Goal: Task Accomplishment & Management: Use online tool/utility

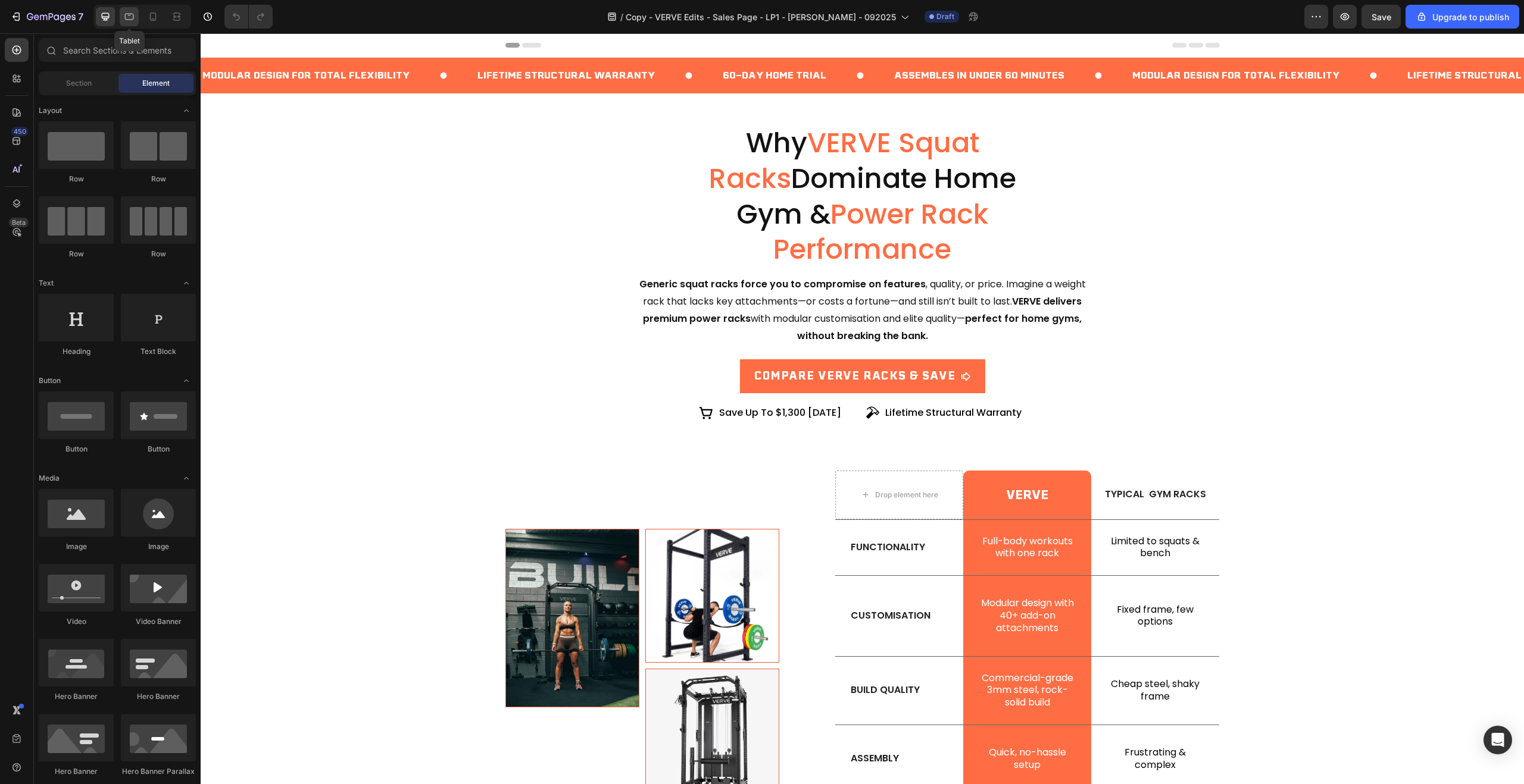
click at [128, 14] on icon at bounding box center [129, 17] width 9 height 6
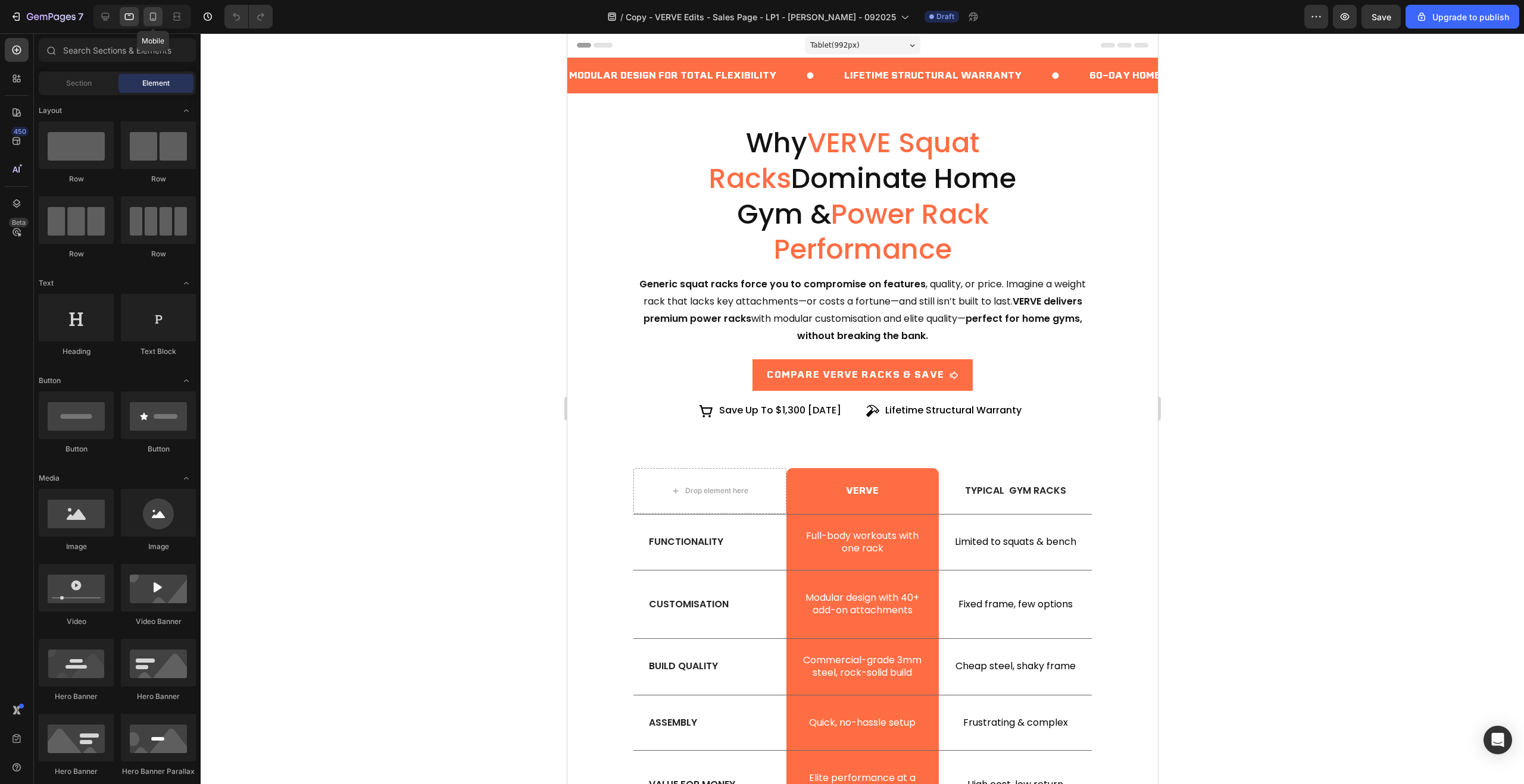
click at [150, 16] on icon at bounding box center [153, 16] width 12 height 12
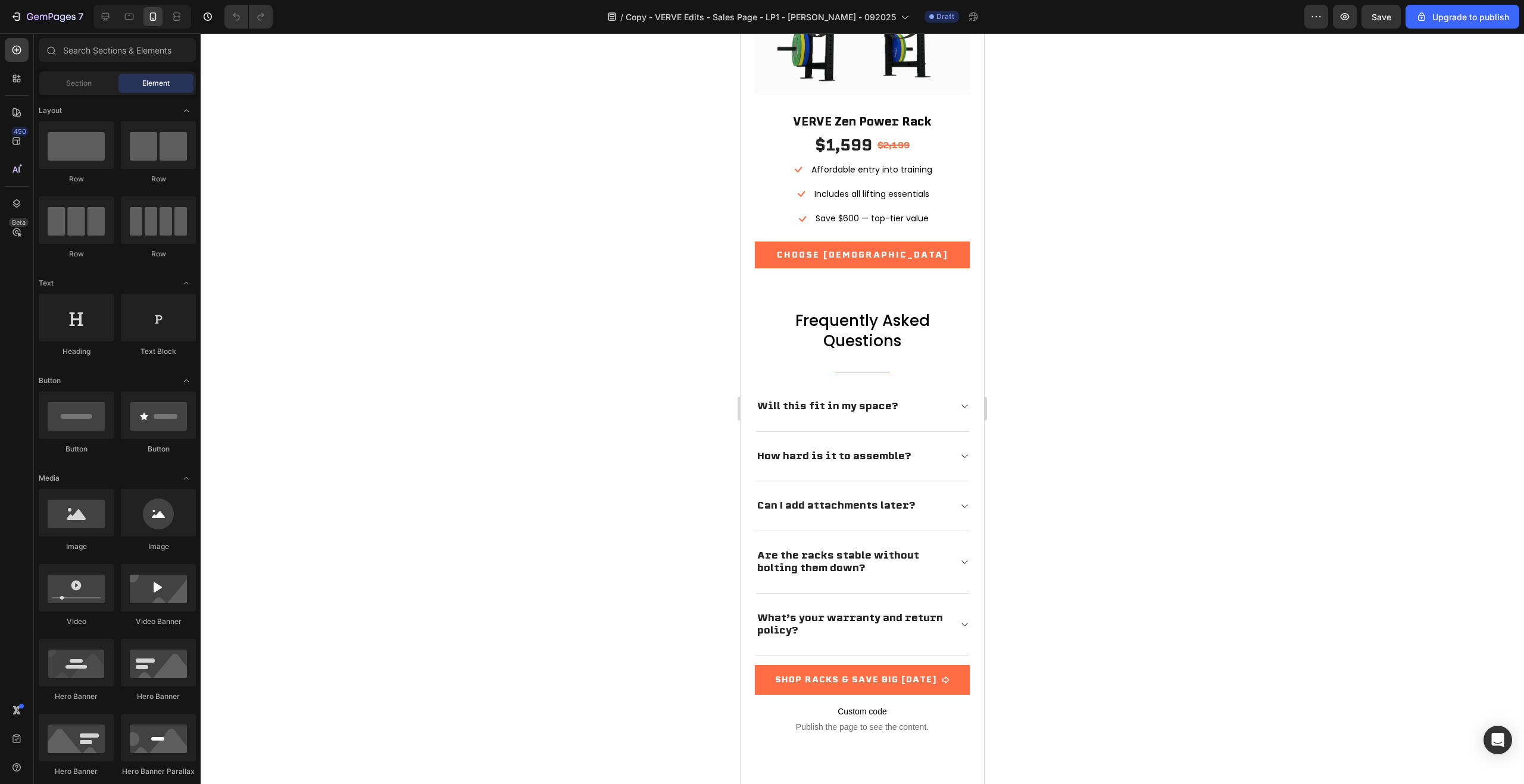
scroll to position [4591, 0]
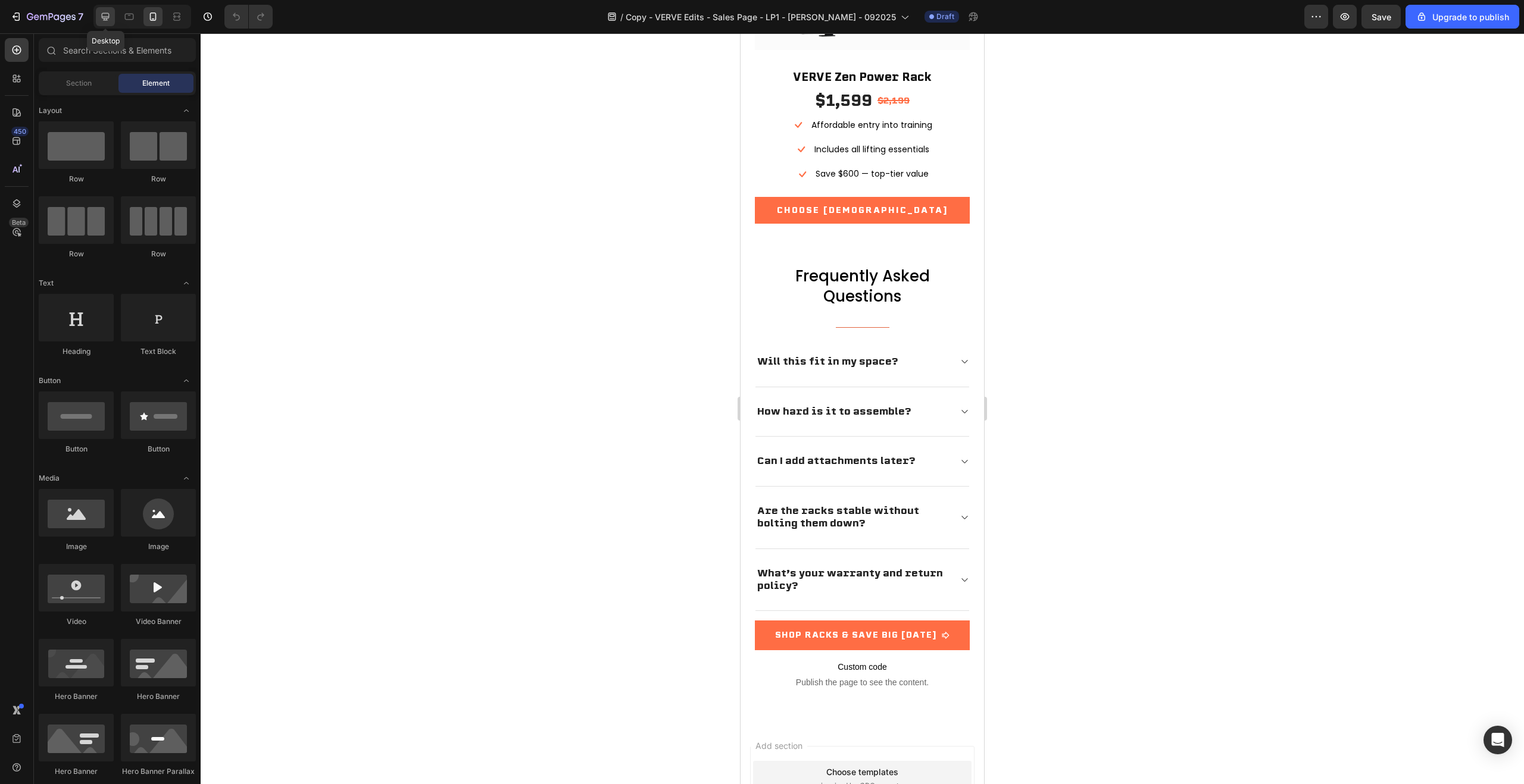
click at [109, 15] on icon at bounding box center [105, 16] width 12 height 12
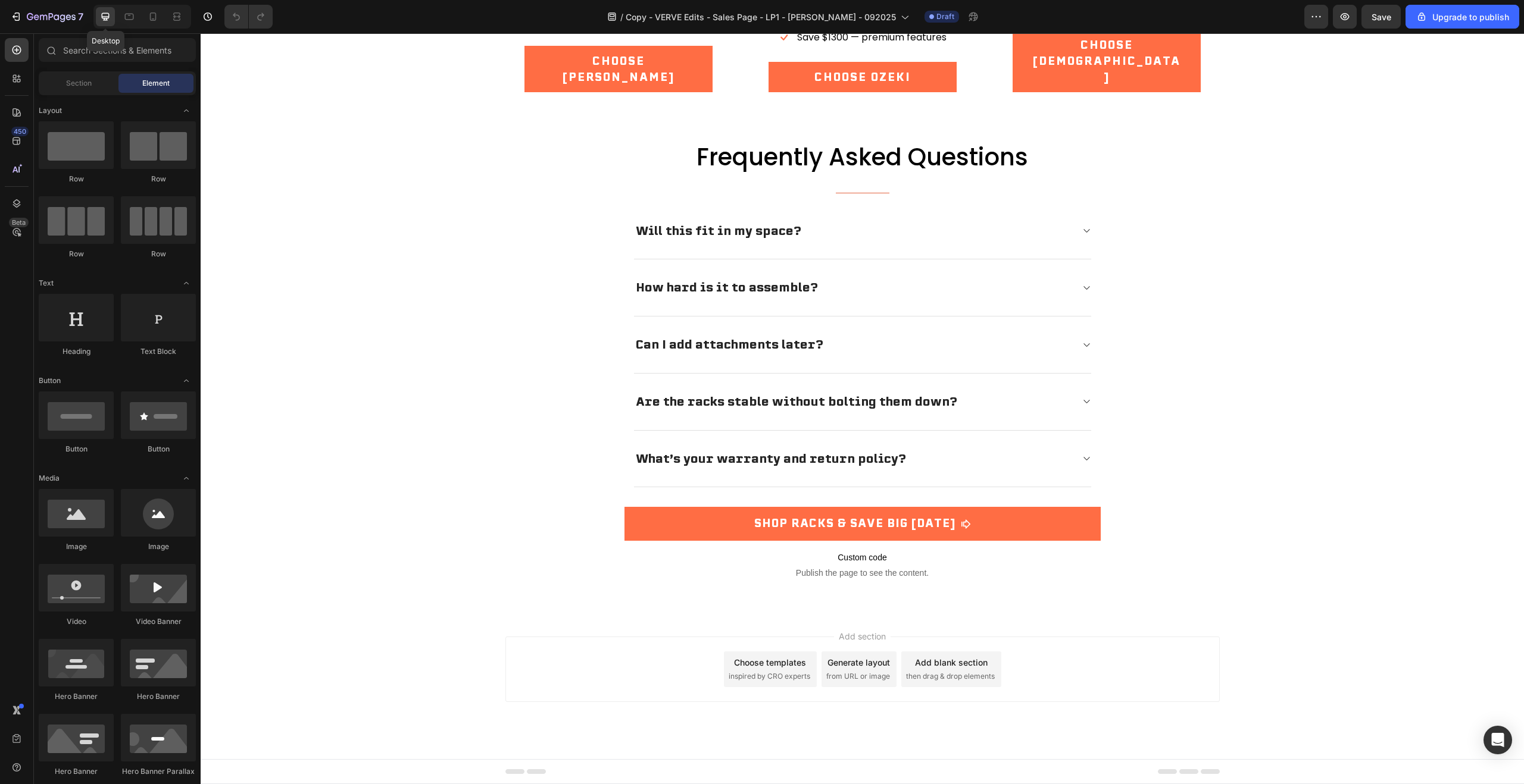
scroll to position [3884, 0]
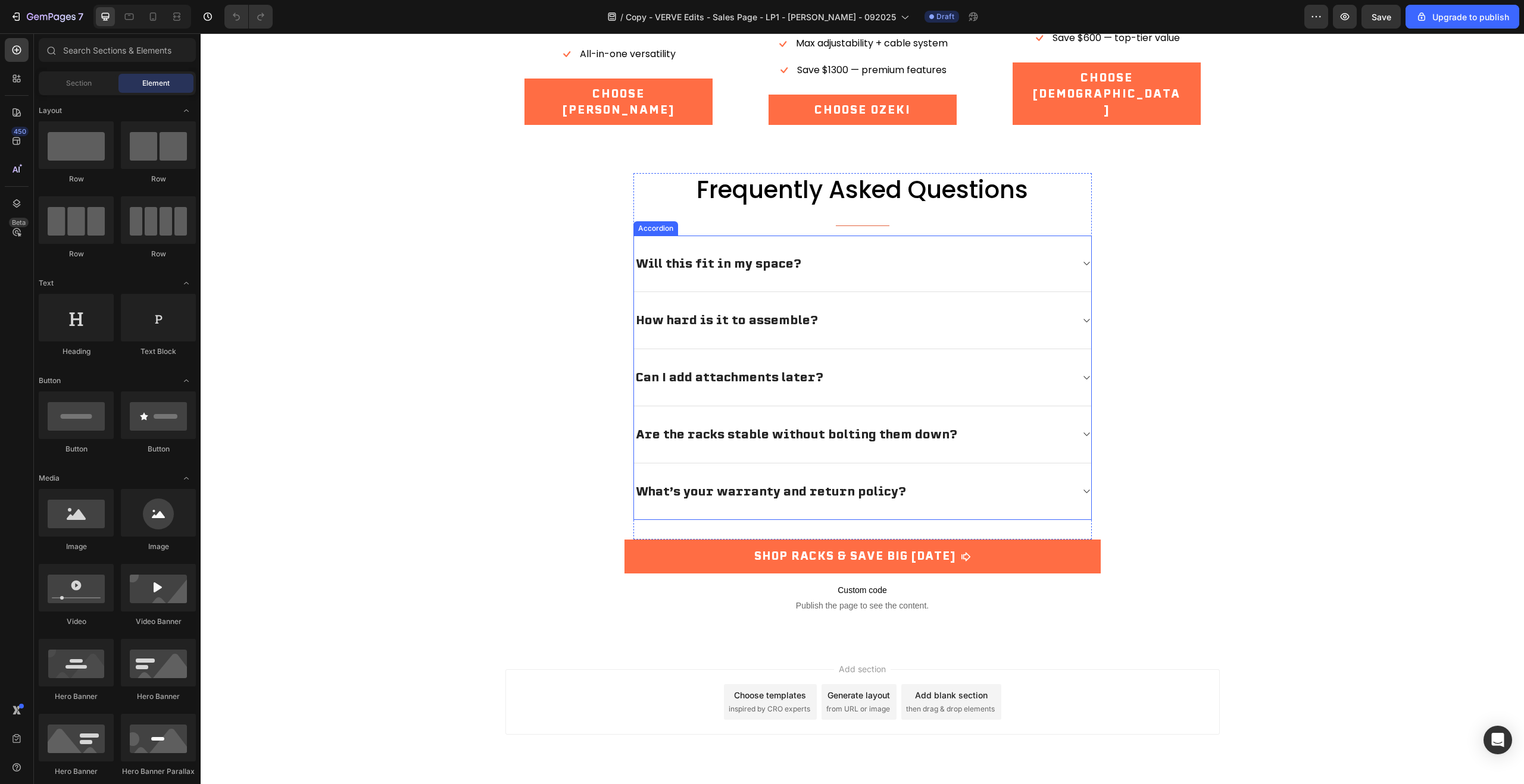
click at [890, 311] on div "How hard is it to assemble?" at bounding box center [853, 320] width 438 height 18
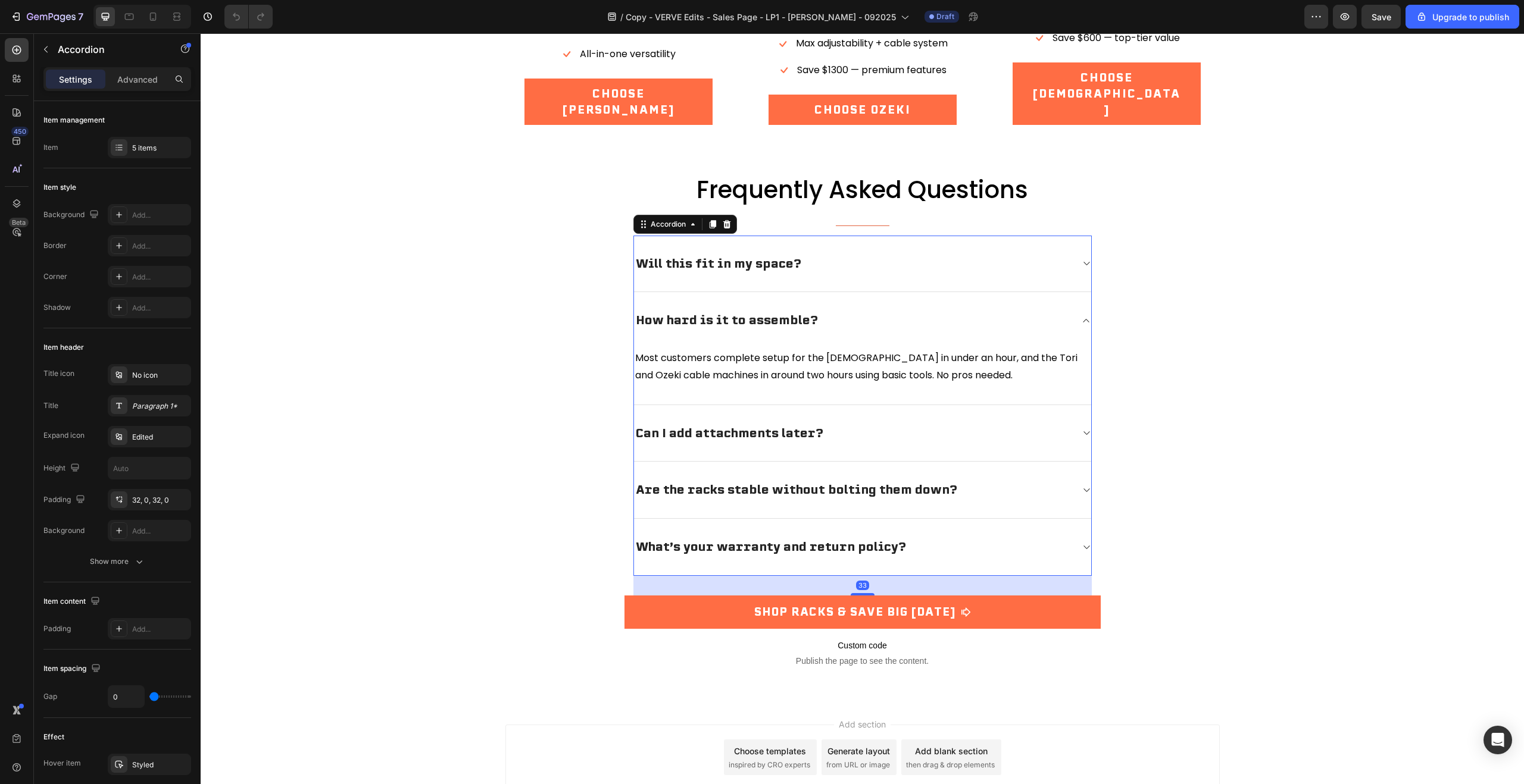
click at [890, 311] on div "How hard is it to assemble?" at bounding box center [853, 320] width 438 height 18
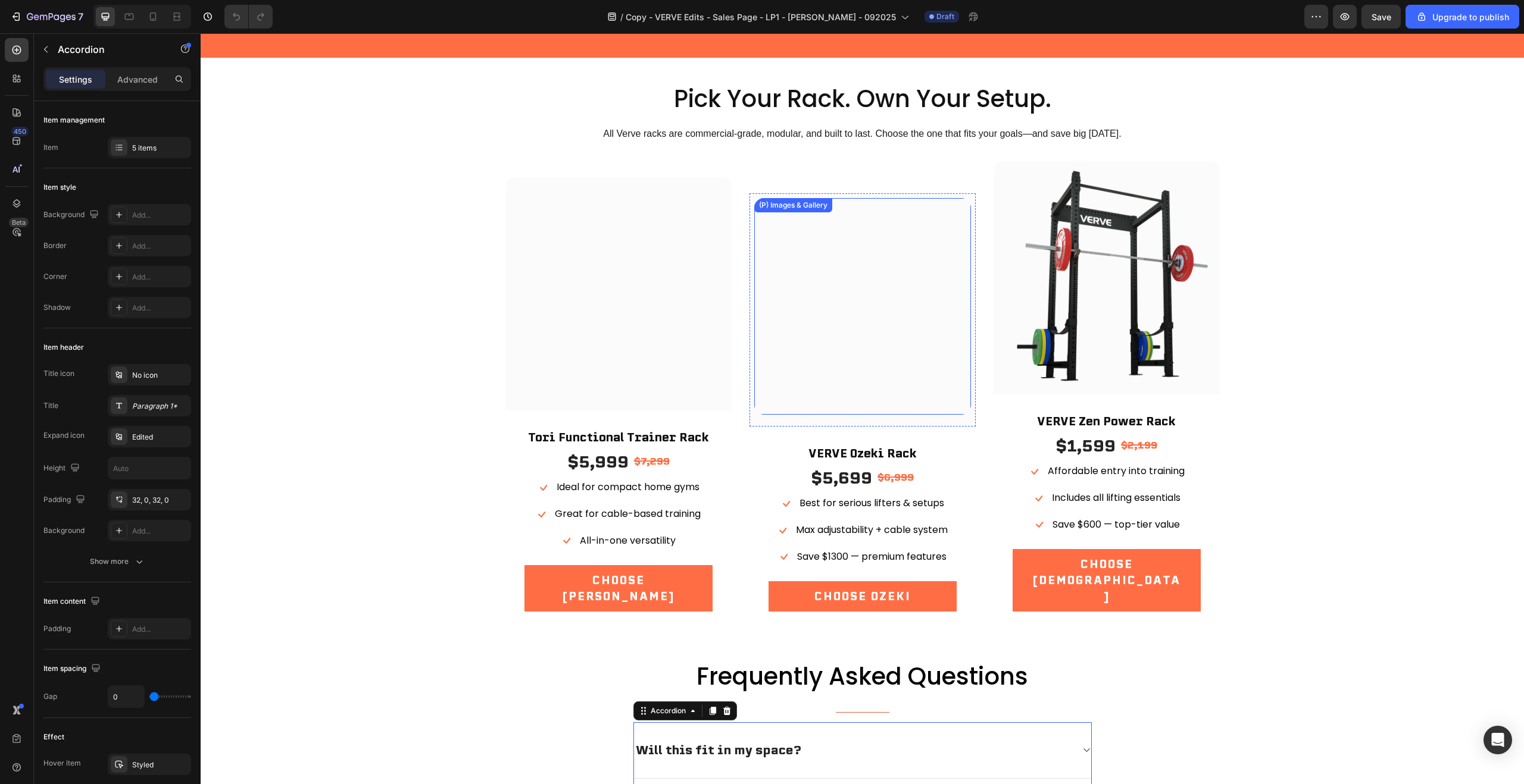
scroll to position [3395, 0]
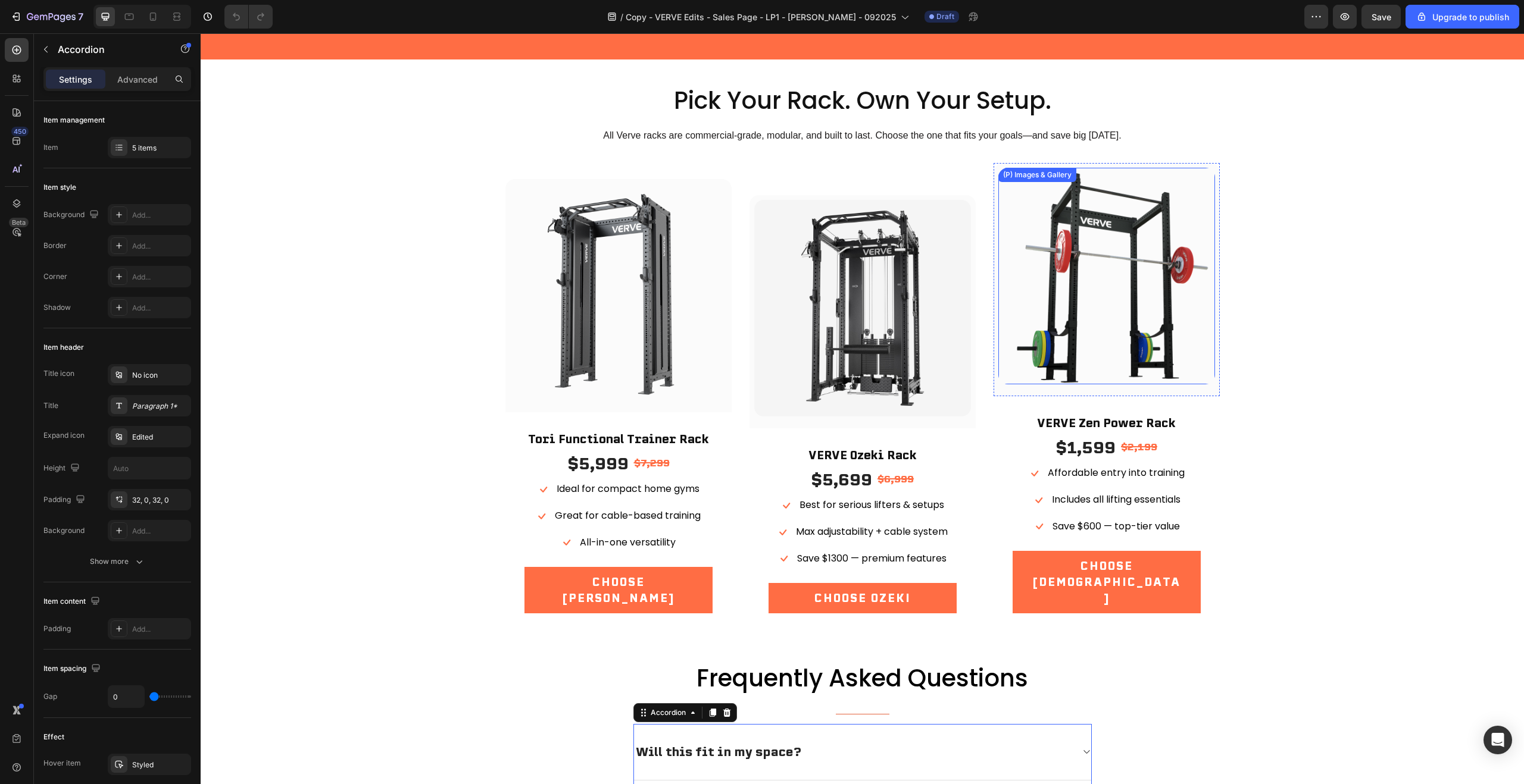
click at [1140, 261] on img at bounding box center [1106, 276] width 217 height 217
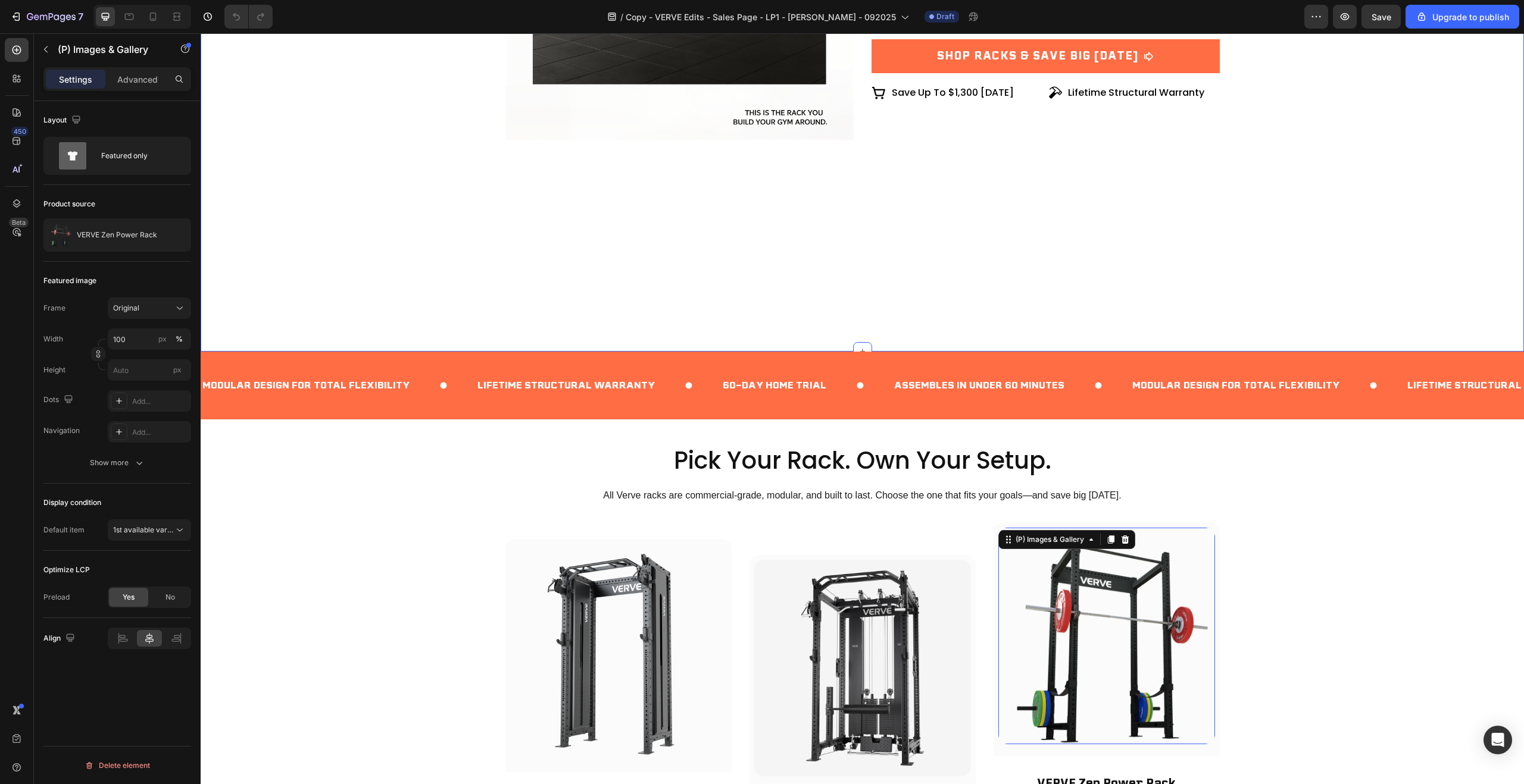
scroll to position [2646, 0]
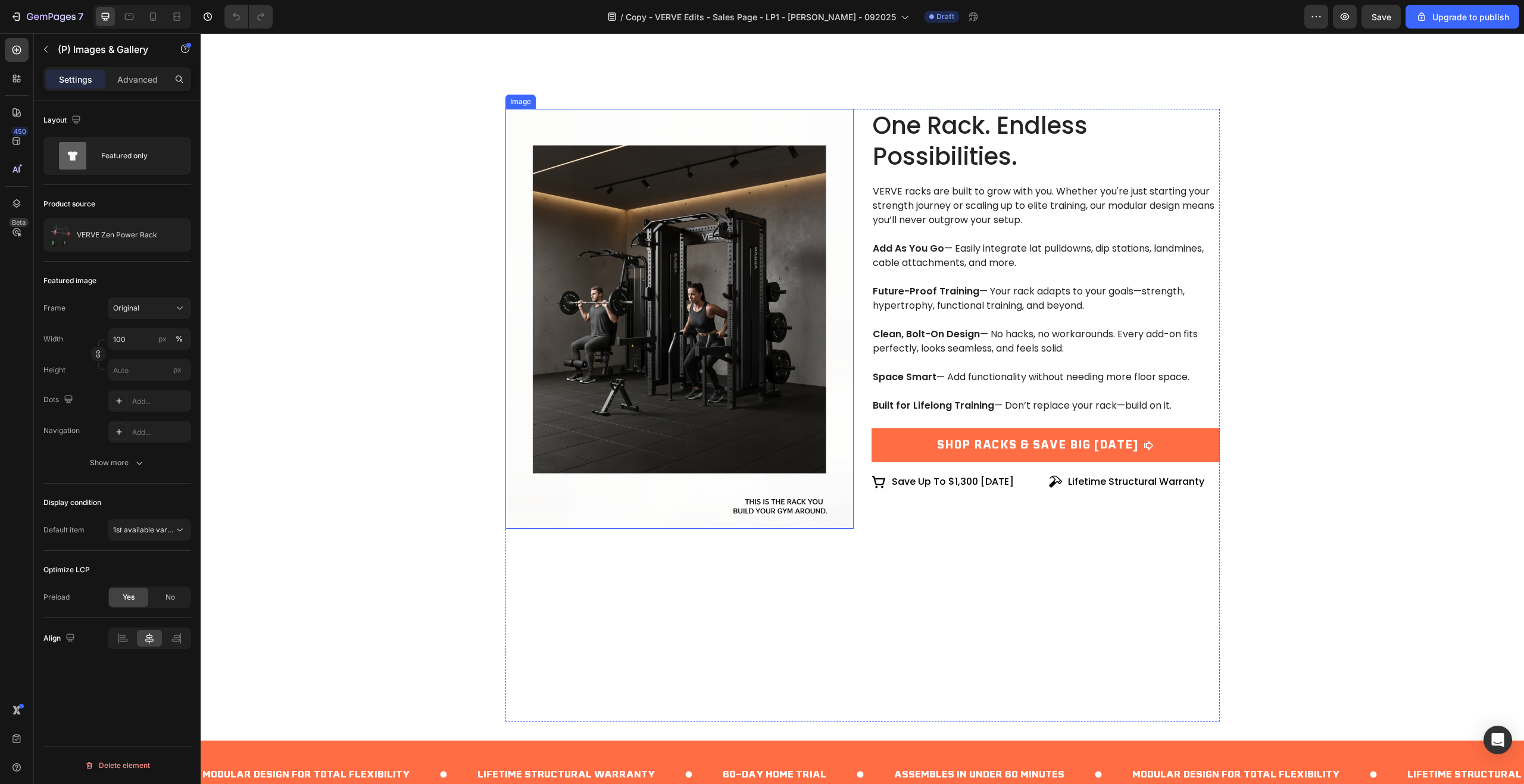
click at [624, 301] on img at bounding box center [679, 319] width 348 height 420
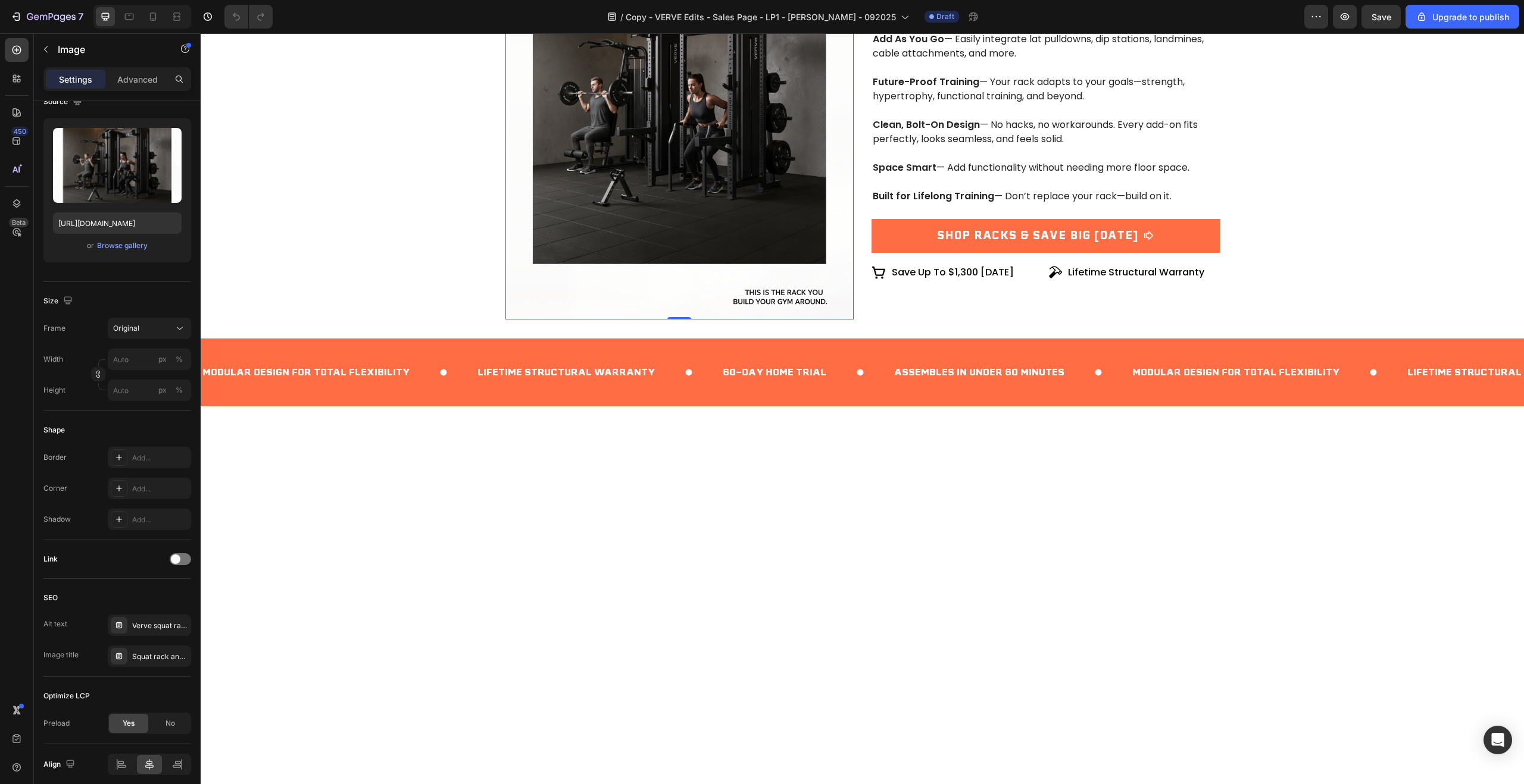
scroll to position [2036, 0]
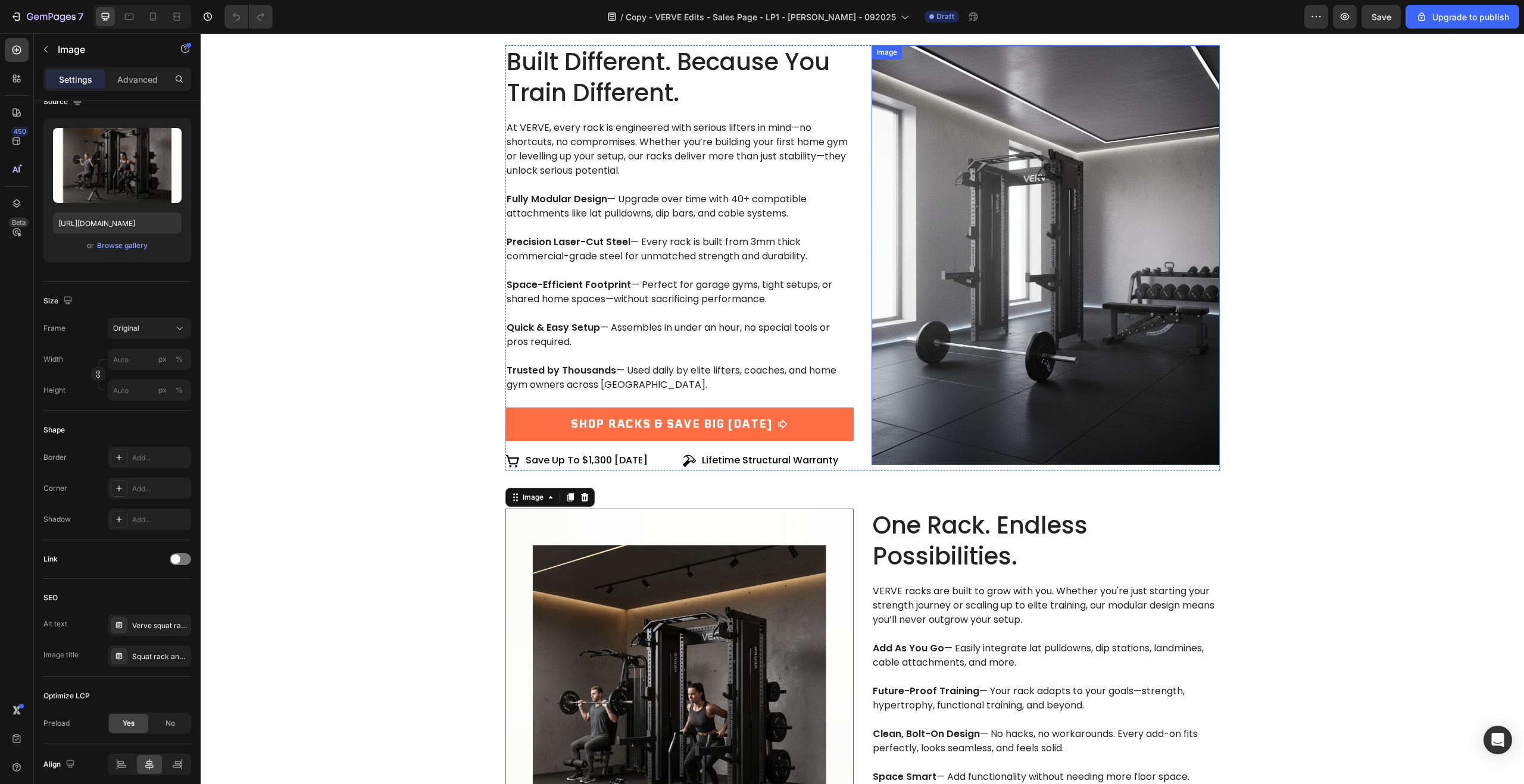
click at [927, 318] on img at bounding box center [1045, 255] width 348 height 420
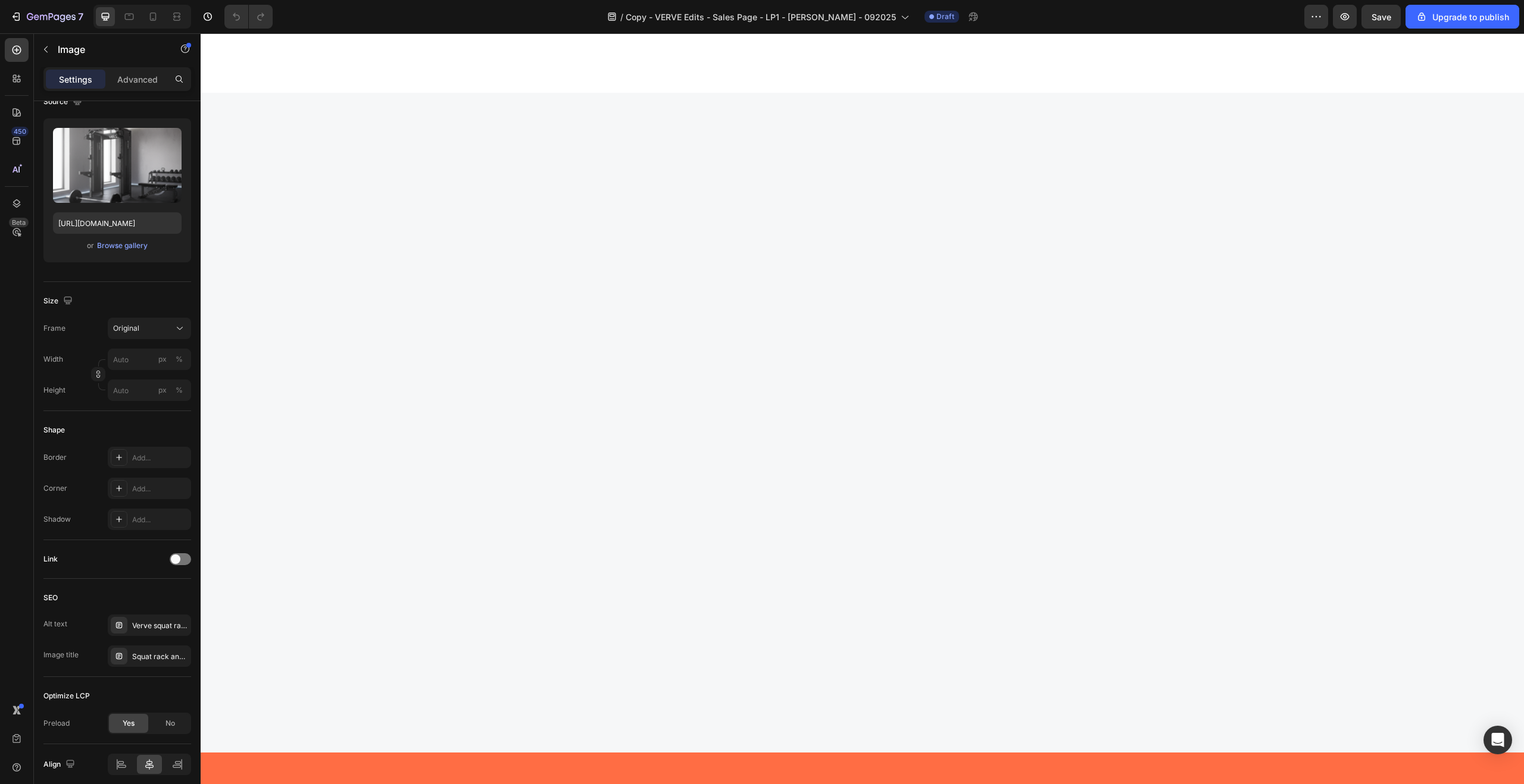
scroll to position [0, 0]
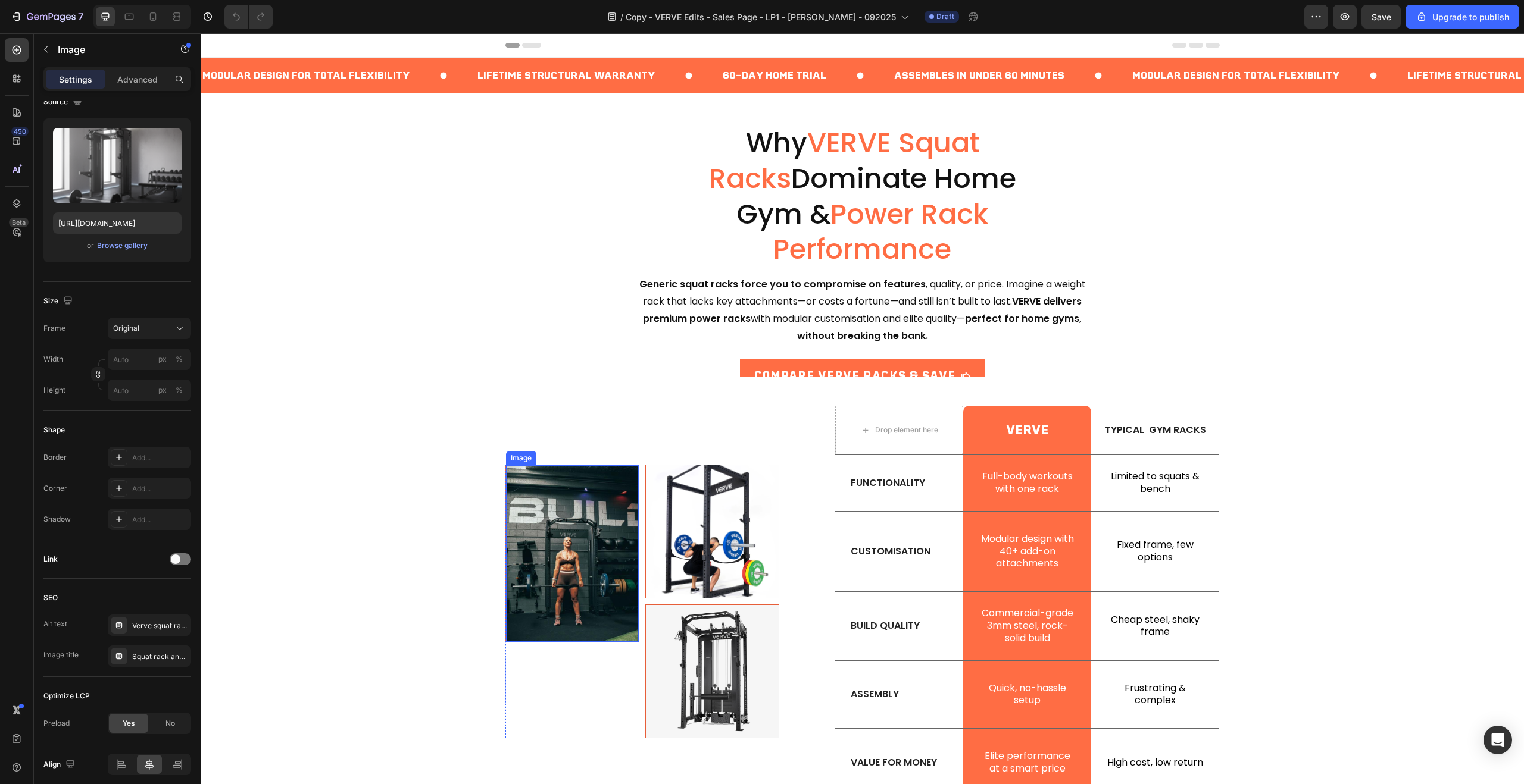
drag, startPoint x: 573, startPoint y: 543, endPoint x: 589, endPoint y: 538, distance: 16.8
click at [573, 543] on img at bounding box center [572, 554] width 133 height 177
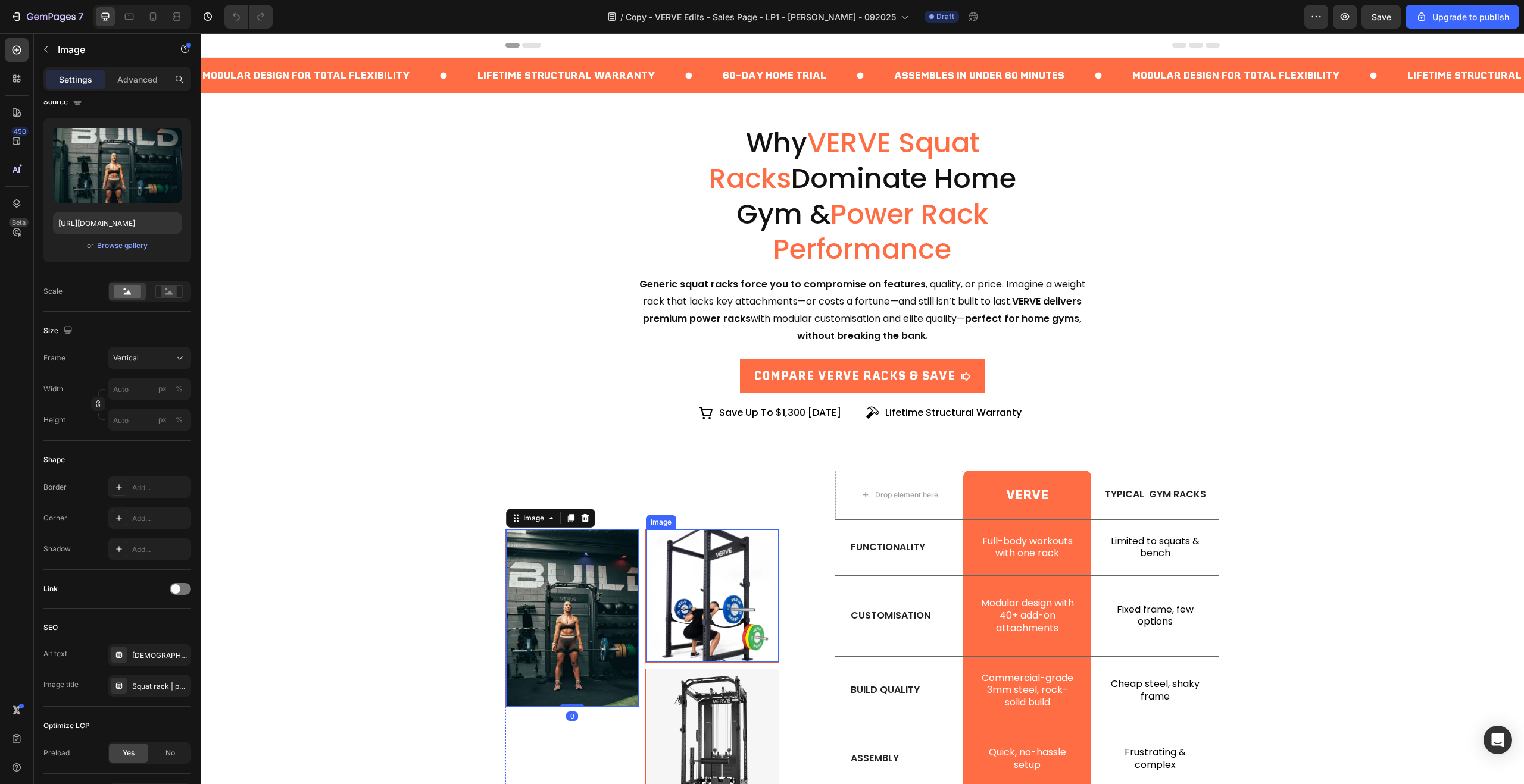
click at [690, 548] on img at bounding box center [712, 596] width 133 height 133
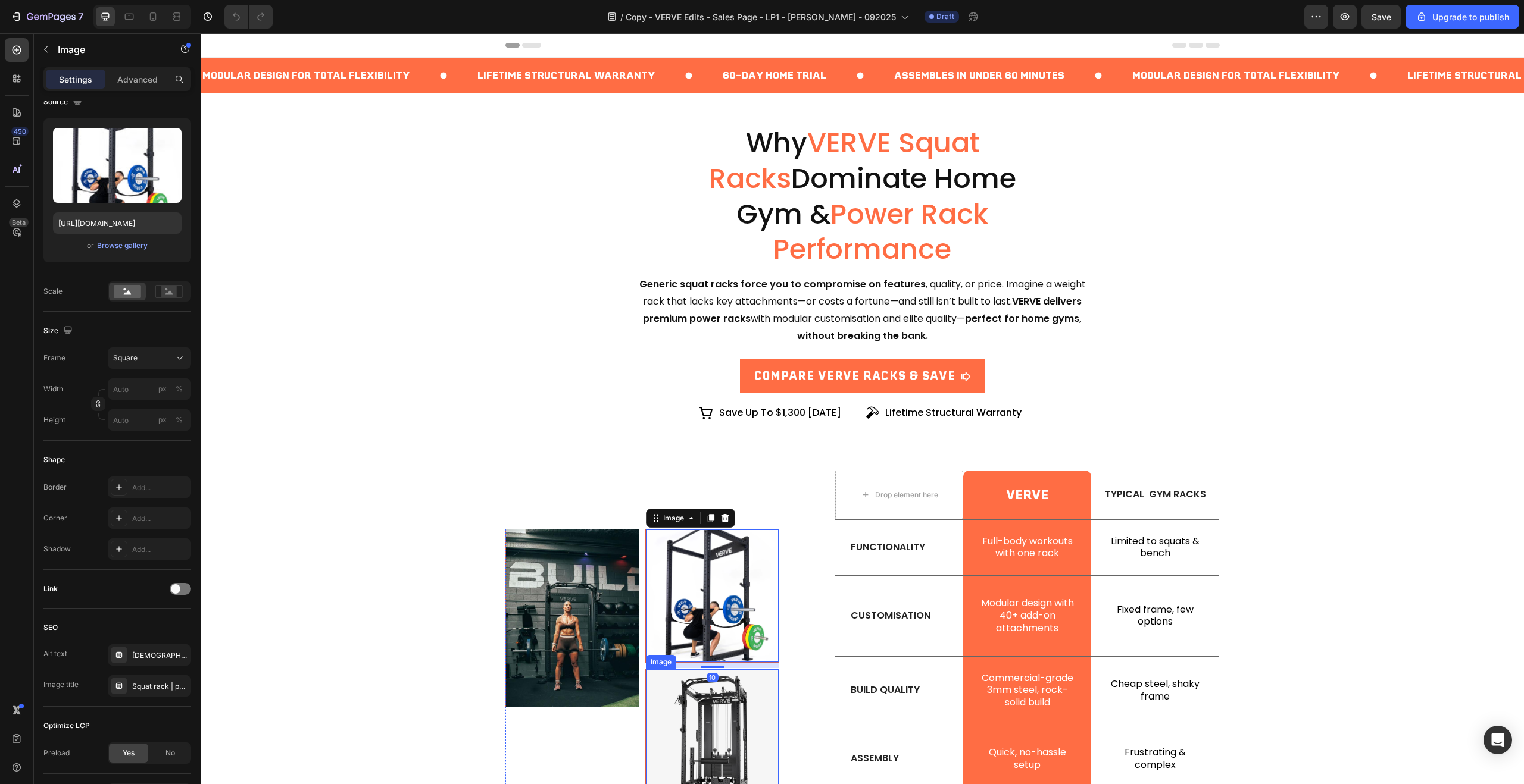
click at [712, 683] on img at bounding box center [712, 736] width 133 height 133
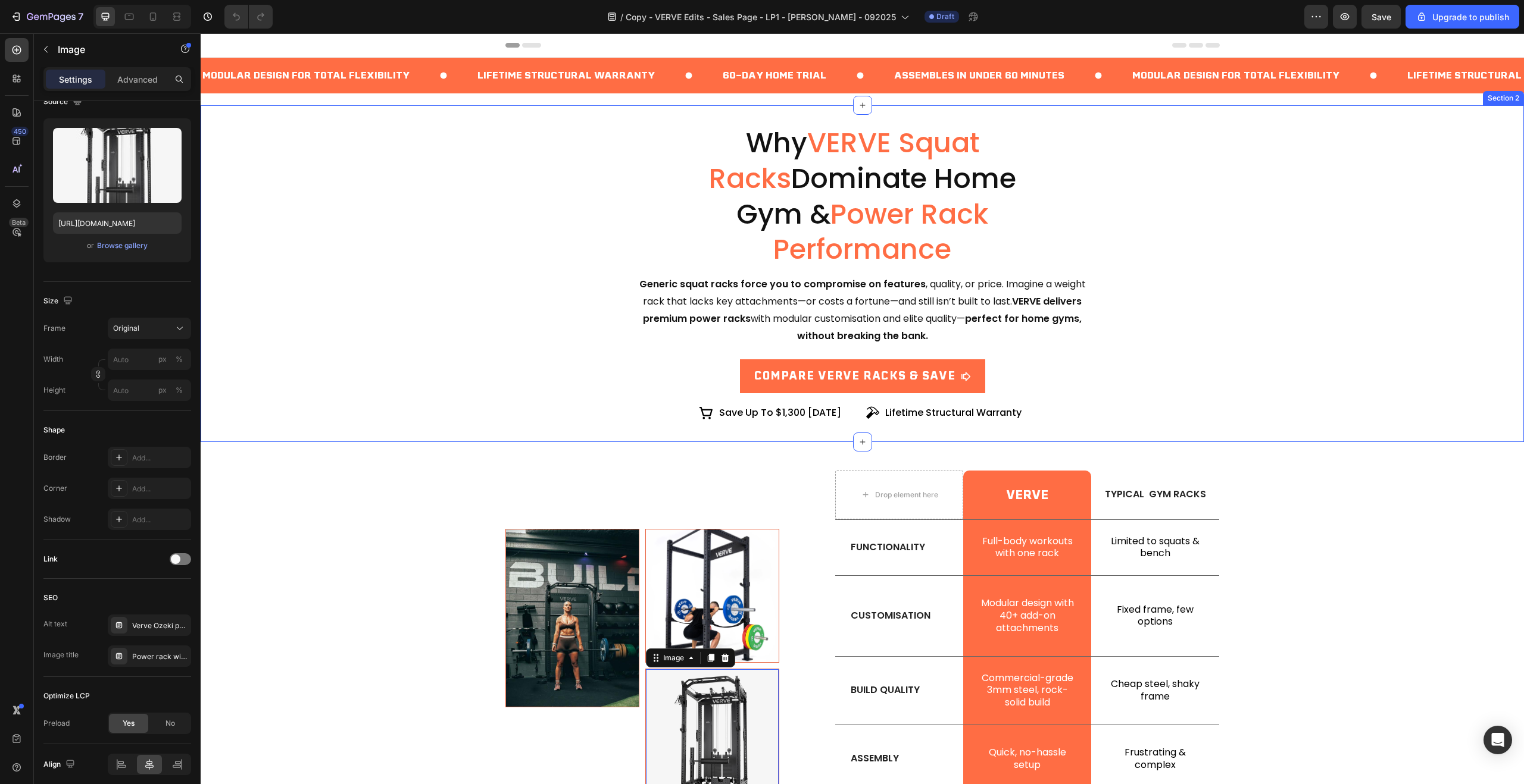
click at [498, 307] on div "Why VERVE Squat Racks Dominate Home Gym & Power Rack Performance Heading Generi…" at bounding box center [862, 273] width 1295 height 299
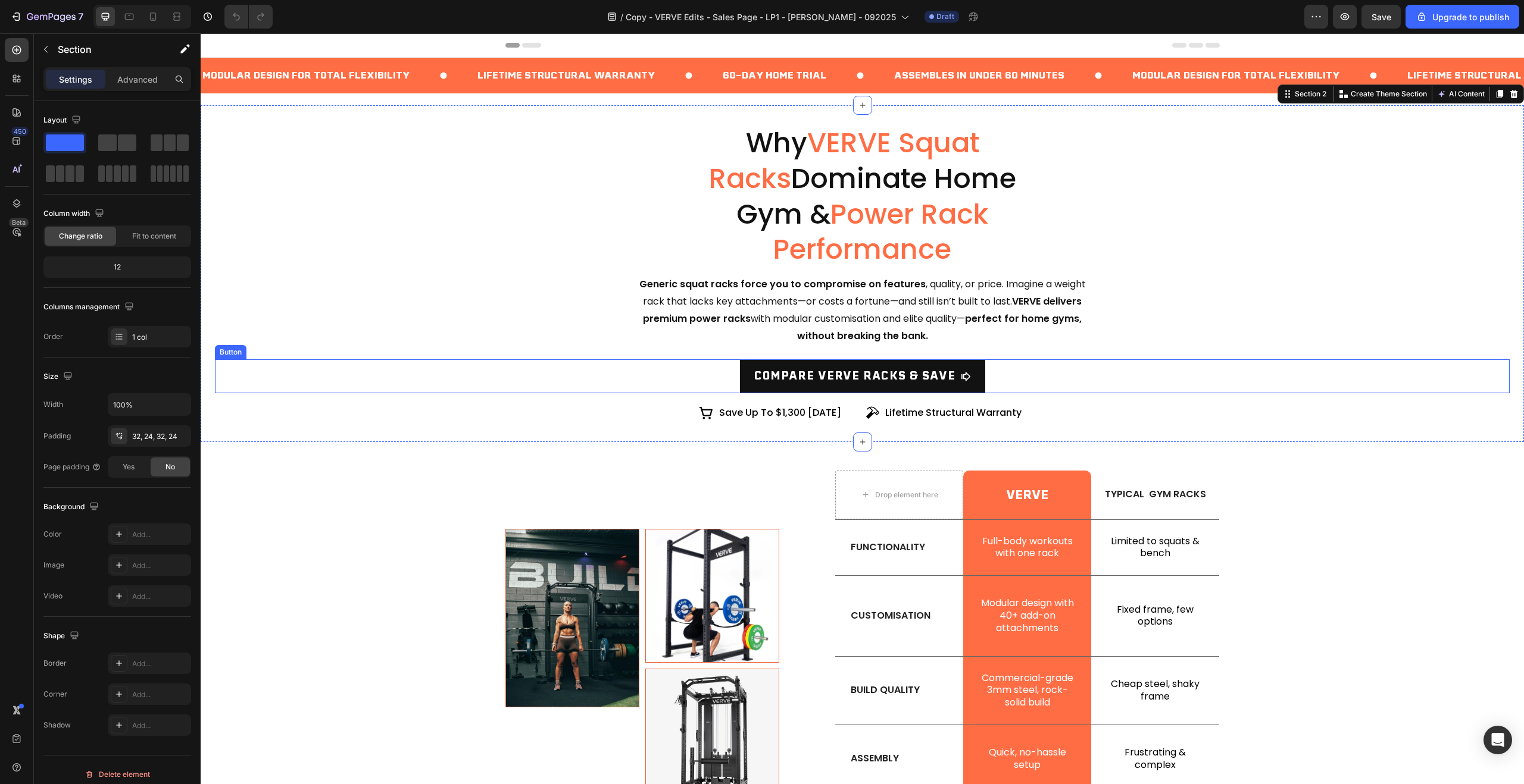
click at [745, 360] on link "COMPARE VERVE RACKS & SAVE" at bounding box center [862, 376] width 245 height 33
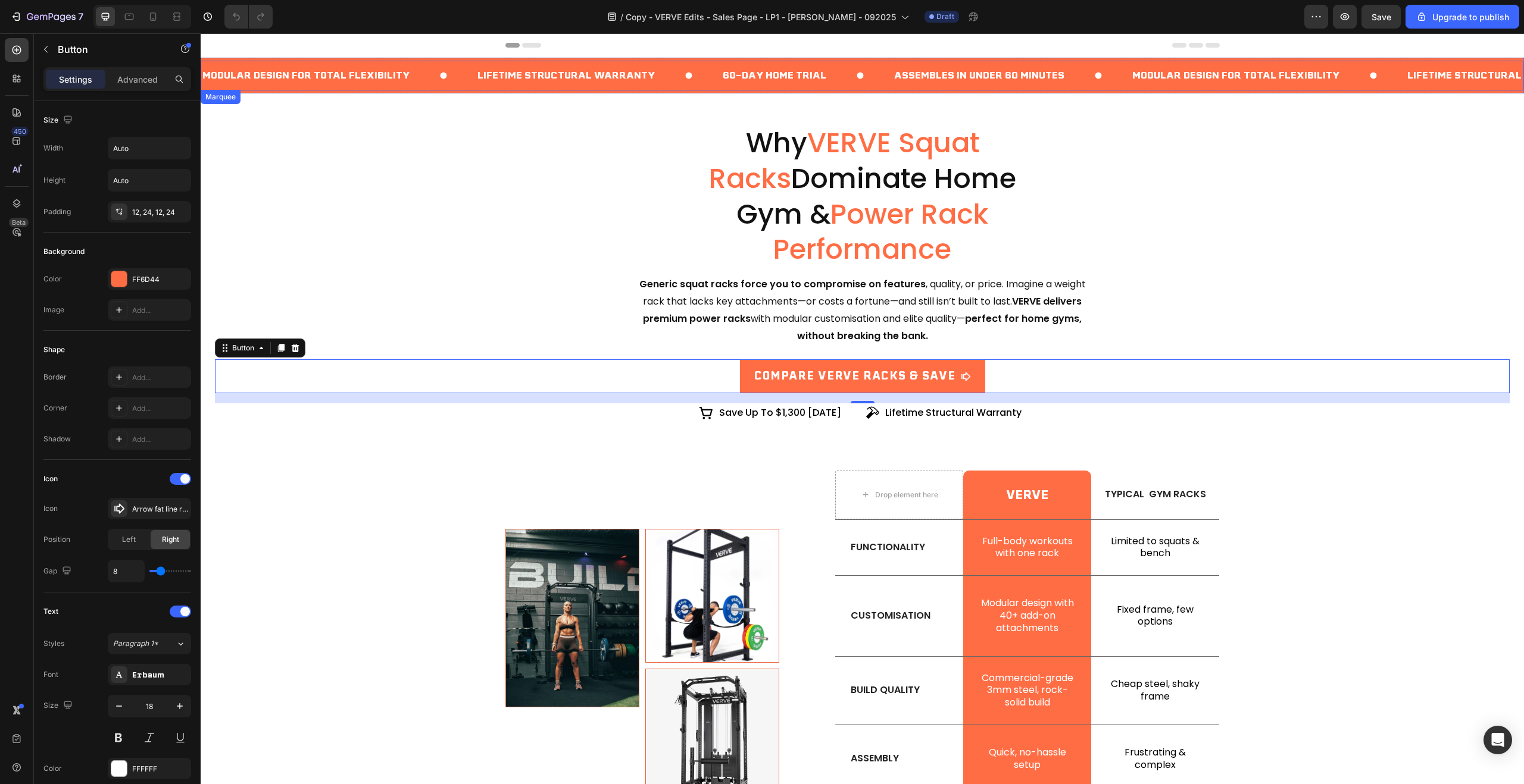
click at [675, 83] on div "Lifetime Structural Warranty Text Block" at bounding box center [599, 75] width 245 height 29
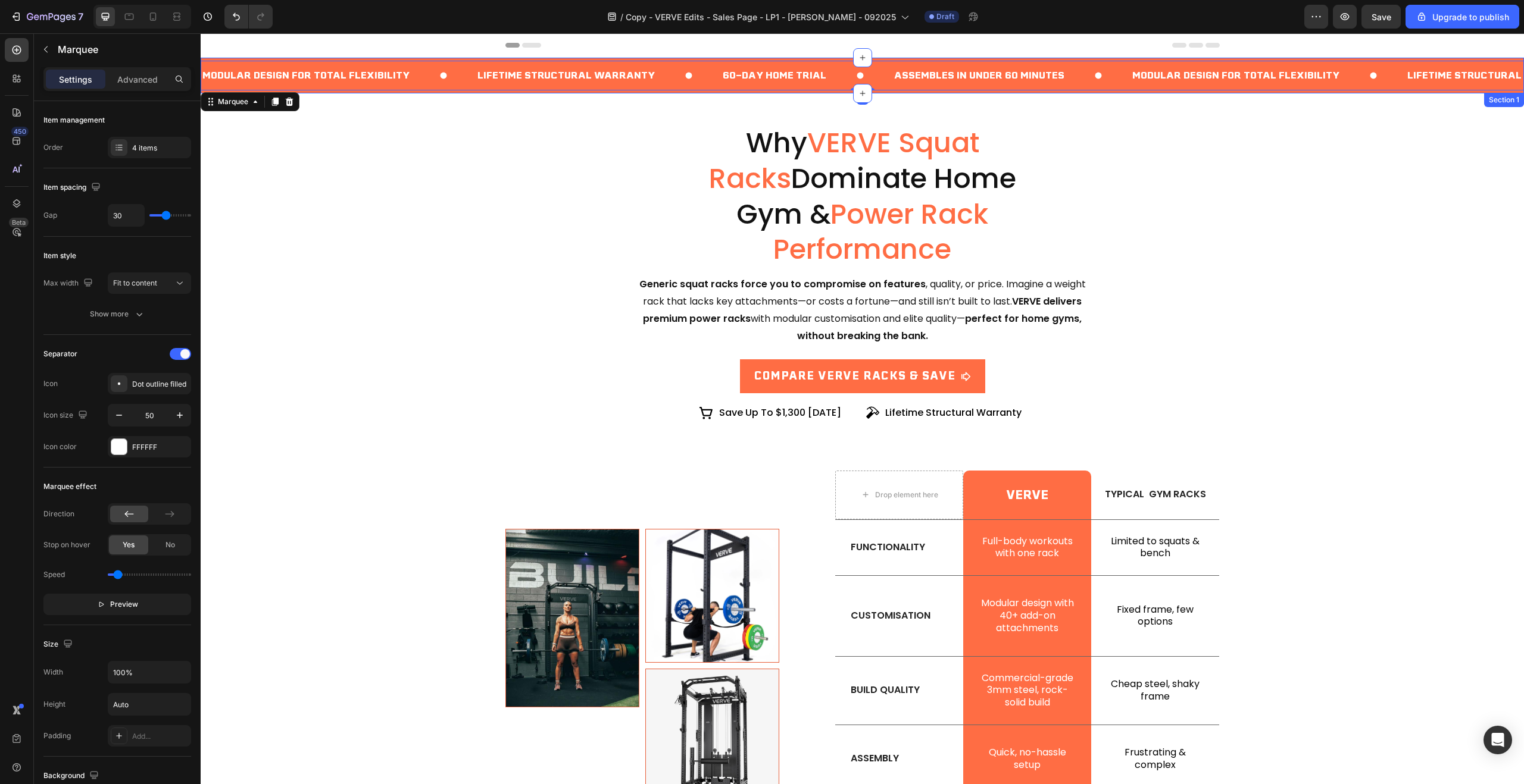
click at [670, 93] on div "Modular Design for Total Flexibility Text Block Lifetime Structural Warranty Te…" at bounding box center [862, 75] width 1323 height 36
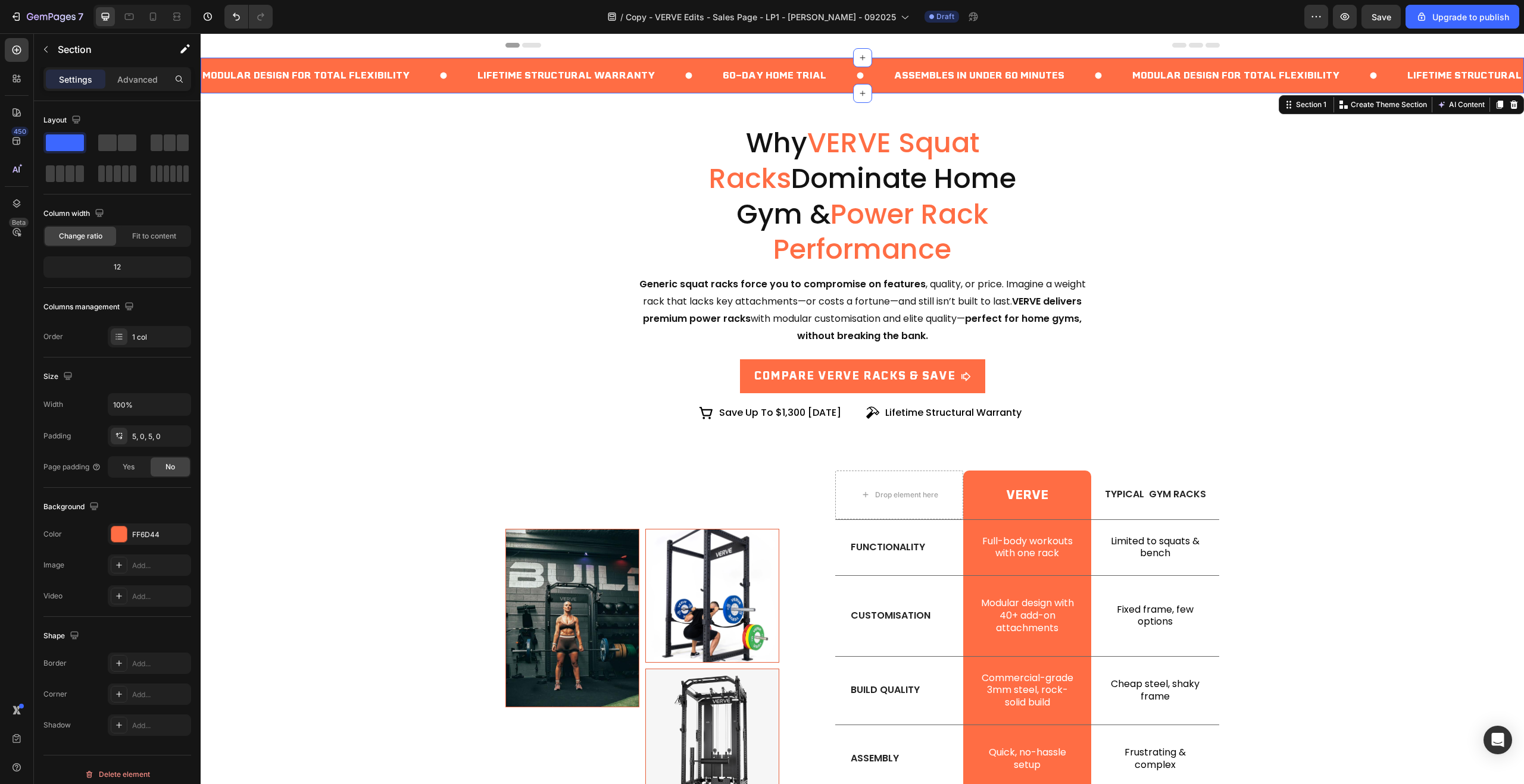
click at [1224, 91] on div "Modular Design for Total Flexibility Text Block Lifetime Structural Warranty Te…" at bounding box center [862, 75] width 1323 height 36
click at [124, 78] on p "Advanced" at bounding box center [137, 80] width 41 height 13
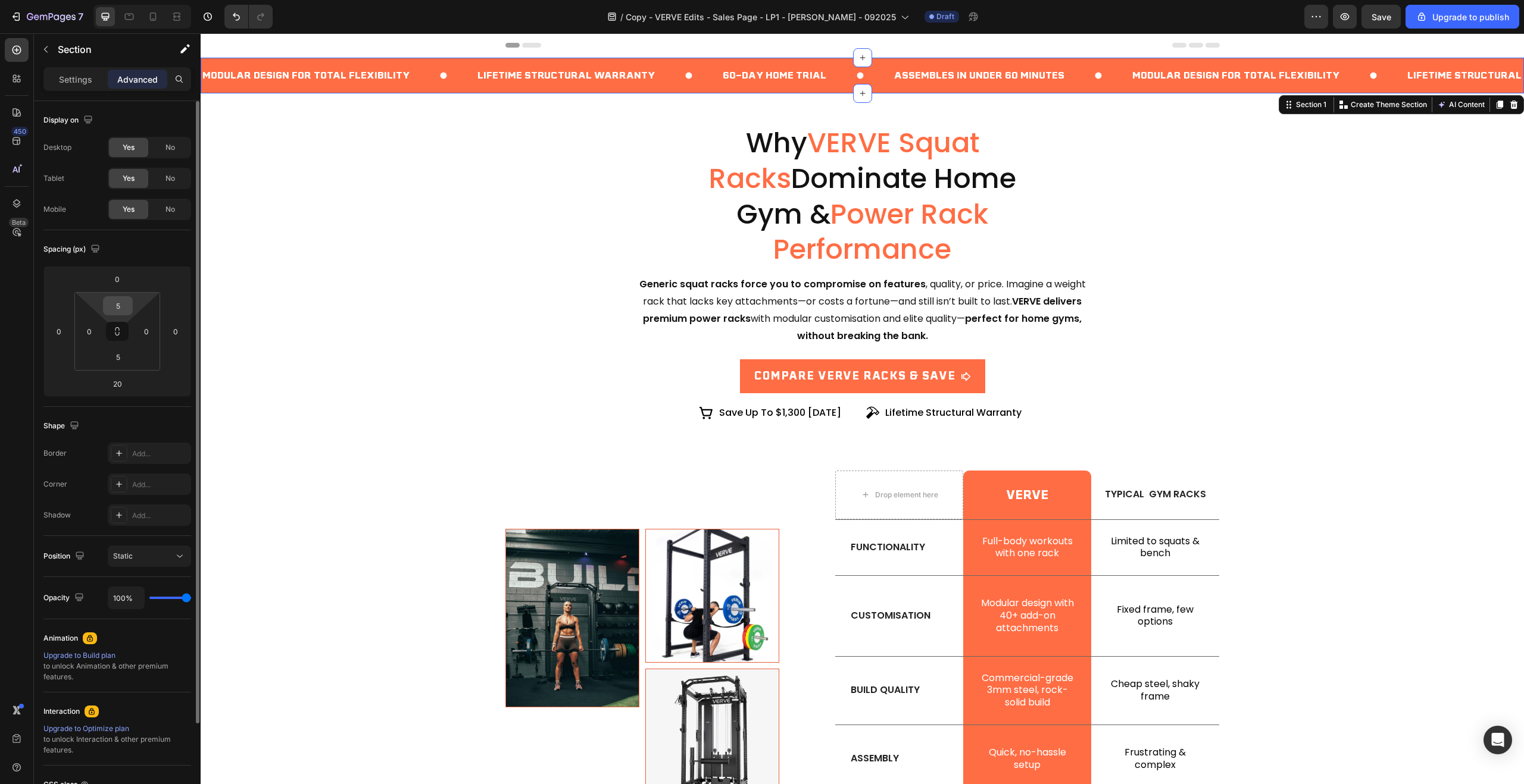
click at [127, 305] on input "5" at bounding box center [118, 306] width 24 height 18
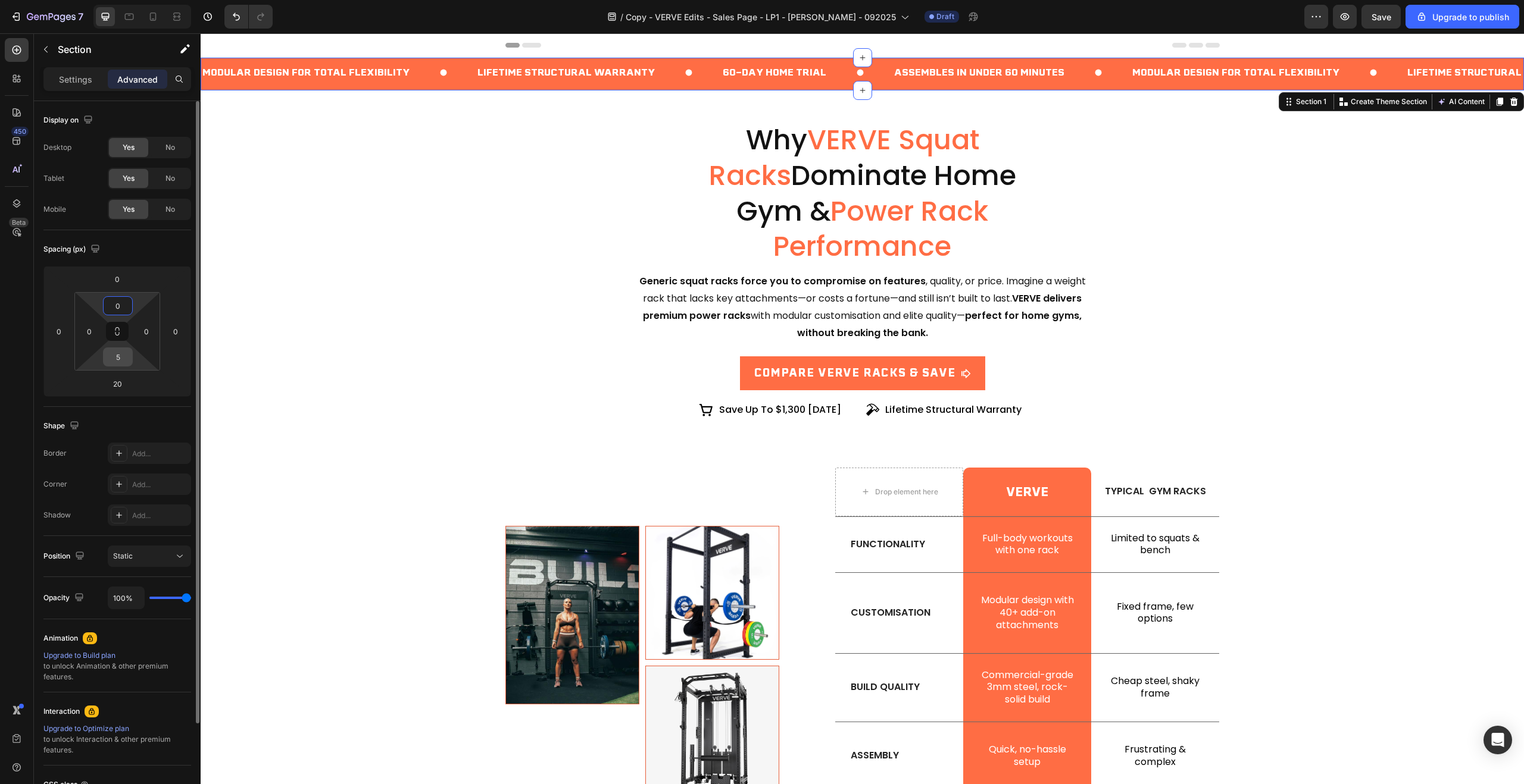
type input "0"
click at [119, 359] on input "5" at bounding box center [118, 357] width 24 height 18
type input "0"
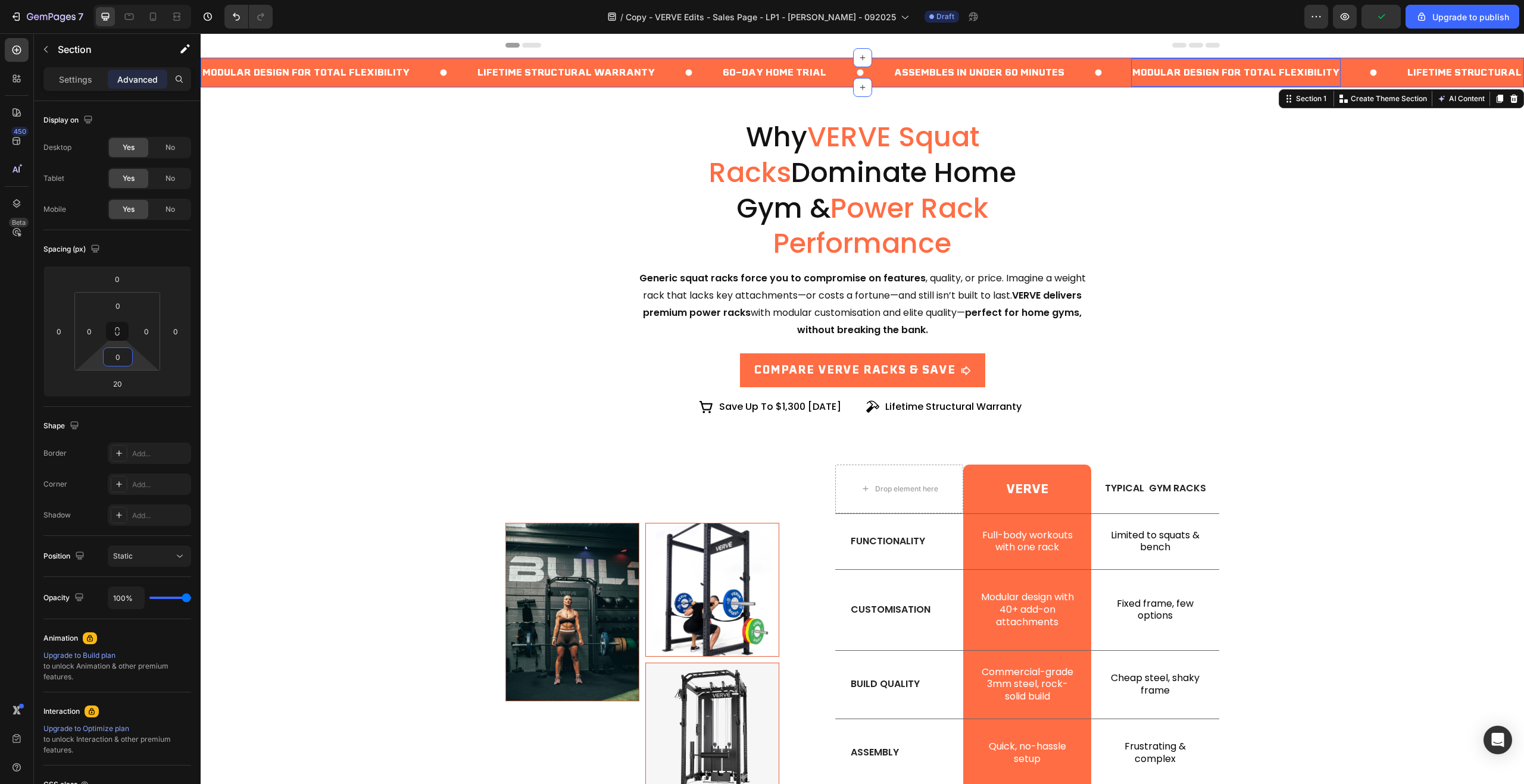
drag, startPoint x: 1227, startPoint y: 73, endPoint x: 1214, endPoint y: 76, distance: 13.3
click at [1227, 73] on p "Modular Design for Total Flexibility" at bounding box center [1236, 73] width 207 height 18
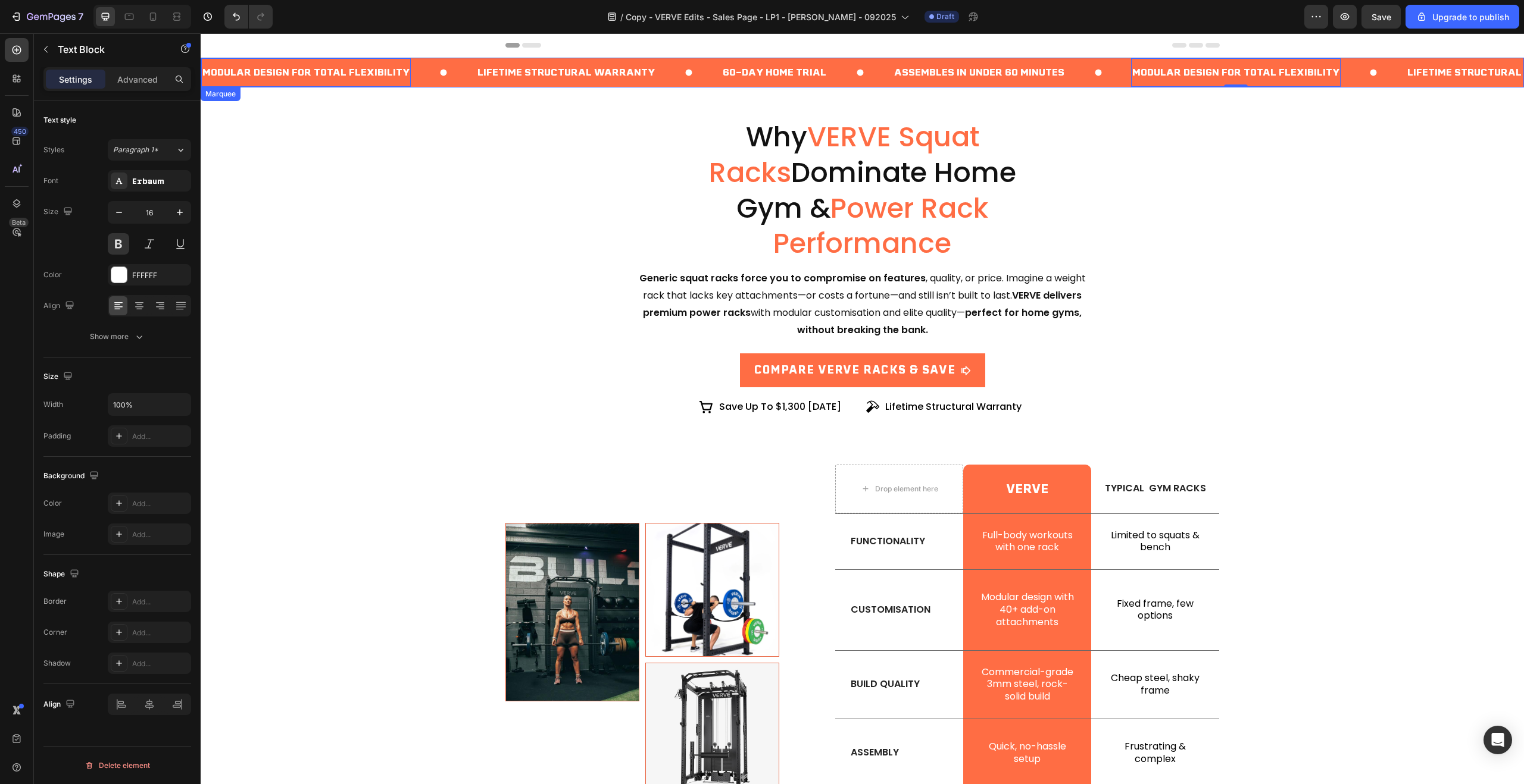
click at [1131, 78] on div "Assembles in Under 60 Minutes Text Block" at bounding box center [1012, 72] width 238 height 29
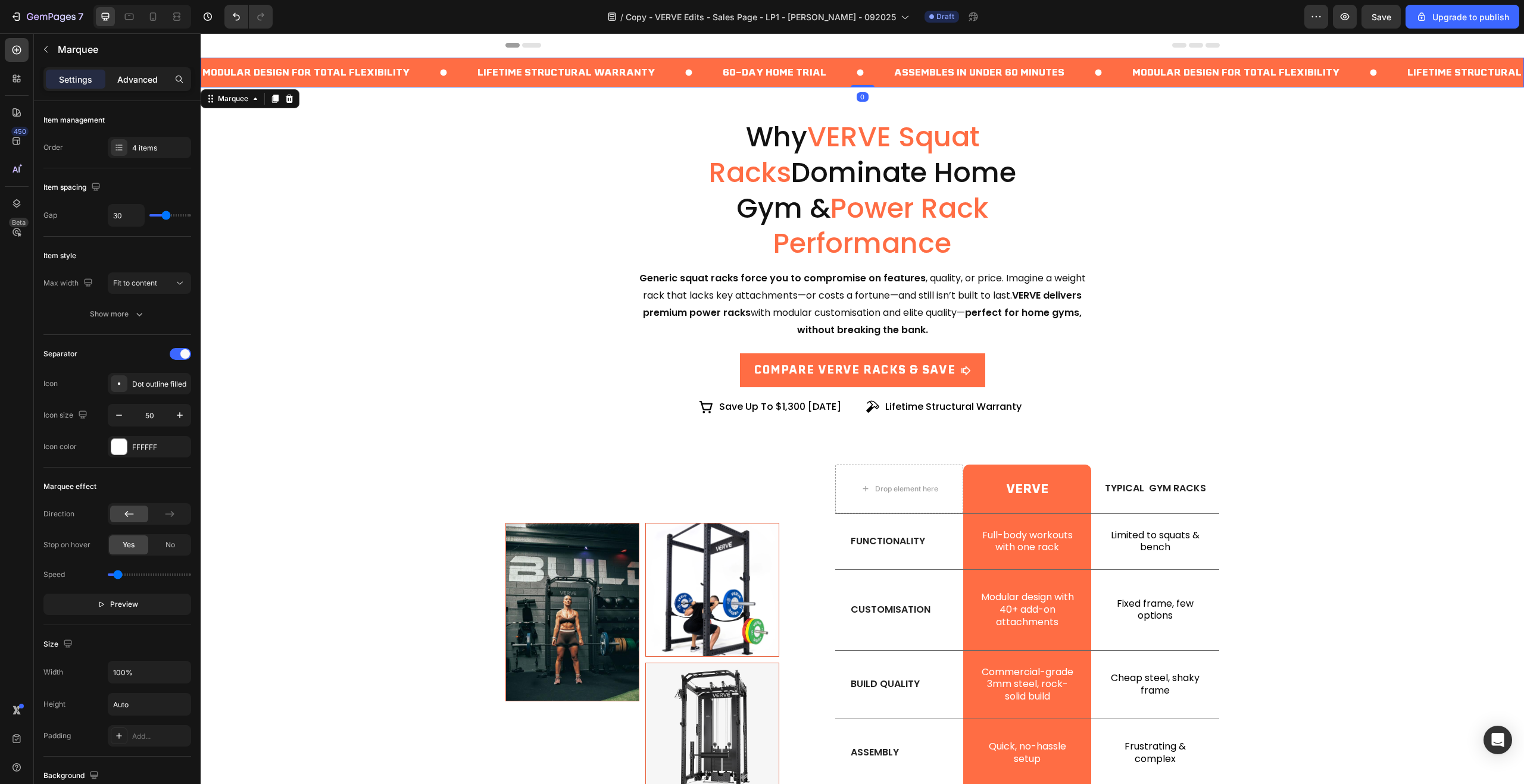
click at [130, 75] on p "Advanced" at bounding box center [137, 80] width 41 height 13
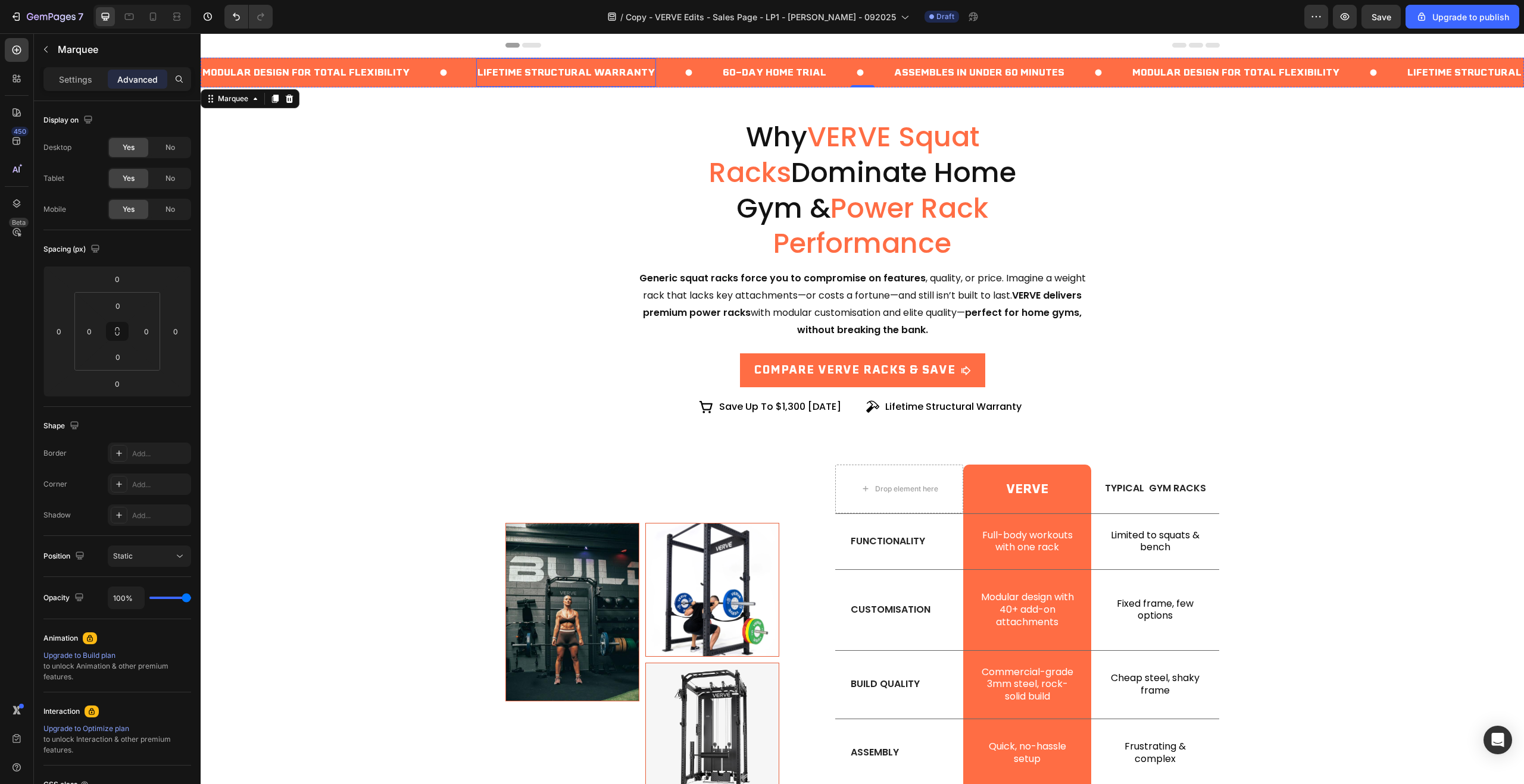
click at [653, 79] on p "Lifetime Structural Warranty" at bounding box center [566, 73] width 177 height 18
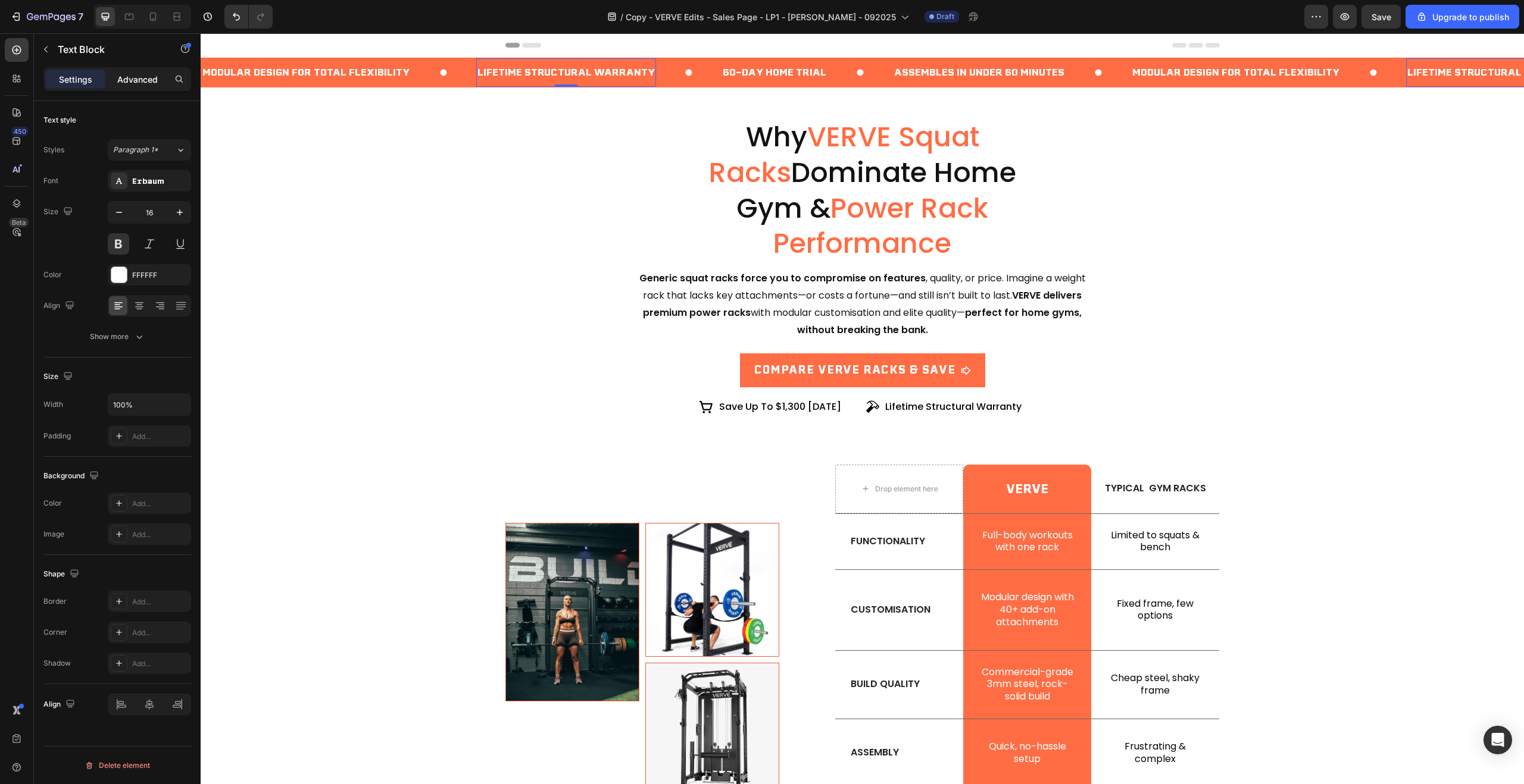
click at [127, 76] on p "Advanced" at bounding box center [137, 80] width 41 height 13
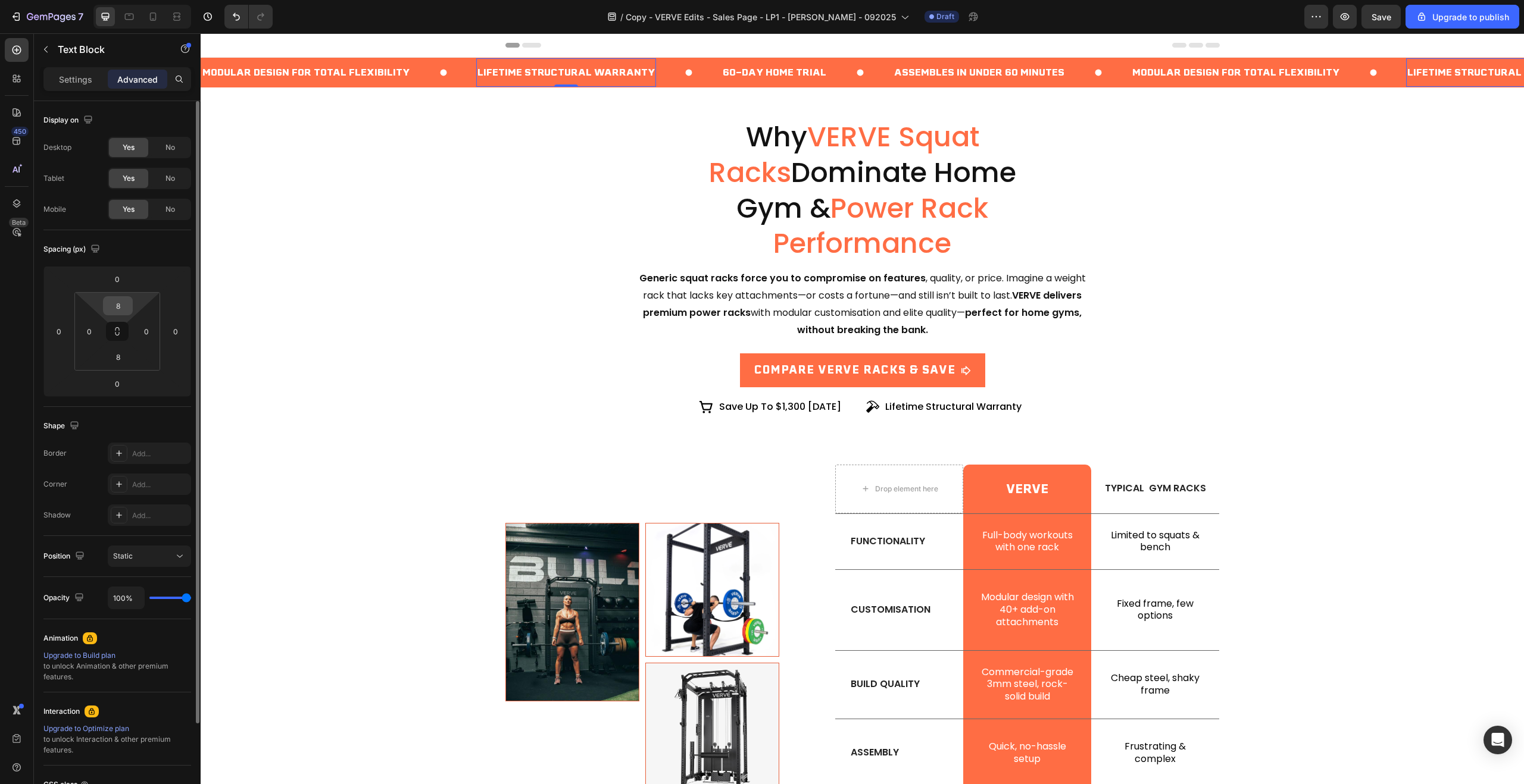
click at [123, 308] on input "8" at bounding box center [118, 306] width 24 height 18
type input "8"
click at [471, 81] on div "Modular Design for Total Flexibility Text Block" at bounding box center [339, 72] width 275 height 29
click at [234, 100] on div "Marquee" at bounding box center [233, 98] width 35 height 11
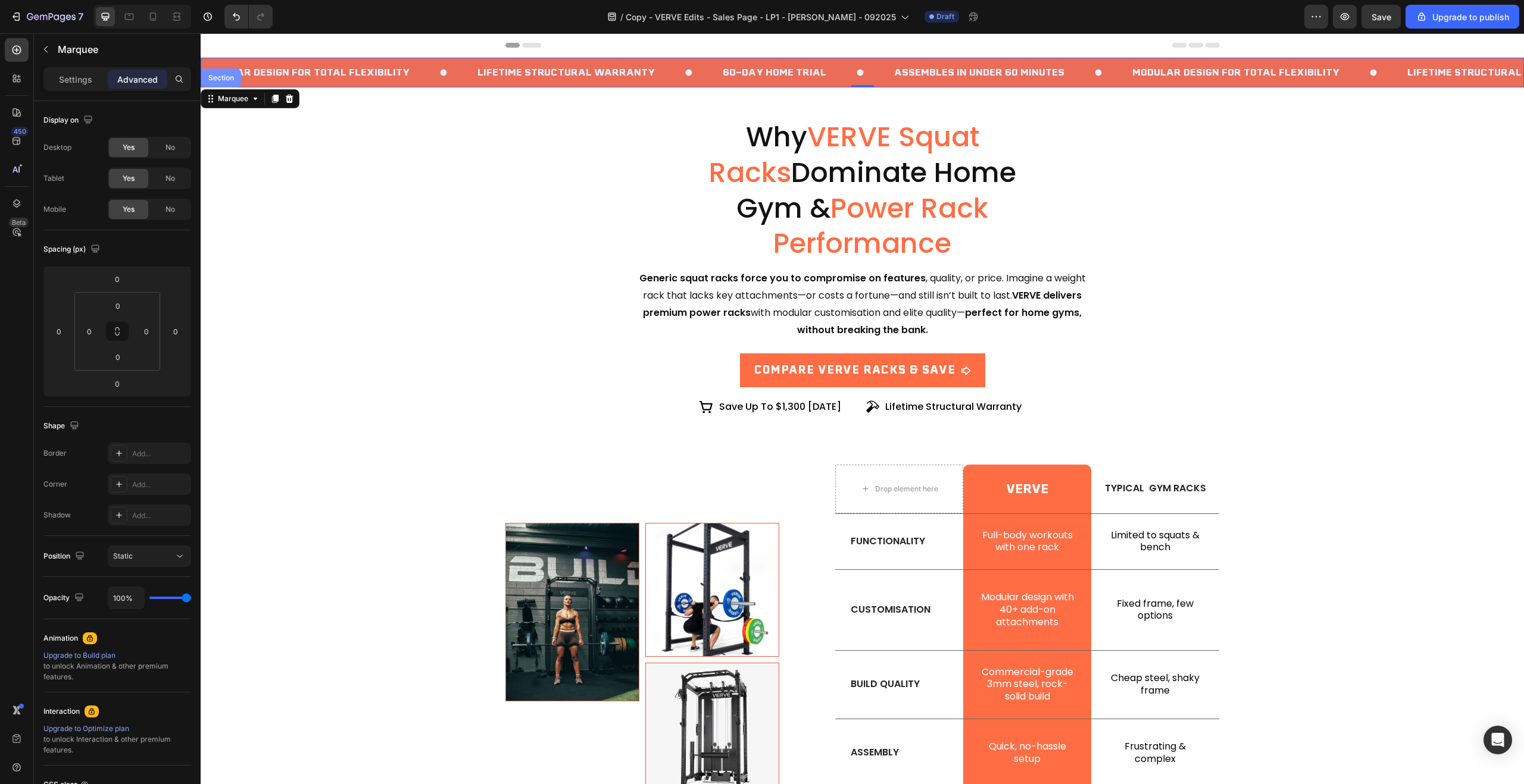
click at [219, 76] on div "Section" at bounding box center [221, 78] width 30 height 7
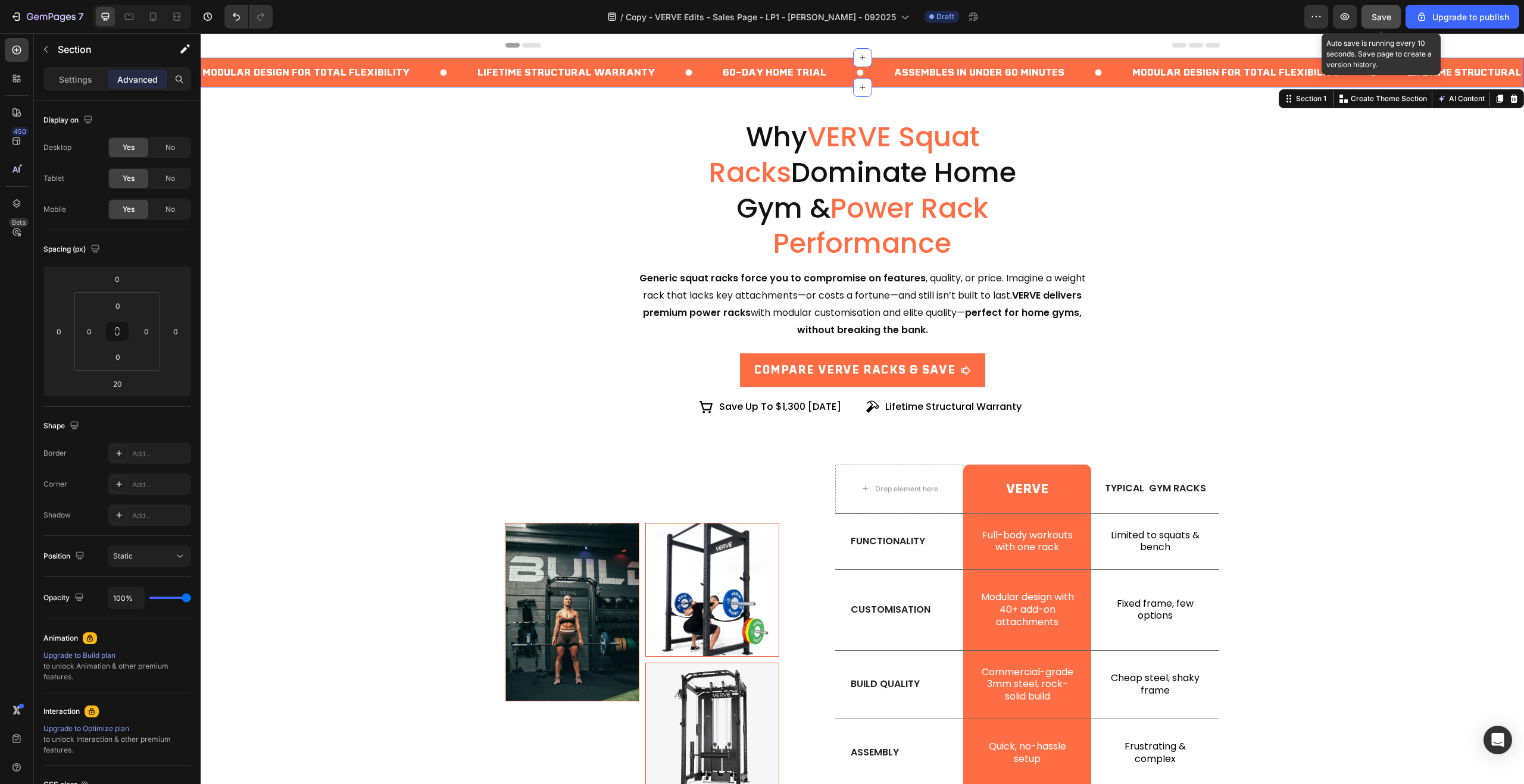
click at [1382, 22] on div "Save" at bounding box center [1381, 17] width 19 height 13
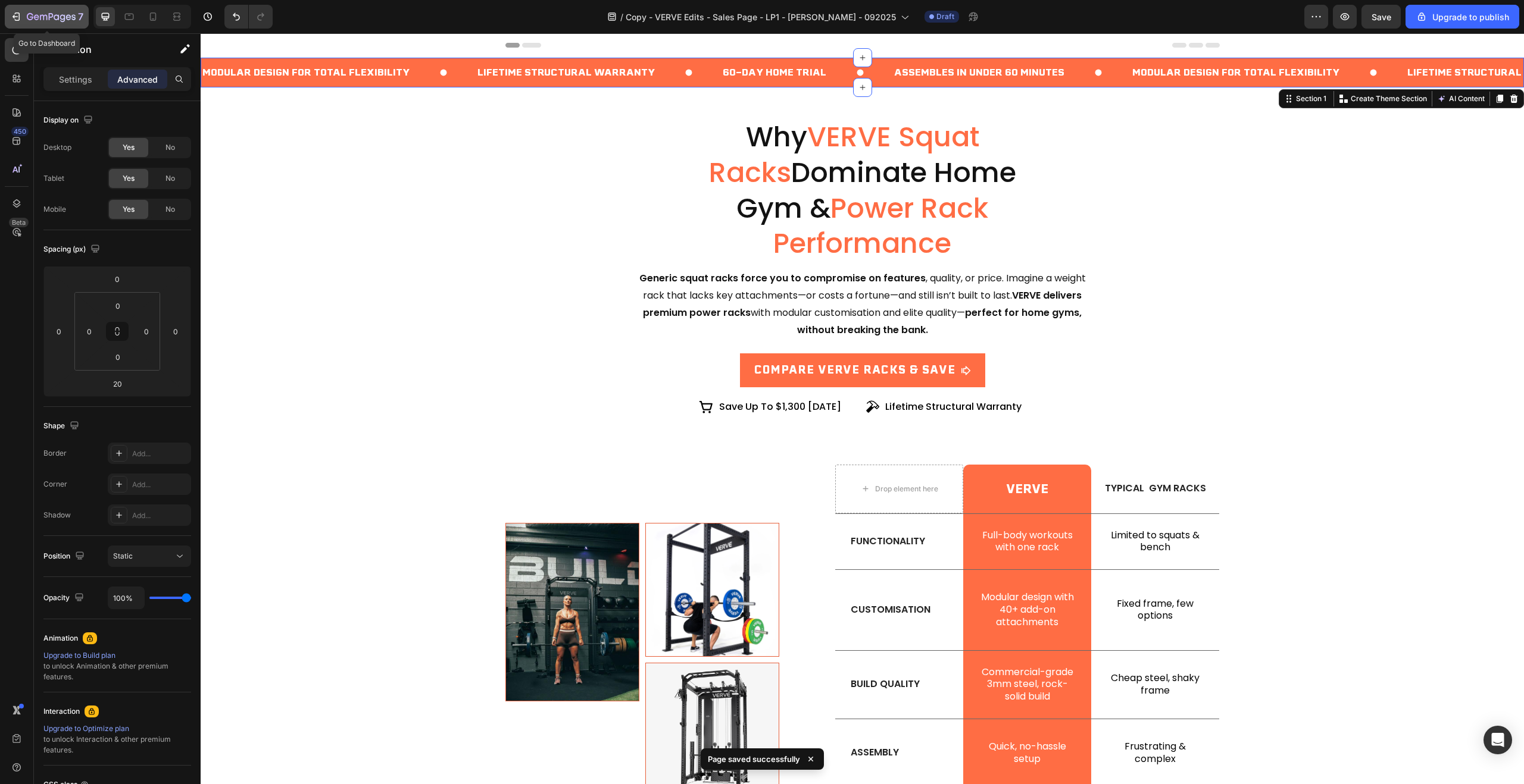
click at [47, 16] on icon "button" at bounding box center [51, 18] width 49 height 10
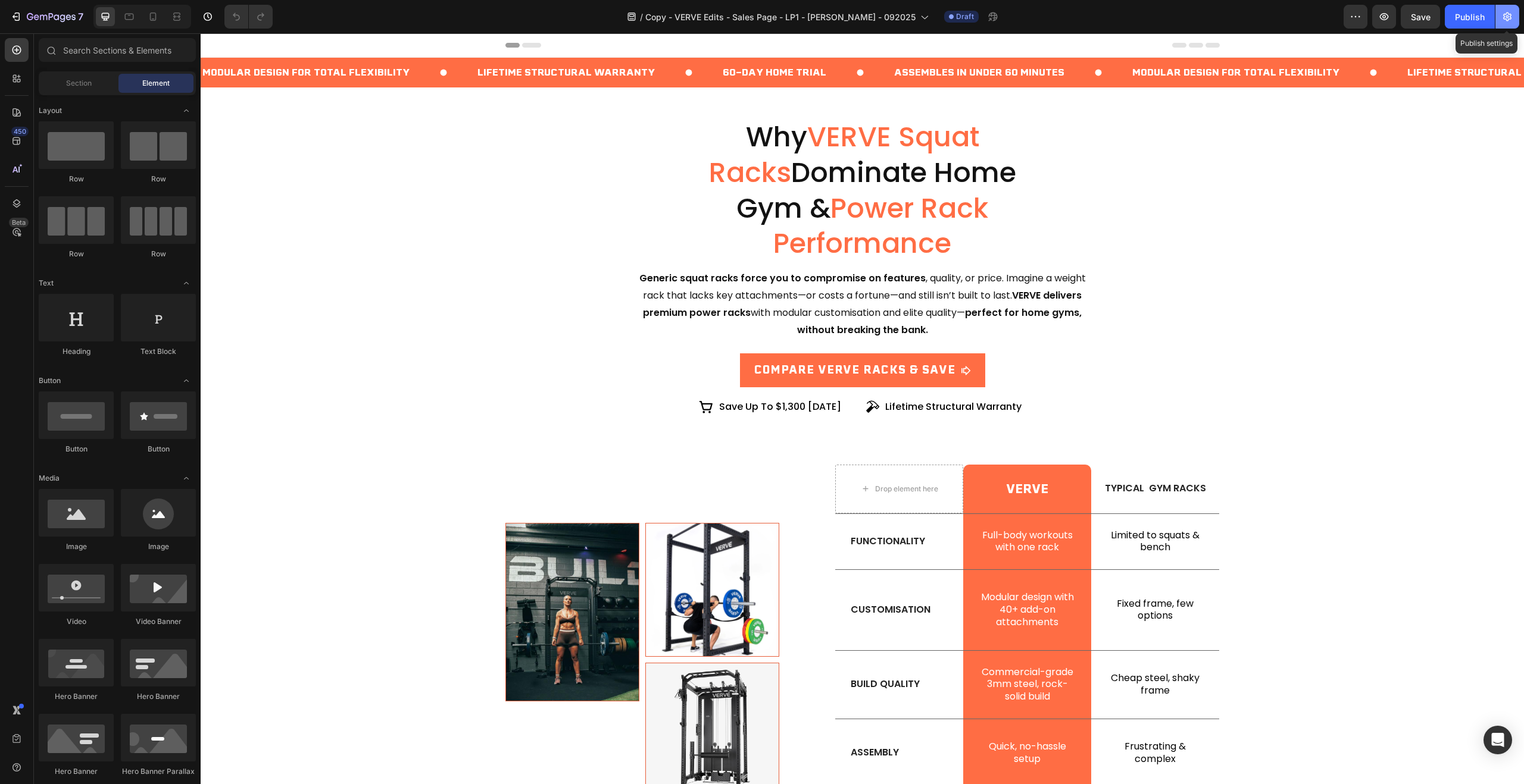
click at [1506, 19] on icon "button" at bounding box center [1507, 16] width 12 height 12
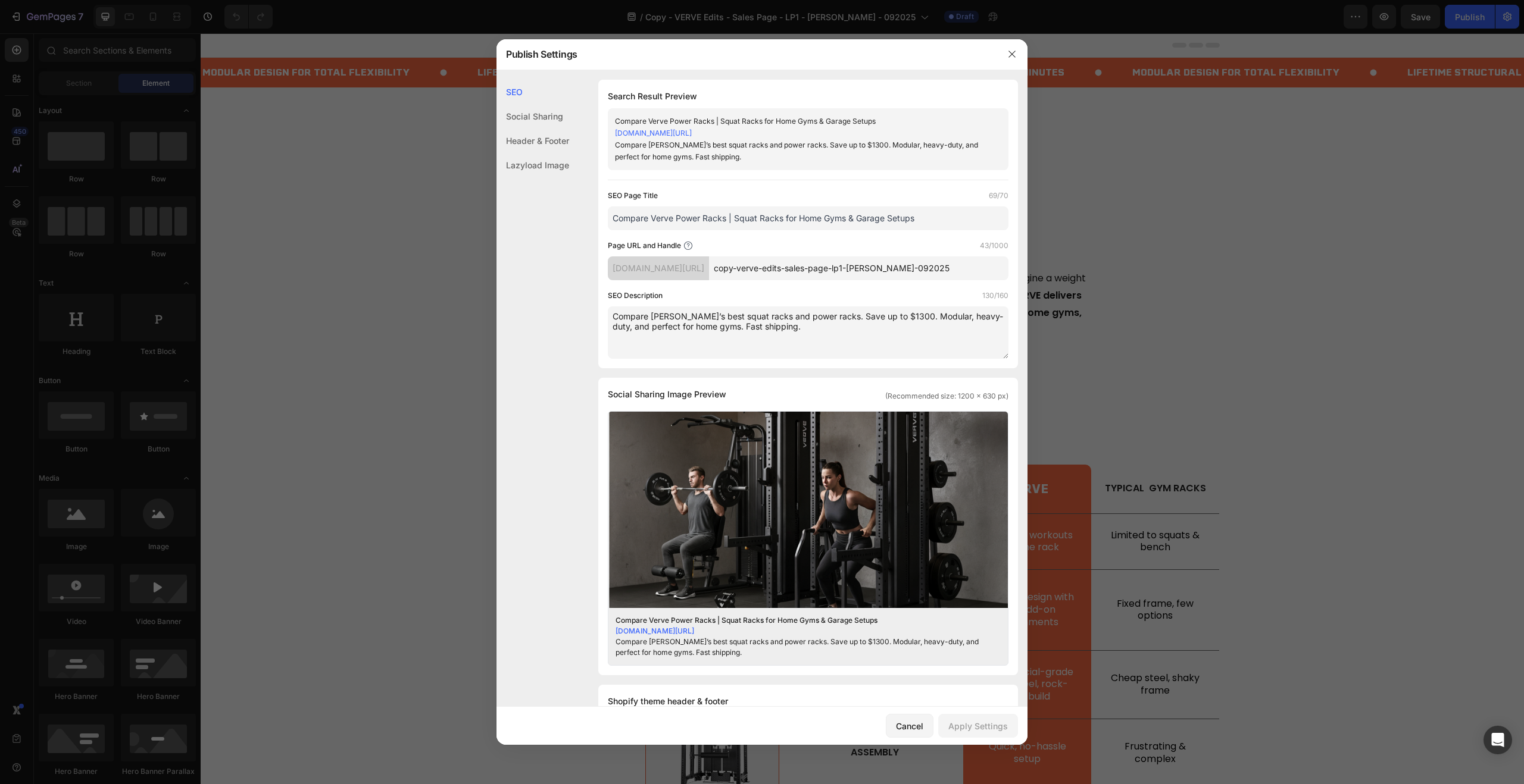
click at [792, 270] on input "copy-verve-edits-sales-page-lp1-jack-092025" at bounding box center [859, 268] width 300 height 24
click at [1012, 56] on icon "button" at bounding box center [1012, 54] width 9 height 9
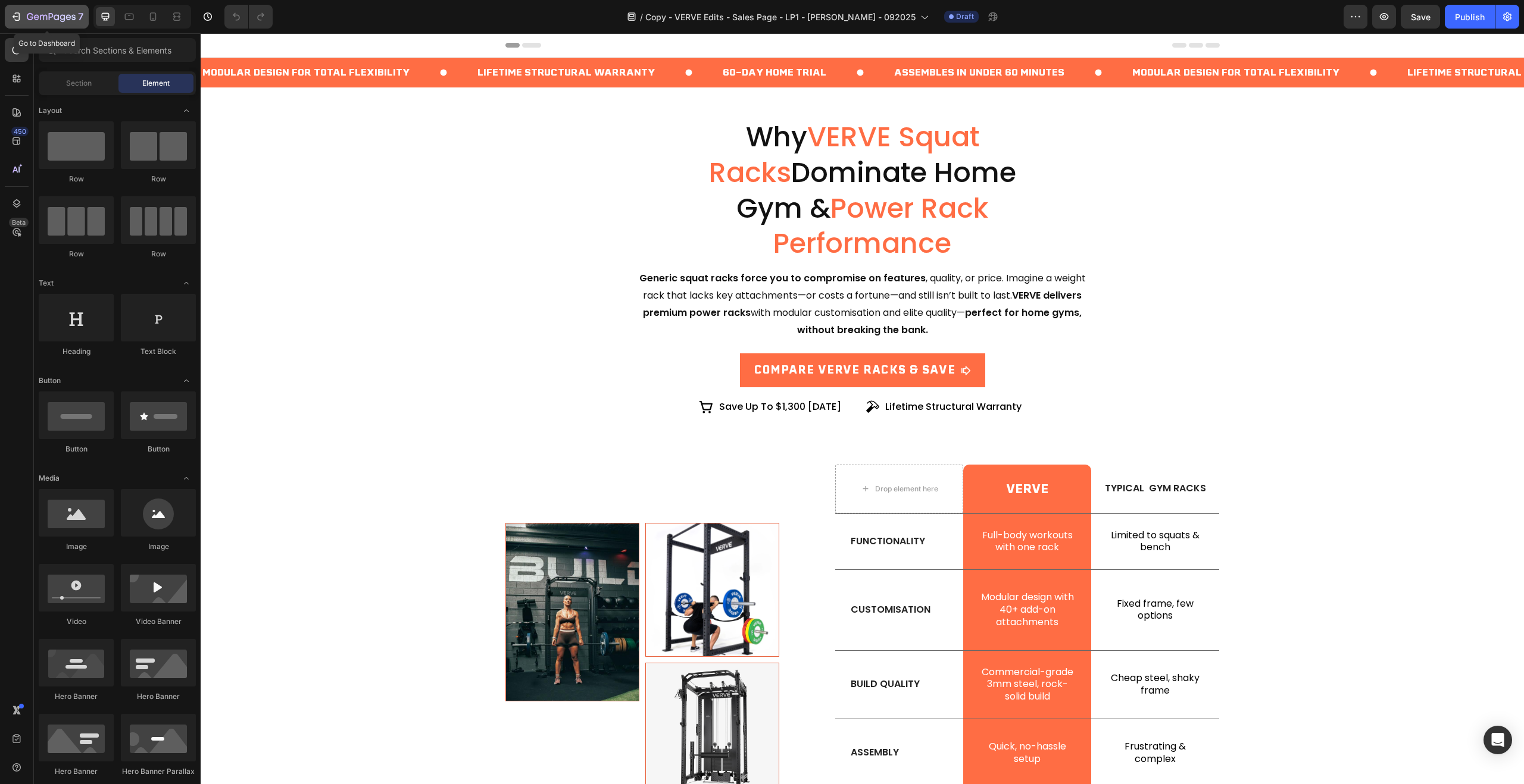
click at [13, 20] on icon "button" at bounding box center [16, 16] width 12 height 12
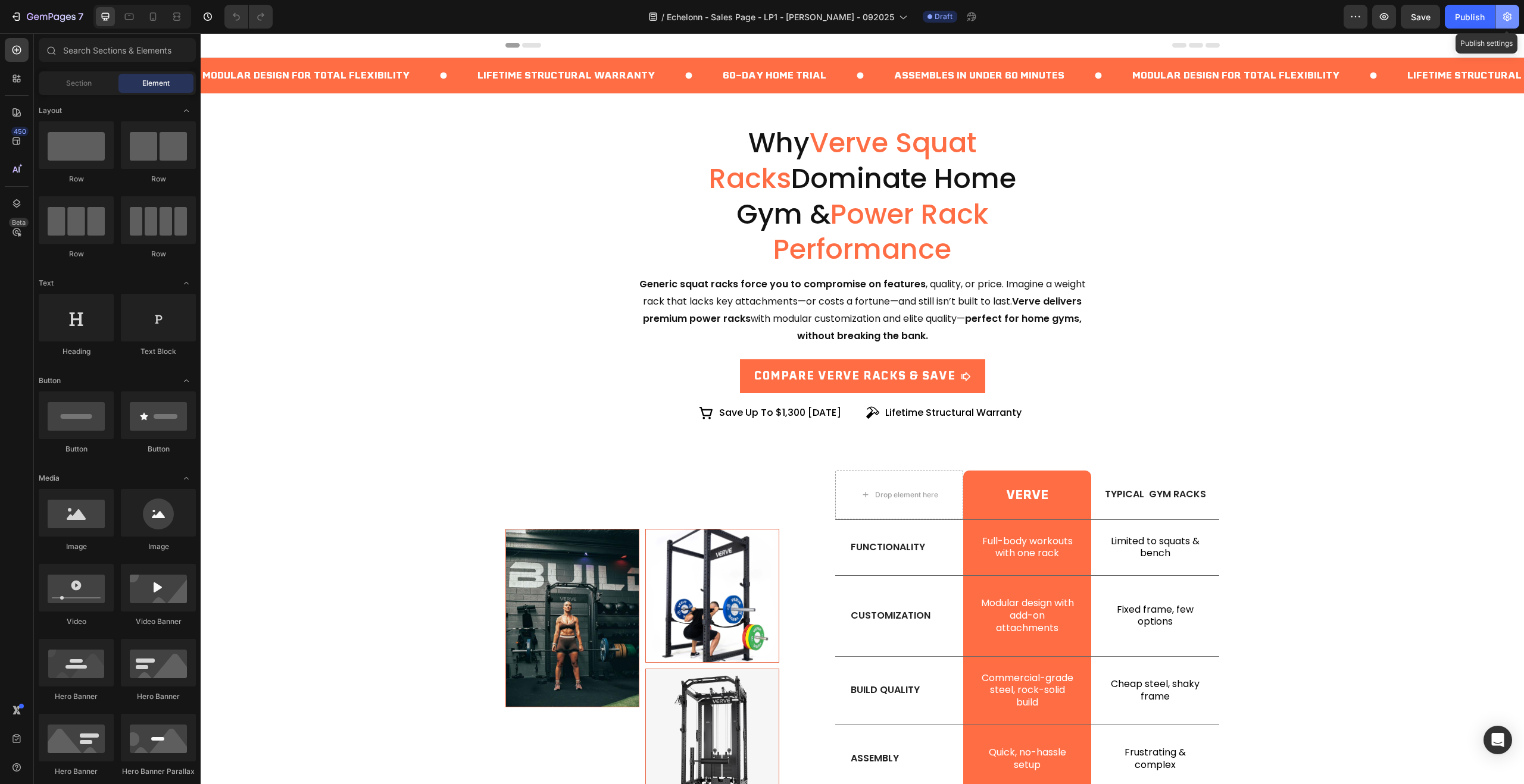
click at [1512, 20] on icon "button" at bounding box center [1507, 16] width 12 height 12
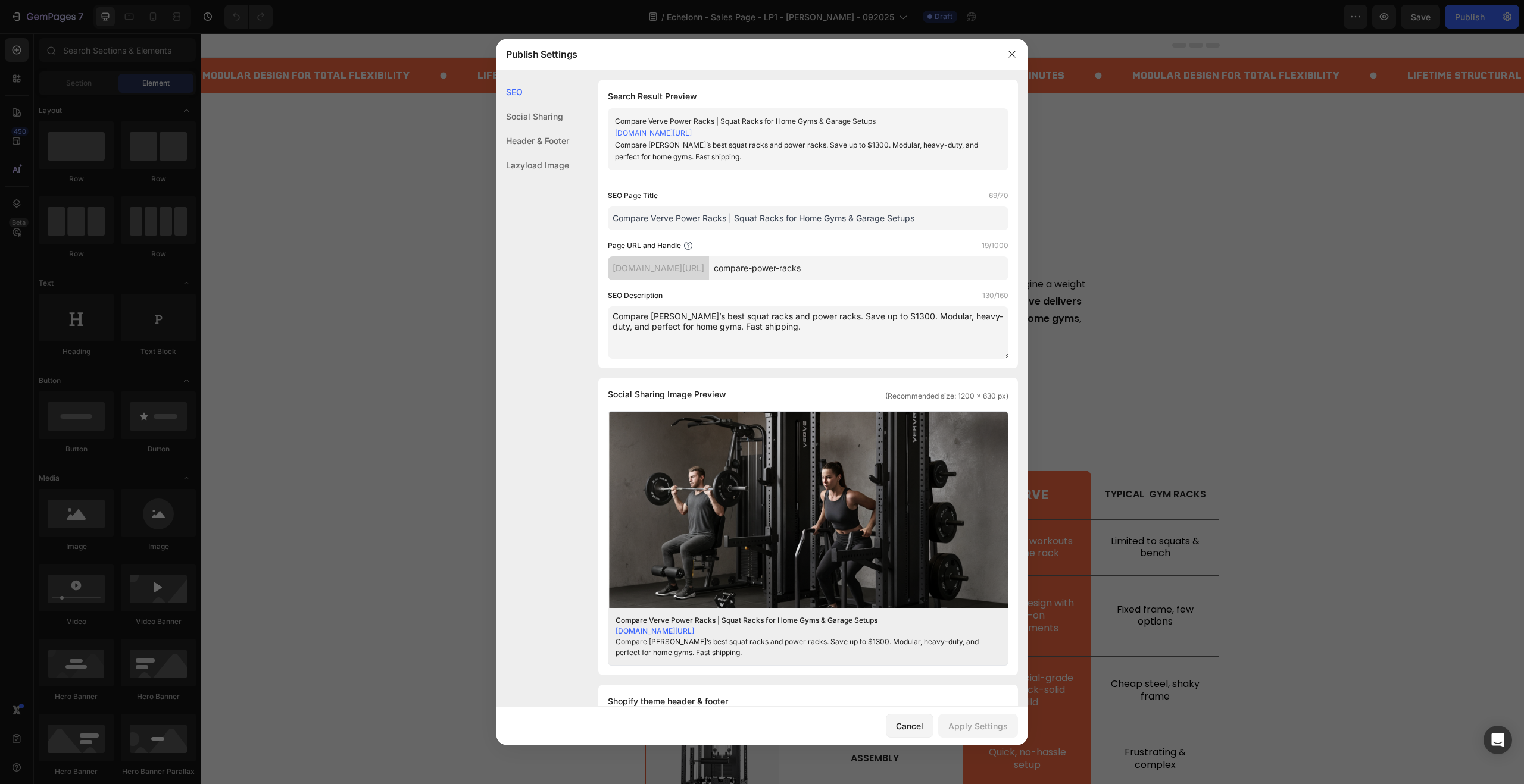
click at [891, 269] on input "compare-power-racks" at bounding box center [859, 268] width 300 height 24
click at [1009, 55] on icon "button" at bounding box center [1012, 54] width 9 height 9
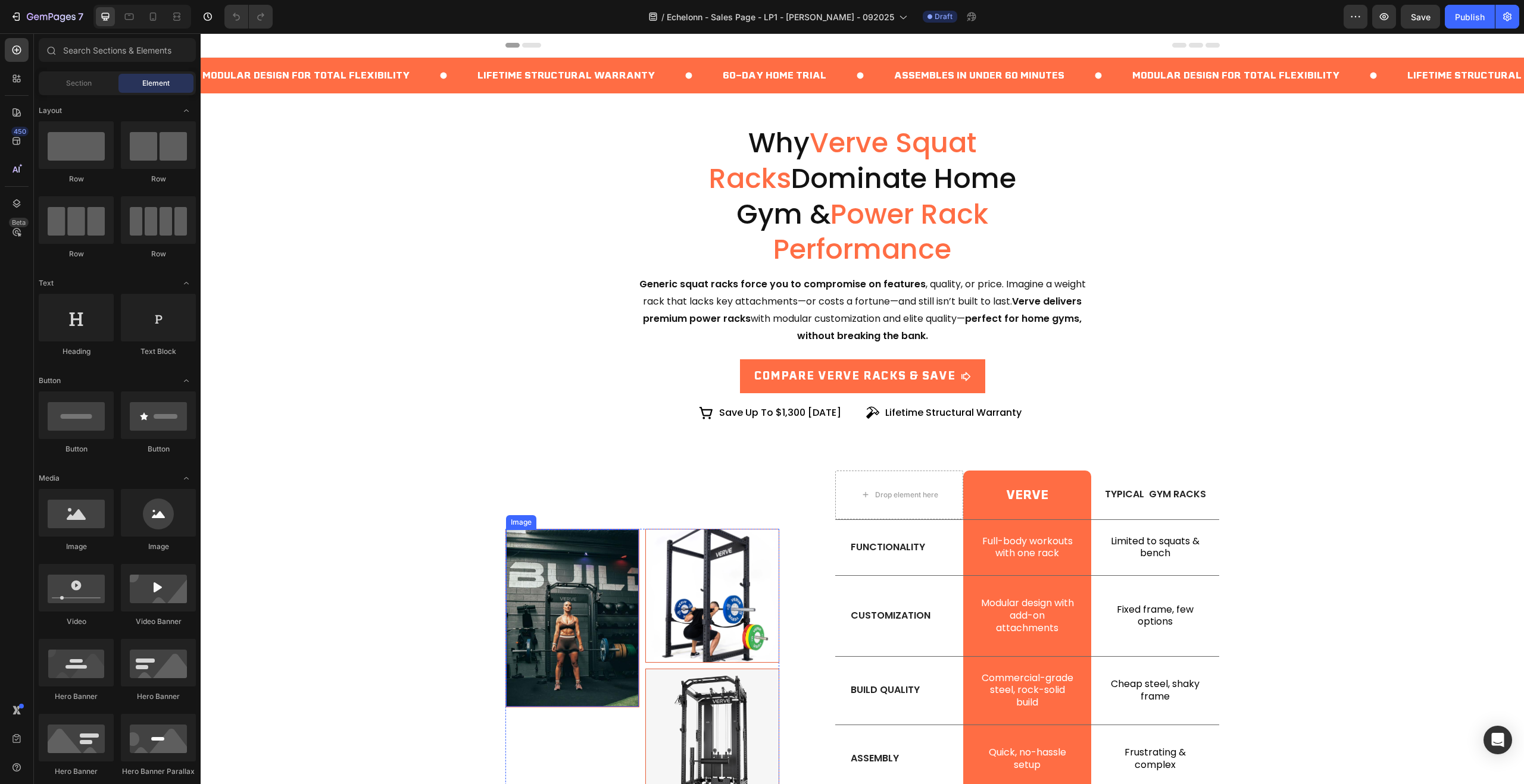
drag, startPoint x: 591, startPoint y: 598, endPoint x: 364, endPoint y: 576, distance: 228.1
click at [591, 598] on img at bounding box center [572, 618] width 133 height 177
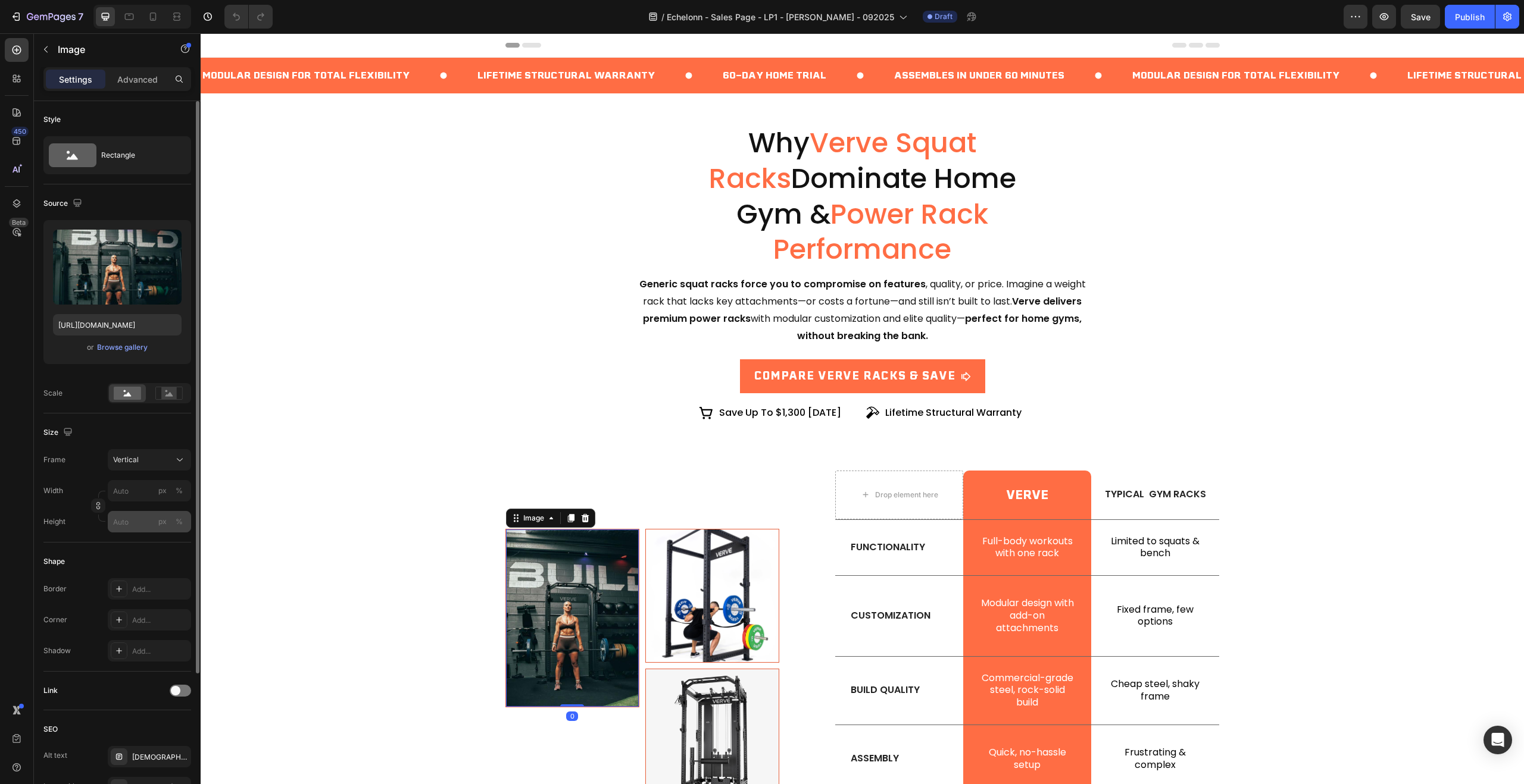
scroll to position [180, 0]
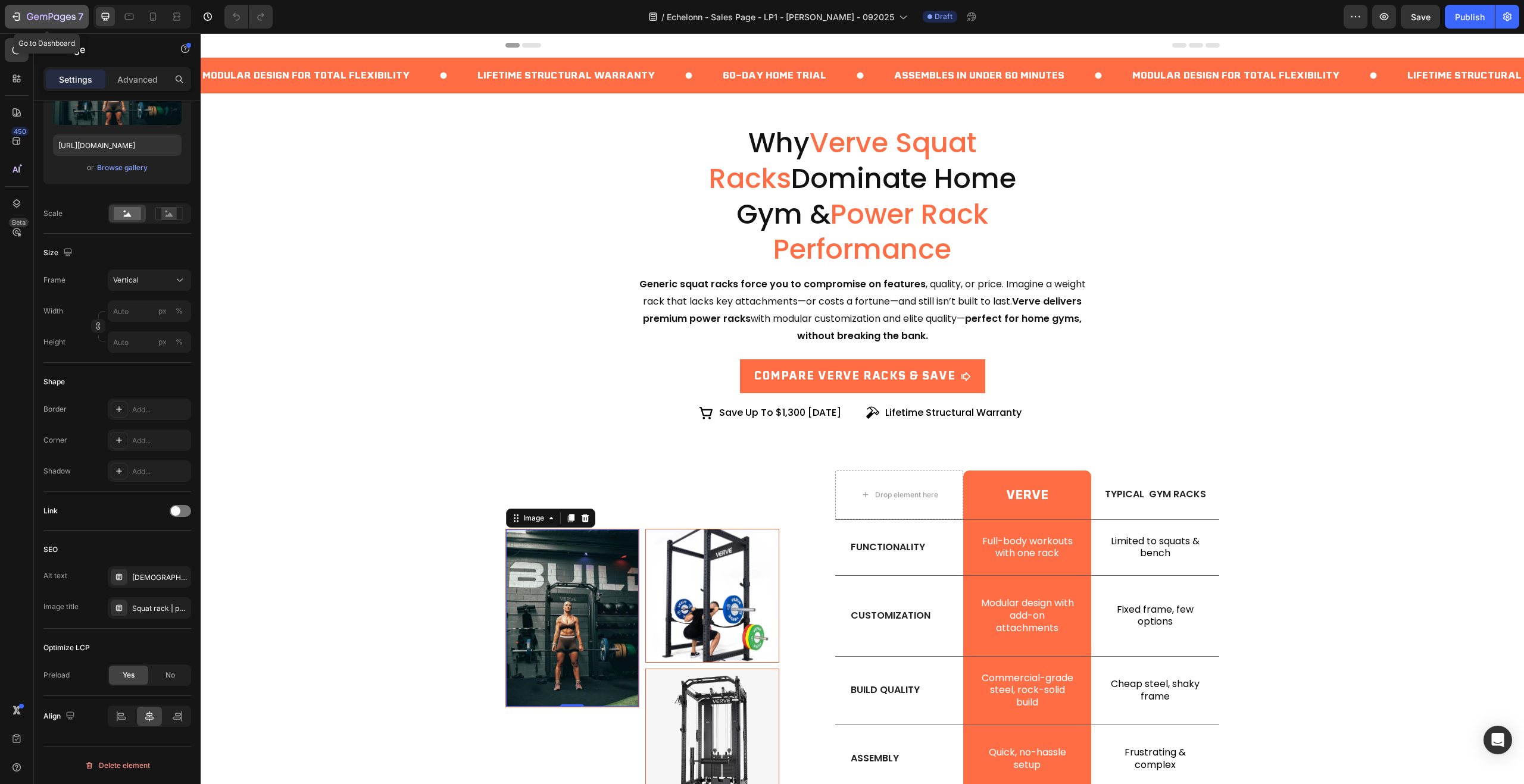
click at [16, 13] on icon "button" at bounding box center [16, 16] width 12 height 12
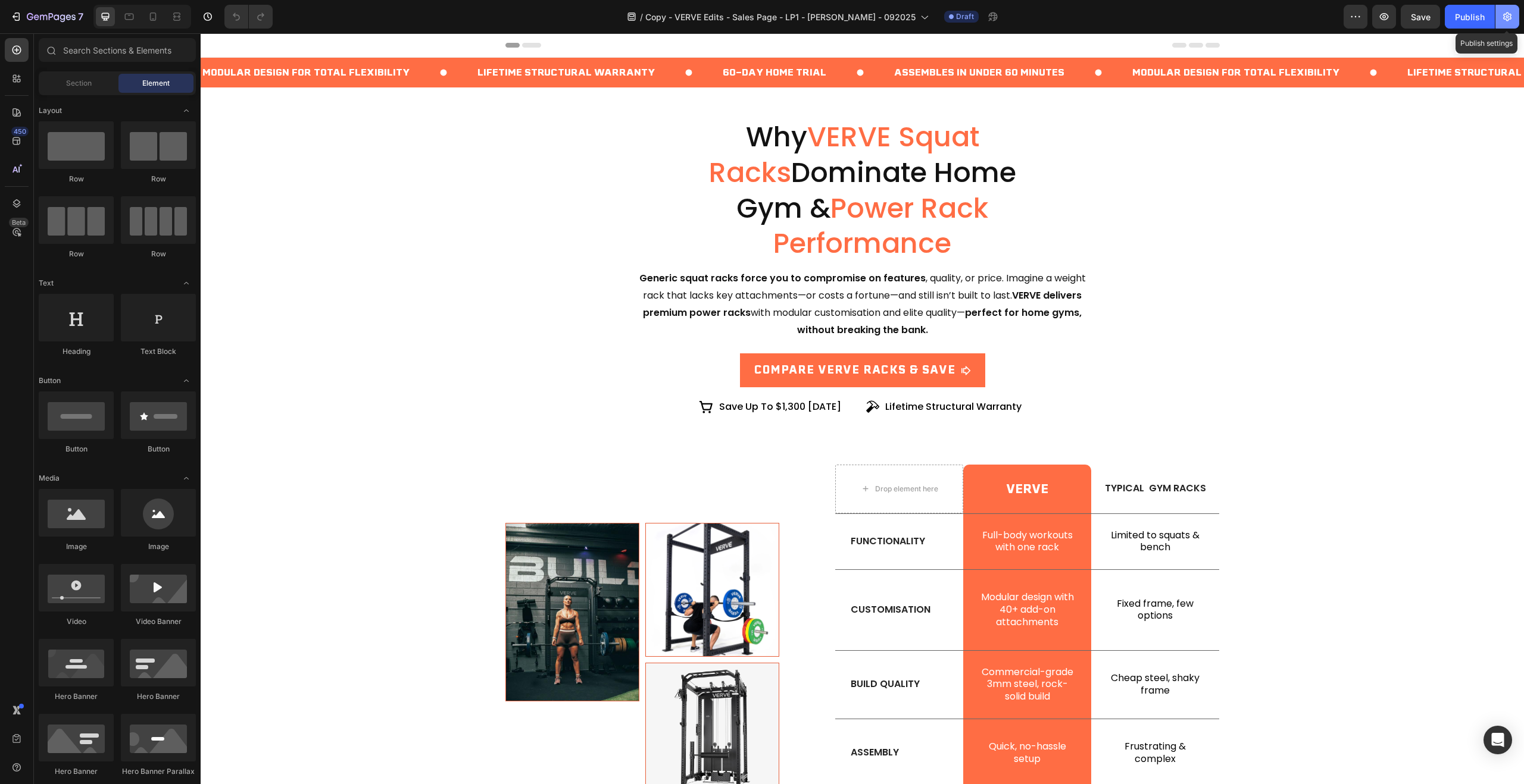
click at [1513, 23] on button "button" at bounding box center [1507, 17] width 24 height 24
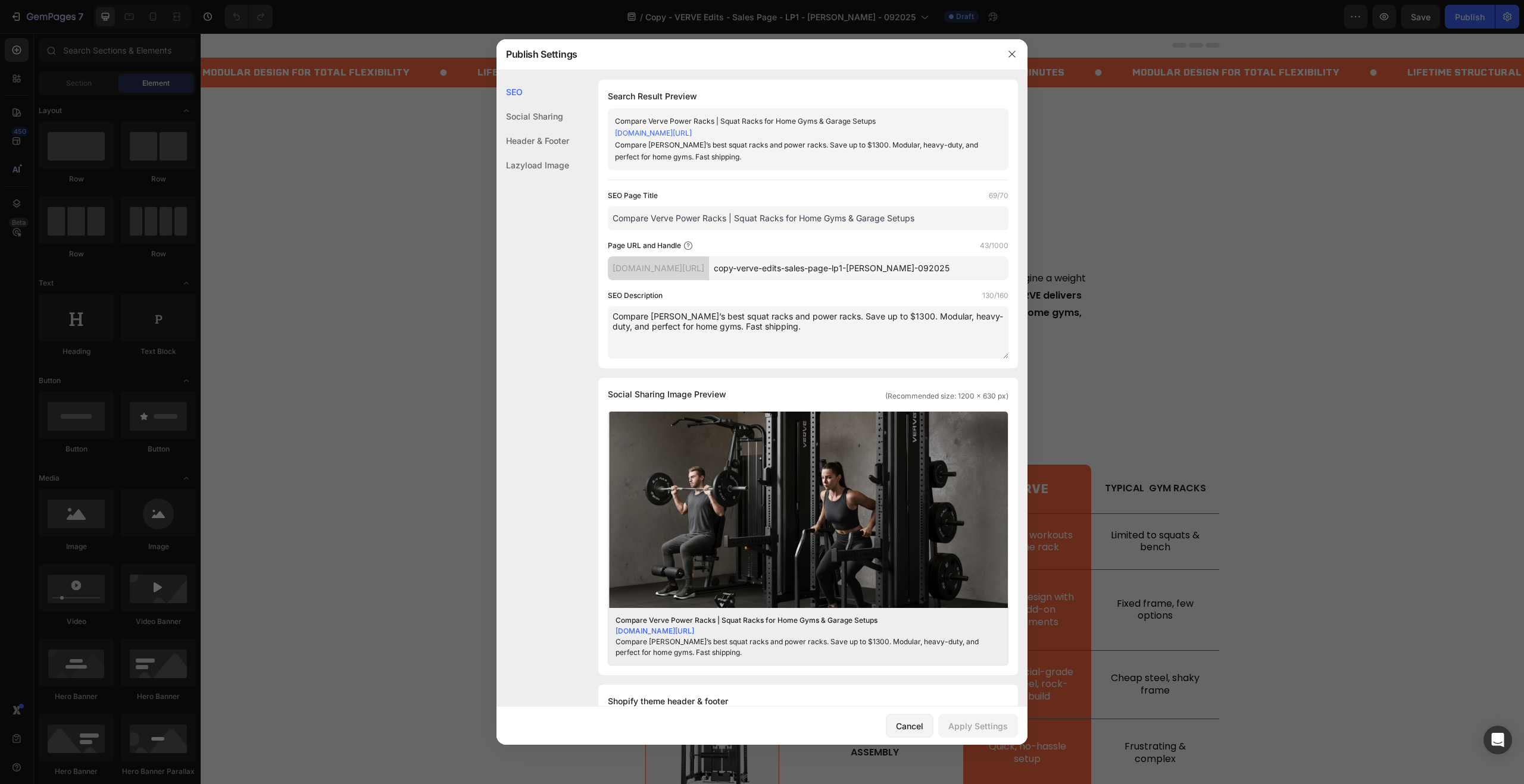
click at [864, 266] on input "copy-verve-edits-sales-page-lp1-[PERSON_NAME]-092025" at bounding box center [859, 268] width 300 height 24
click at [864, 266] on input "copy-verve-edits-sales-page-lp1-jack-092025" at bounding box center [859, 268] width 300 height 24
paste input "mpare-power-racks"
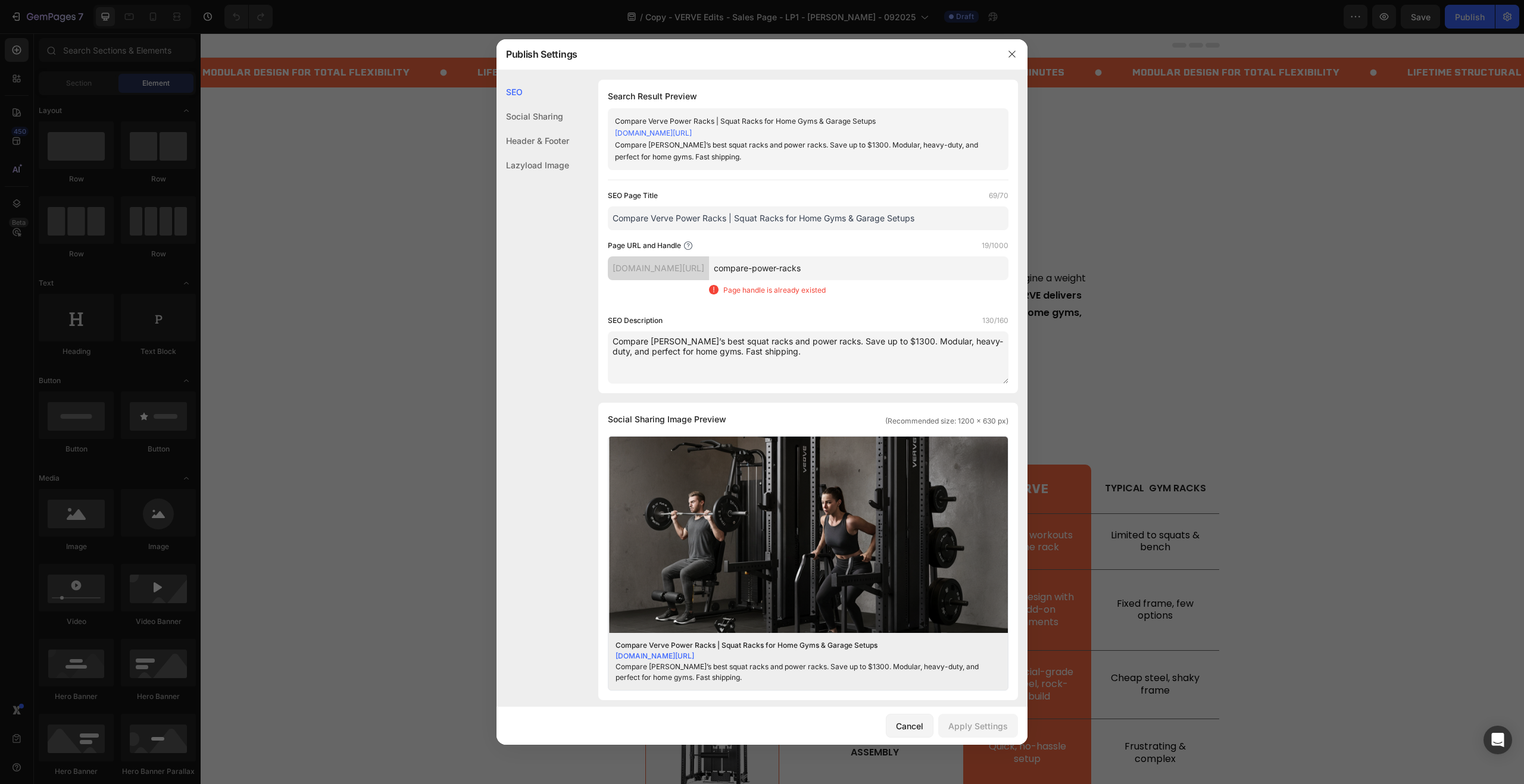
drag, startPoint x: 853, startPoint y: 246, endPoint x: 859, endPoint y: 262, distance: 17.1
click at [853, 246] on div "Page URL and Handle 19/1000" at bounding box center [807, 246] width 401 height 12
click at [873, 267] on input "compare-power-racks" at bounding box center [859, 268] width 300 height 24
click at [807, 268] on input "compare-power-racks" at bounding box center [859, 268] width 300 height 24
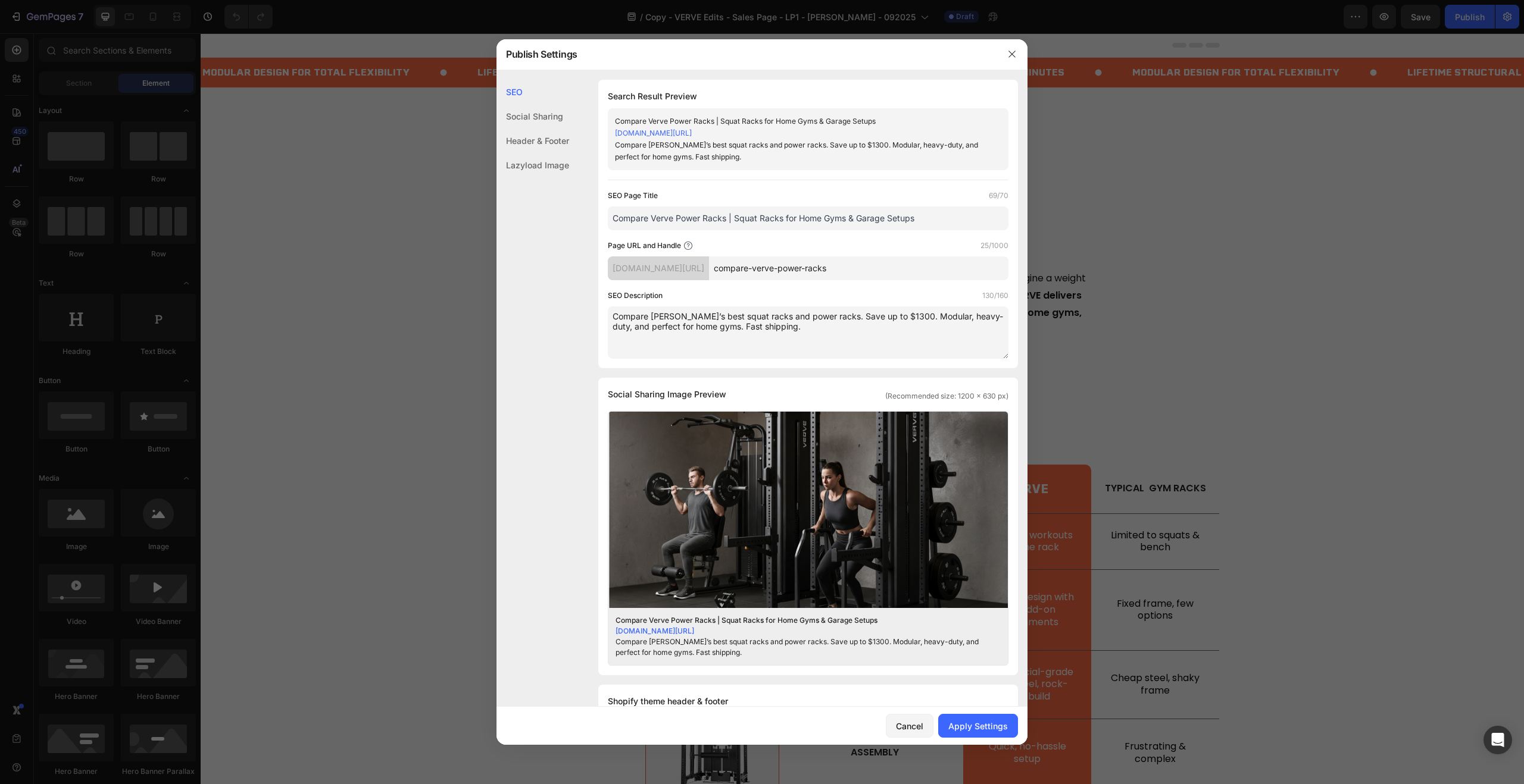
type input "compare-verve-power-racks"
click at [875, 248] on div "Page URL and Handle 25/1000" at bounding box center [807, 246] width 401 height 12
click at [973, 724] on div "Apply Settings" at bounding box center [978, 726] width 60 height 13
click at [1009, 54] on icon "button" at bounding box center [1012, 54] width 9 height 9
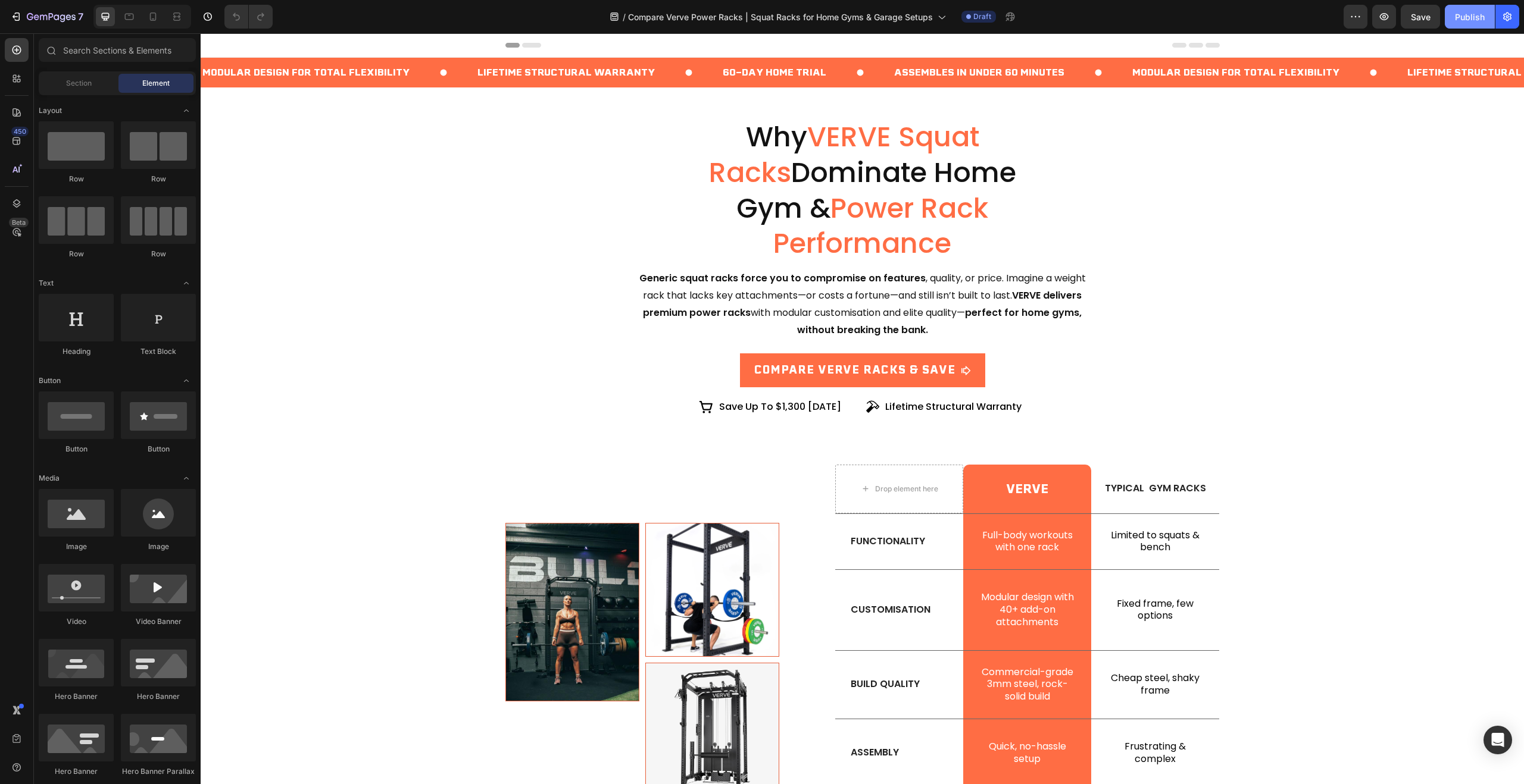
click at [1468, 18] on div "Publish" at bounding box center [1469, 17] width 29 height 13
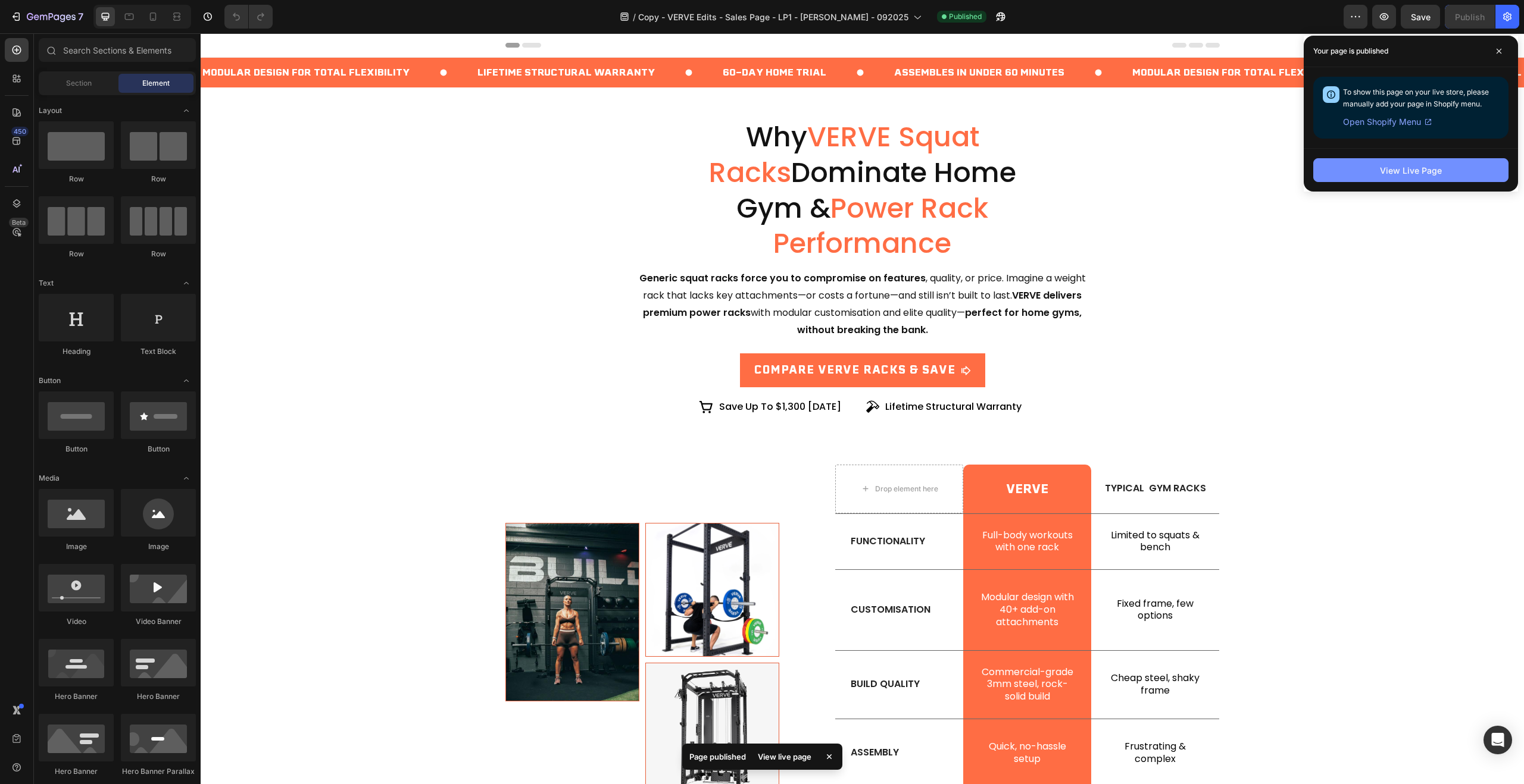
click at [1397, 165] on div "View Live Page" at bounding box center [1411, 170] width 62 height 13
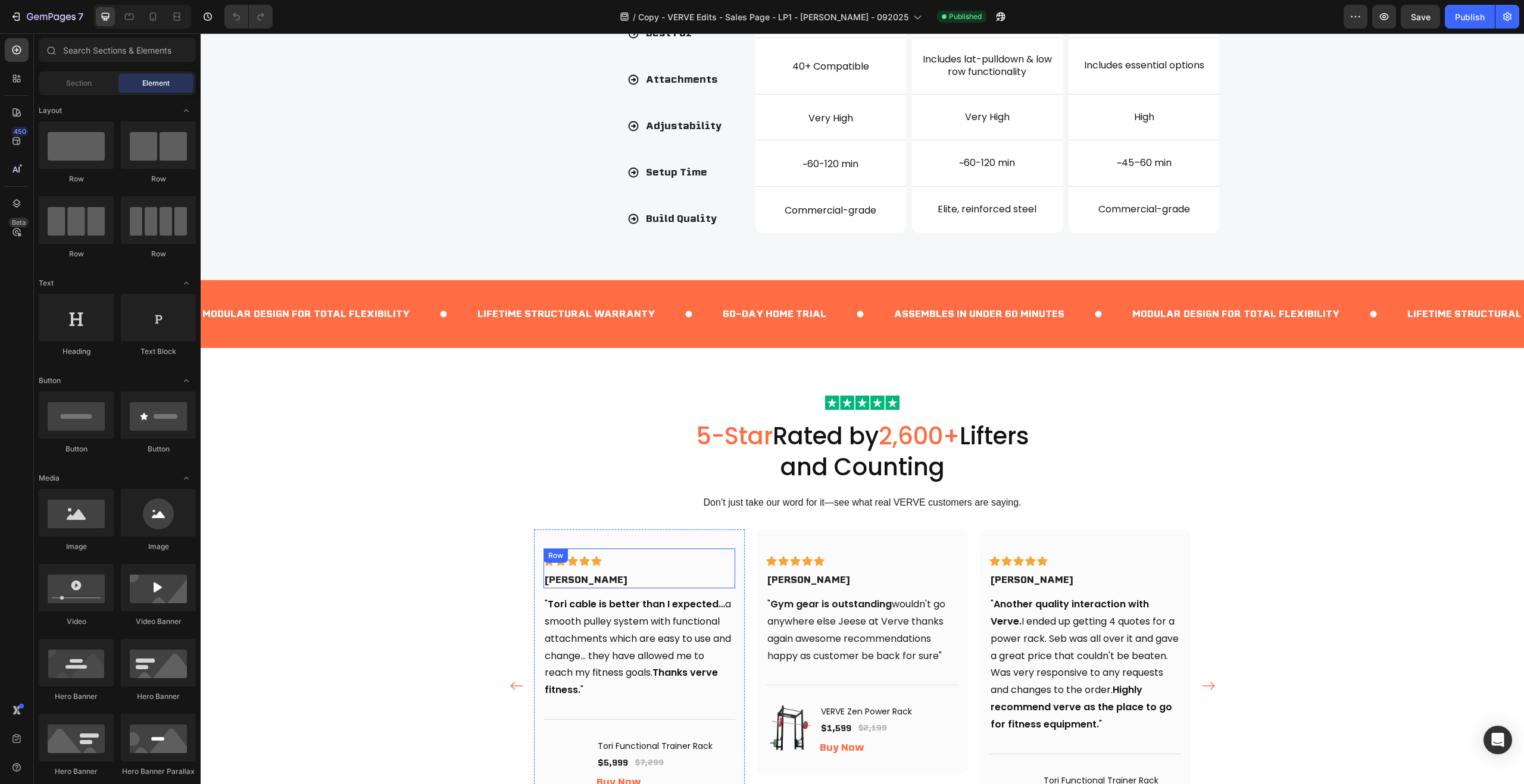
scroll to position [1268, 0]
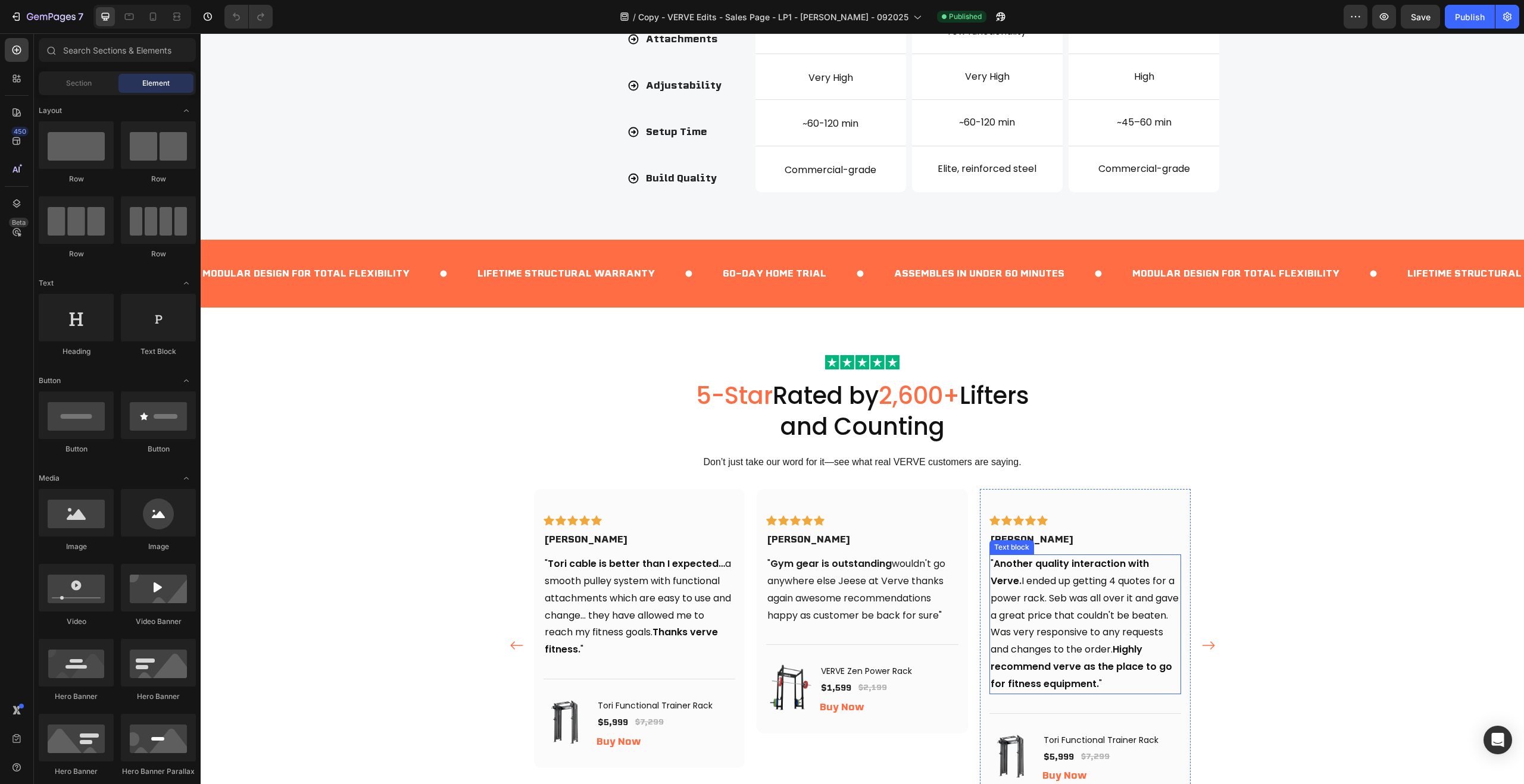
click at [1149, 568] on strong "Another quality interaction with Verve." at bounding box center [1069, 572] width 159 height 31
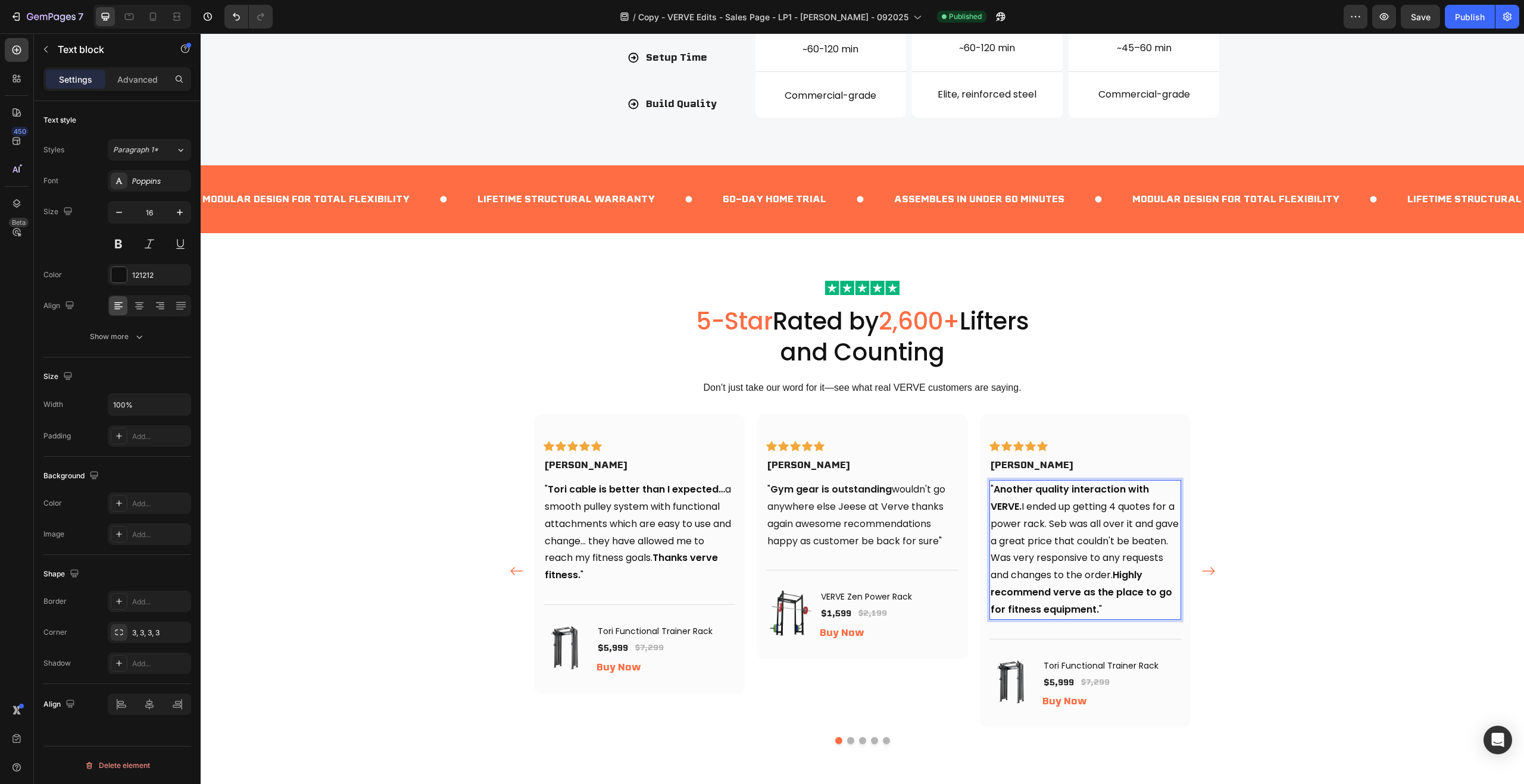
scroll to position [1365, 0]
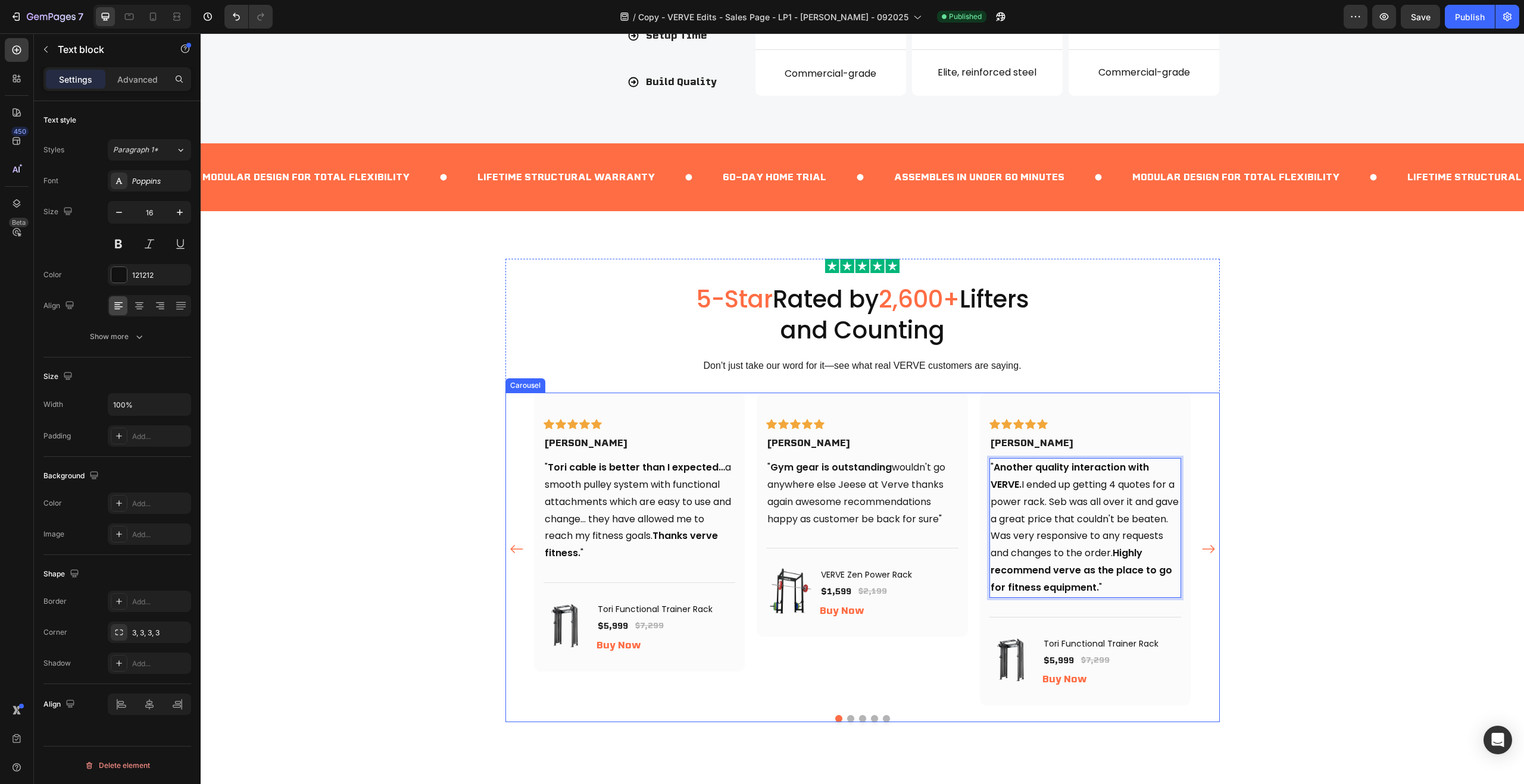
click at [849, 718] on button "Dot" at bounding box center [850, 718] width 7 height 7
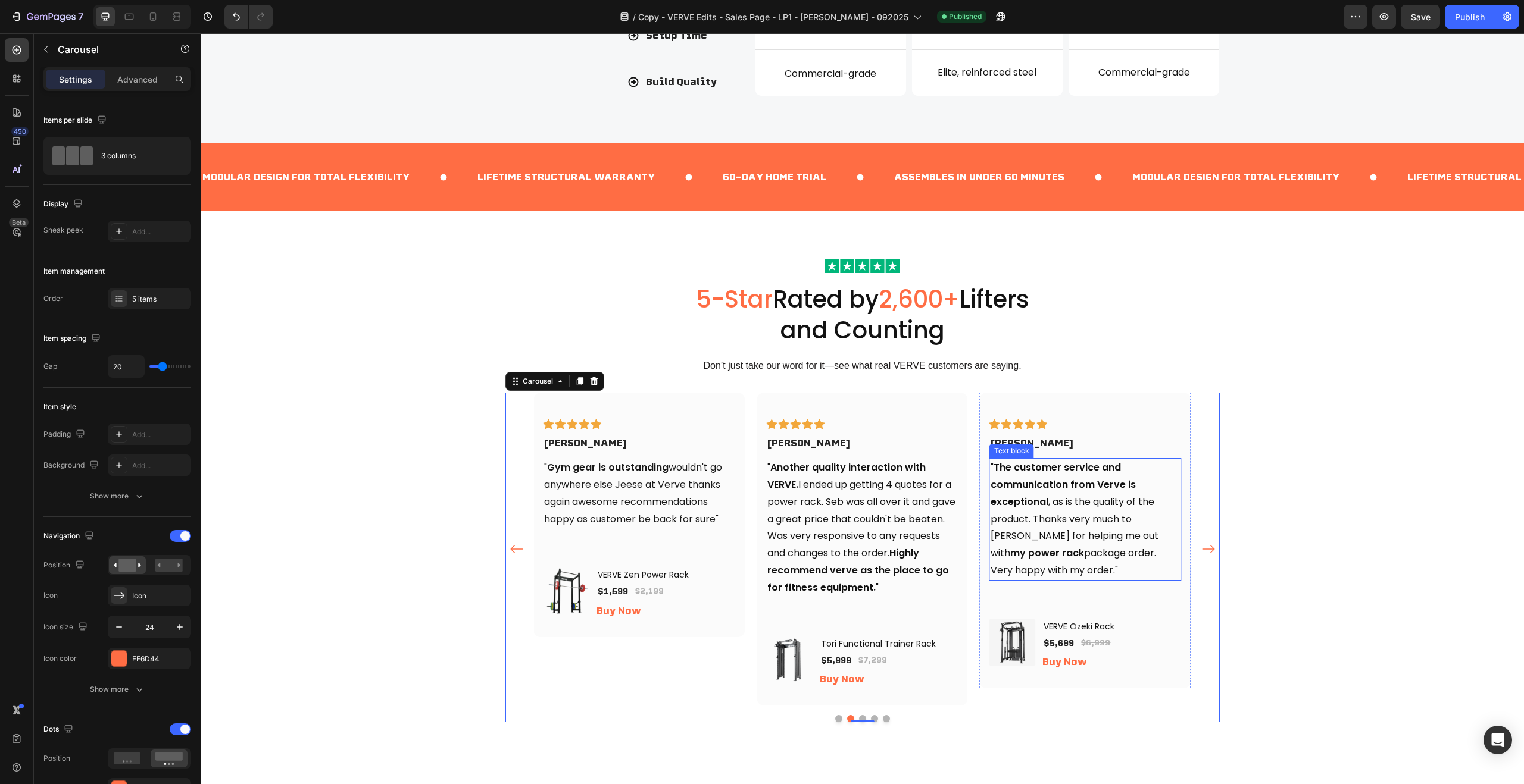
click at [1105, 484] on strong "The customer service and communication from Verve is exceptional" at bounding box center [1063, 484] width 145 height 48
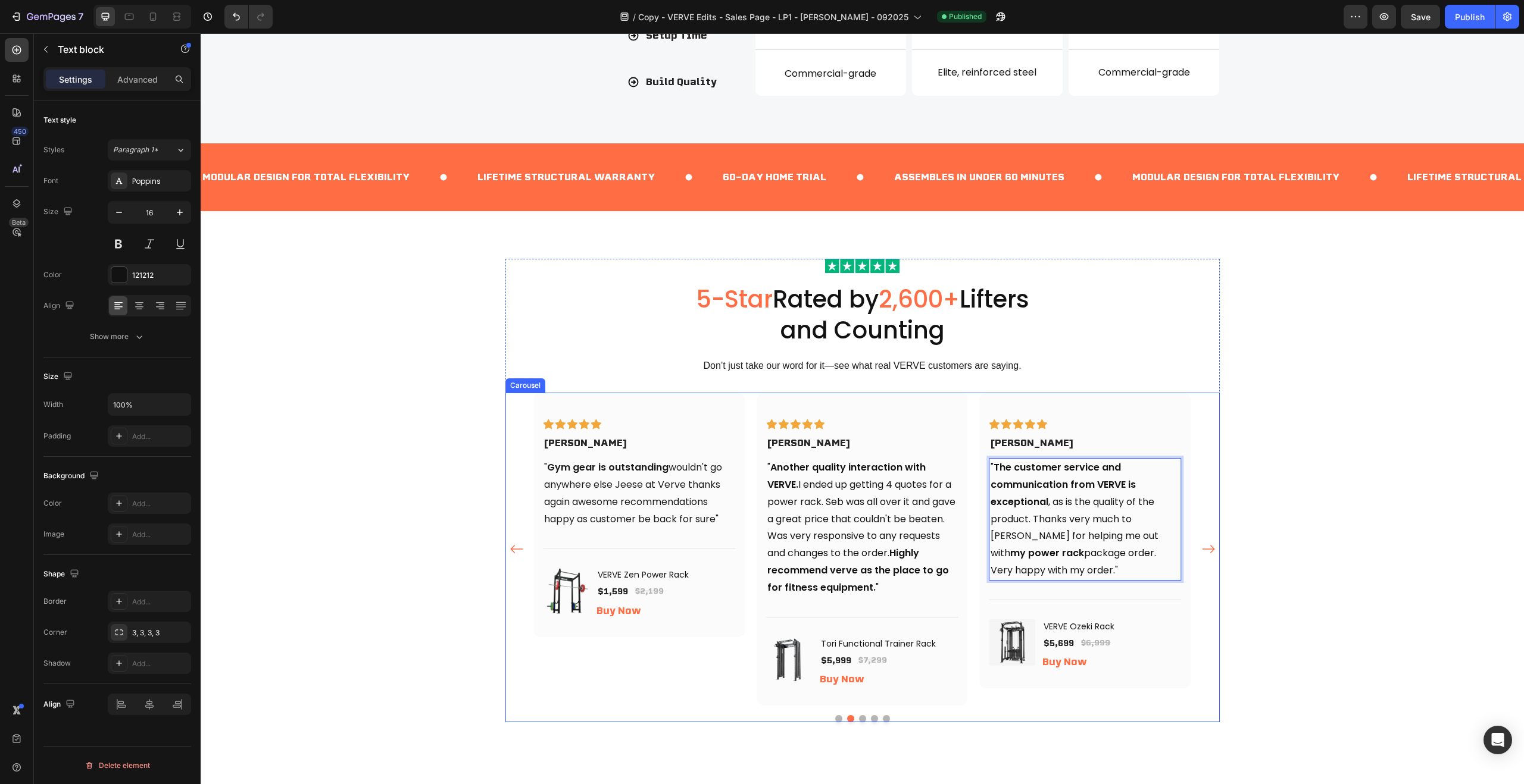
click at [861, 719] on button "Dot" at bounding box center [862, 718] width 7 height 7
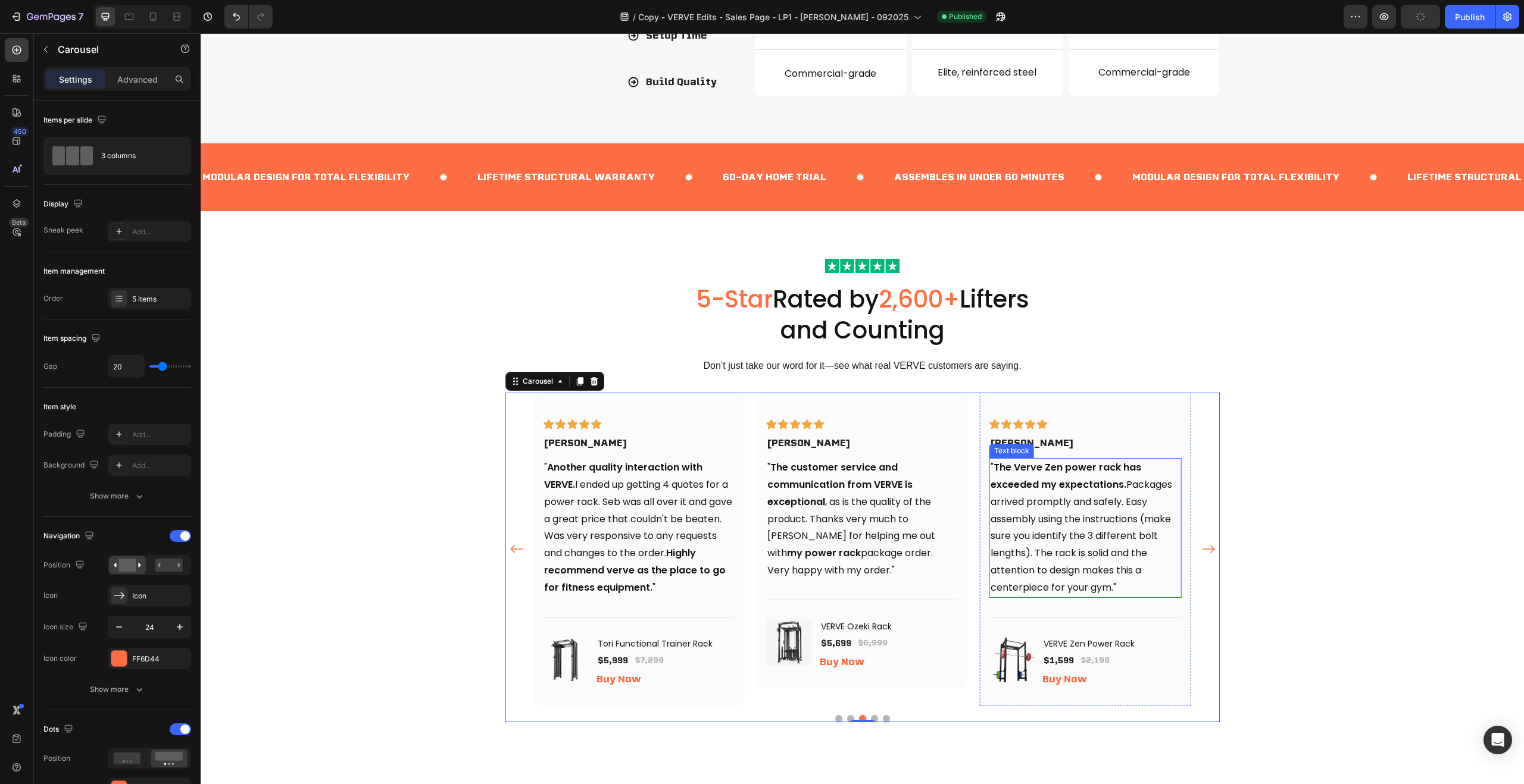
click at [1021, 469] on strong "The Verve Zen power rack has exceeded my expectations." at bounding box center [1066, 476] width 150 height 31
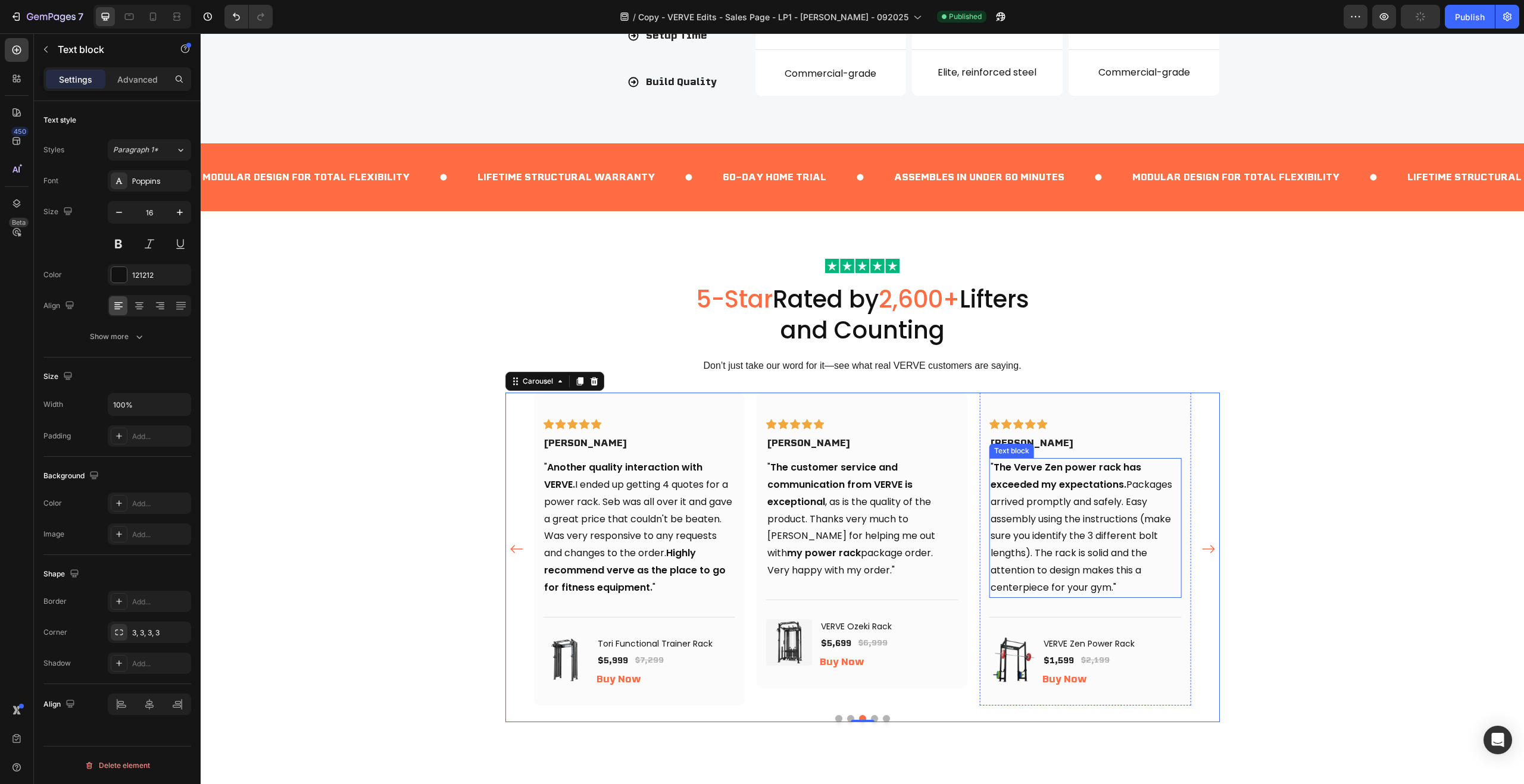
click at [1021, 469] on strong "The Verve Zen power rack has exceeded my expectations." at bounding box center [1066, 476] width 150 height 31
click at [1019, 586] on span "" The VERVE Zen power rack has exceeded my expectations. Packages arrived promp…" at bounding box center [1081, 528] width 182 height 134
click at [1021, 590] on span "" The VERVE Zen power rack has exceeded my expectations. Packages arrived promp…" at bounding box center [1081, 528] width 182 height 134
click at [873, 718] on button "Dot" at bounding box center [874, 718] width 7 height 7
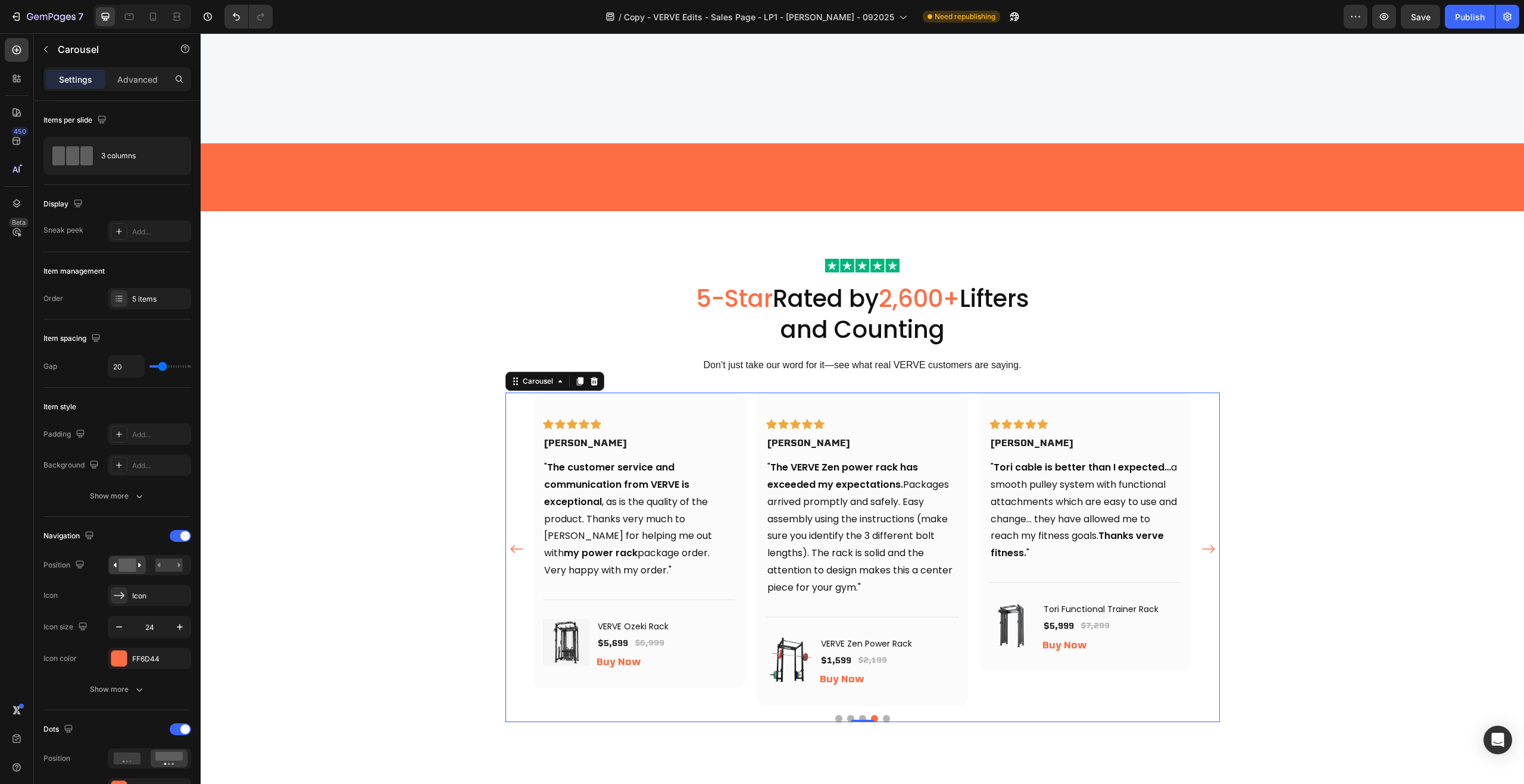
scroll to position [1801, 0]
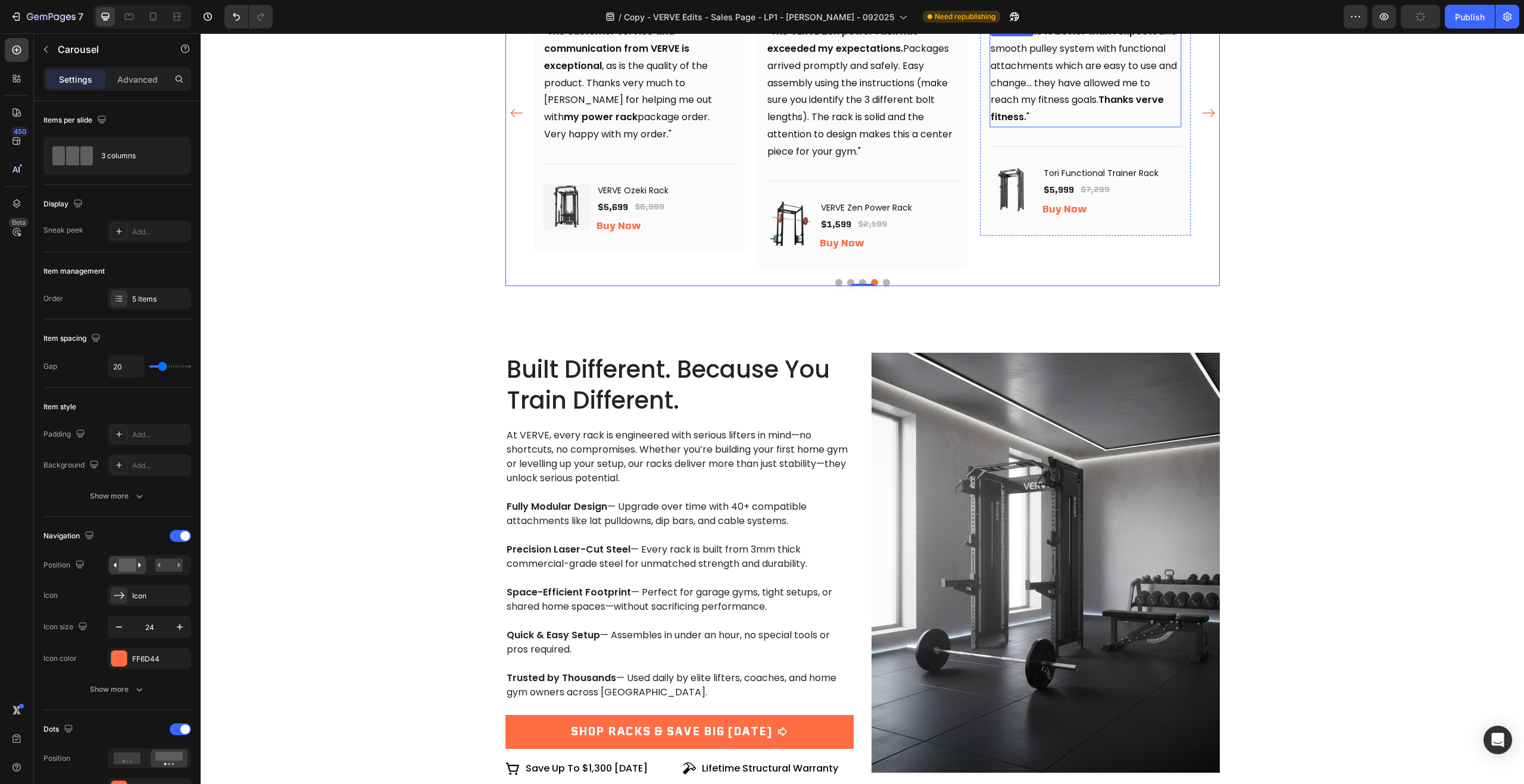
click at [1152, 97] on strong "Thanks verve fitness." at bounding box center [1077, 108] width 173 height 31
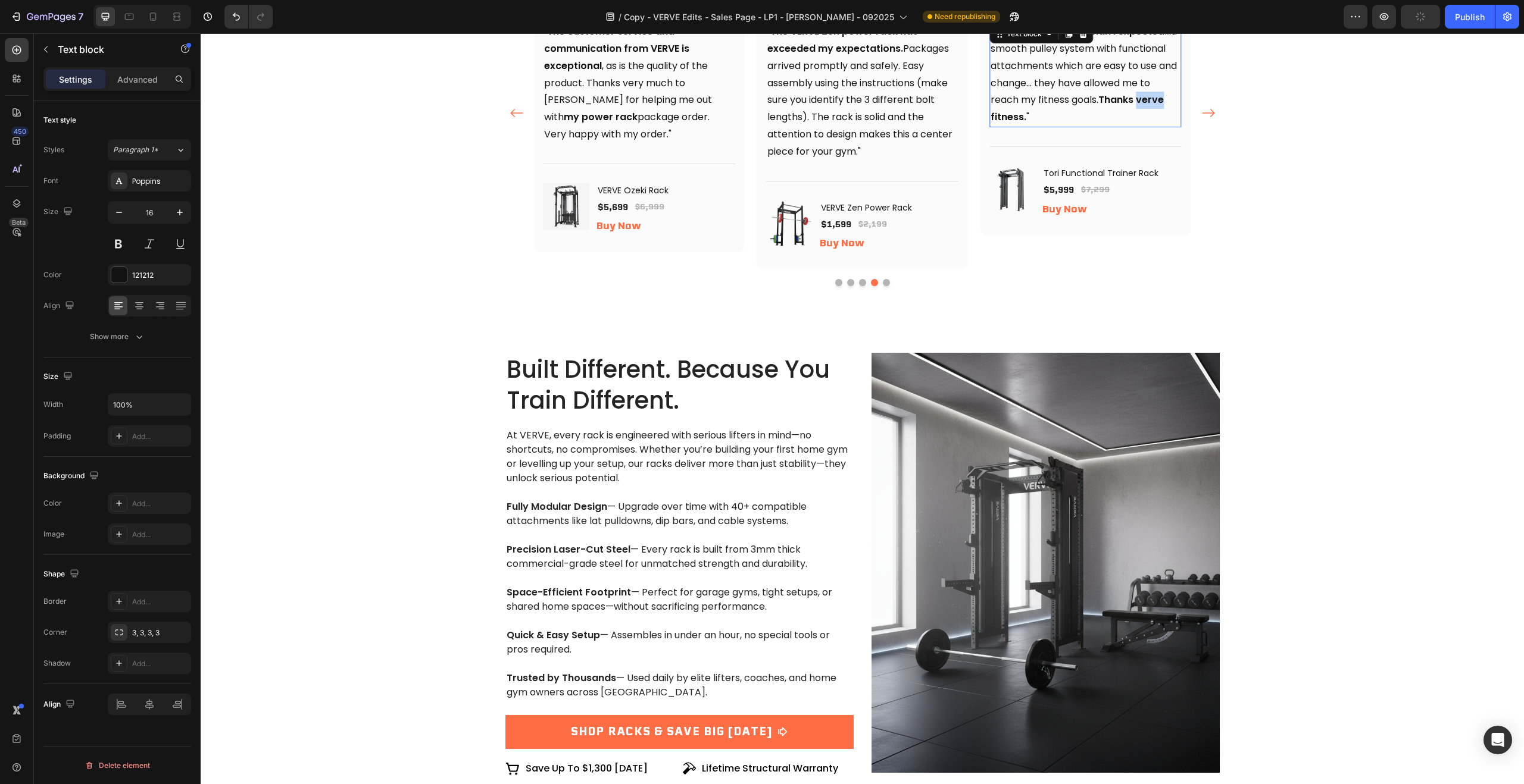
click at [1152, 97] on strong "Thanks verve fitness." at bounding box center [1077, 108] width 173 height 31
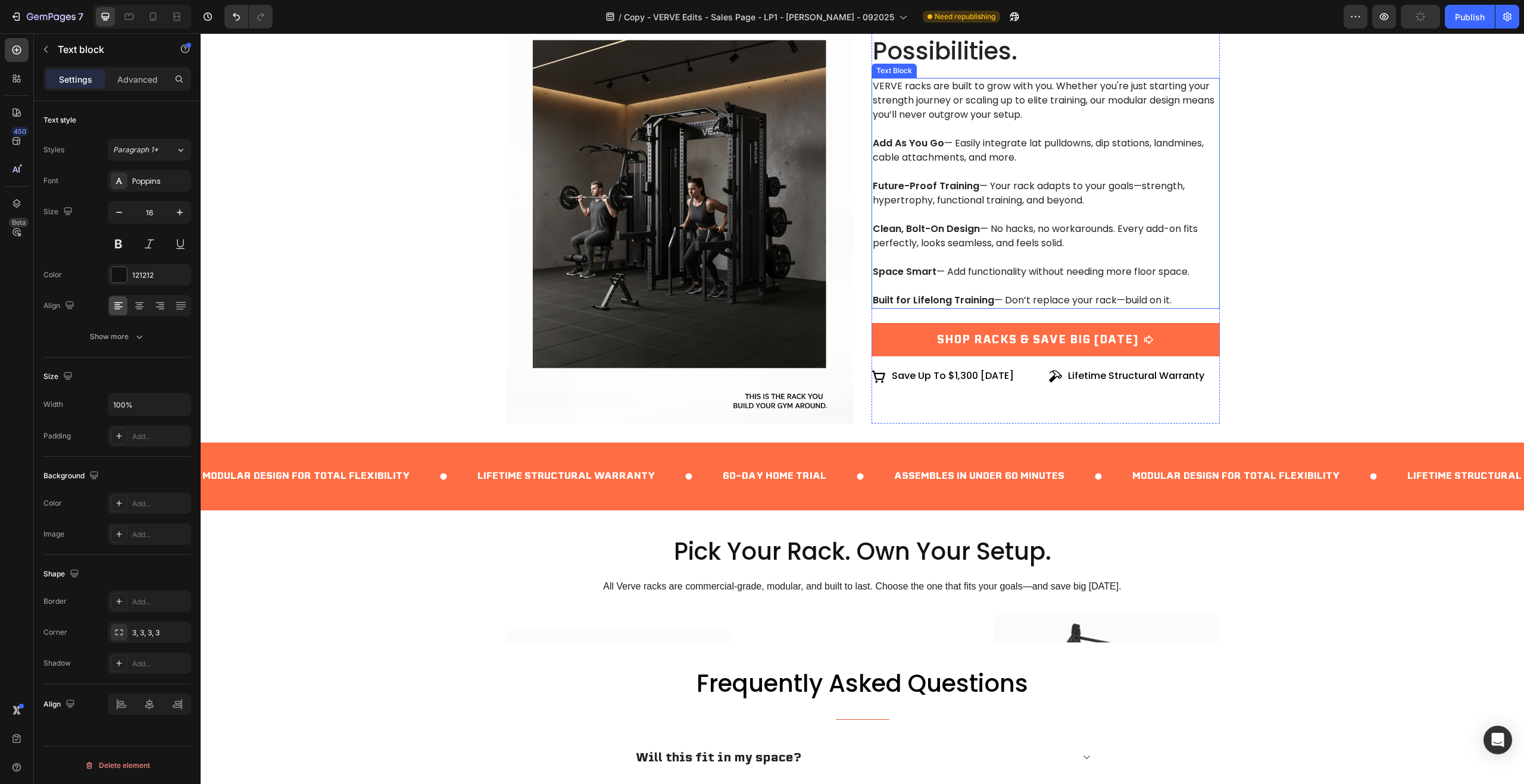
scroll to position [2616, 0]
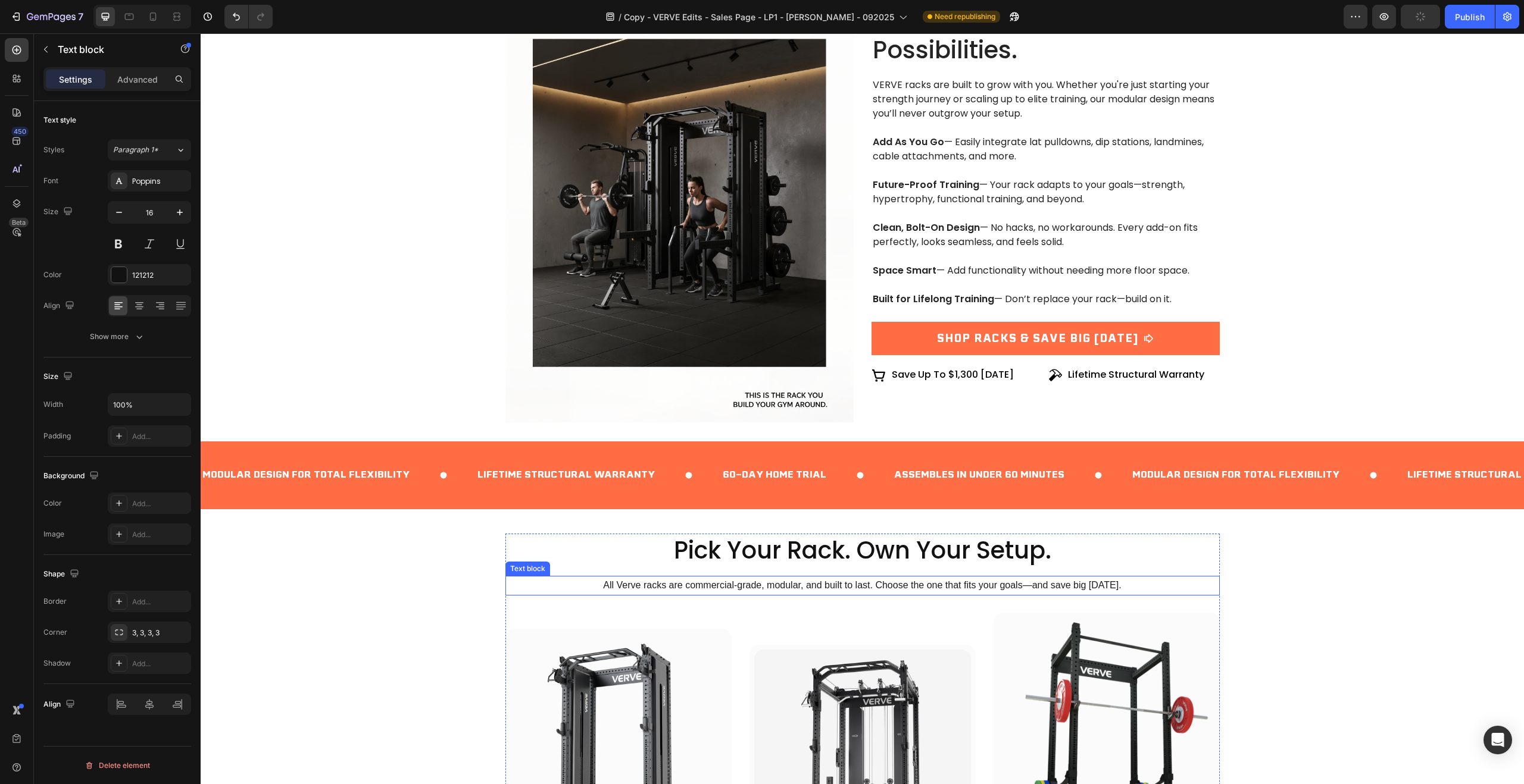
click at [622, 587] on span "All Verve racks are commercial-grade, modular, and built to last. Choose the on…" at bounding box center [862, 585] width 518 height 10
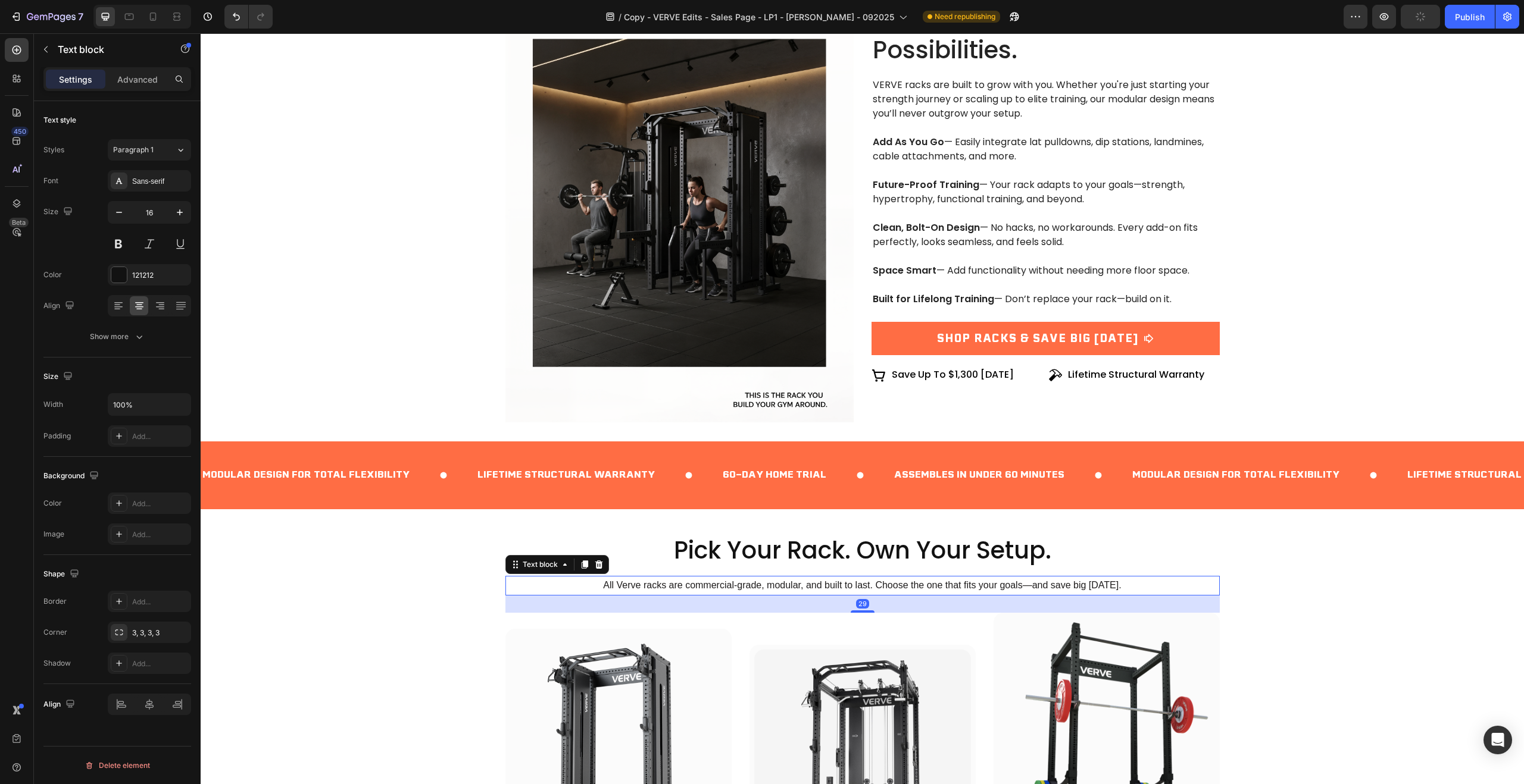
click at [622, 587] on span "All Verve racks are commercial-grade, modular, and built to last. Choose the on…" at bounding box center [862, 585] width 518 height 10
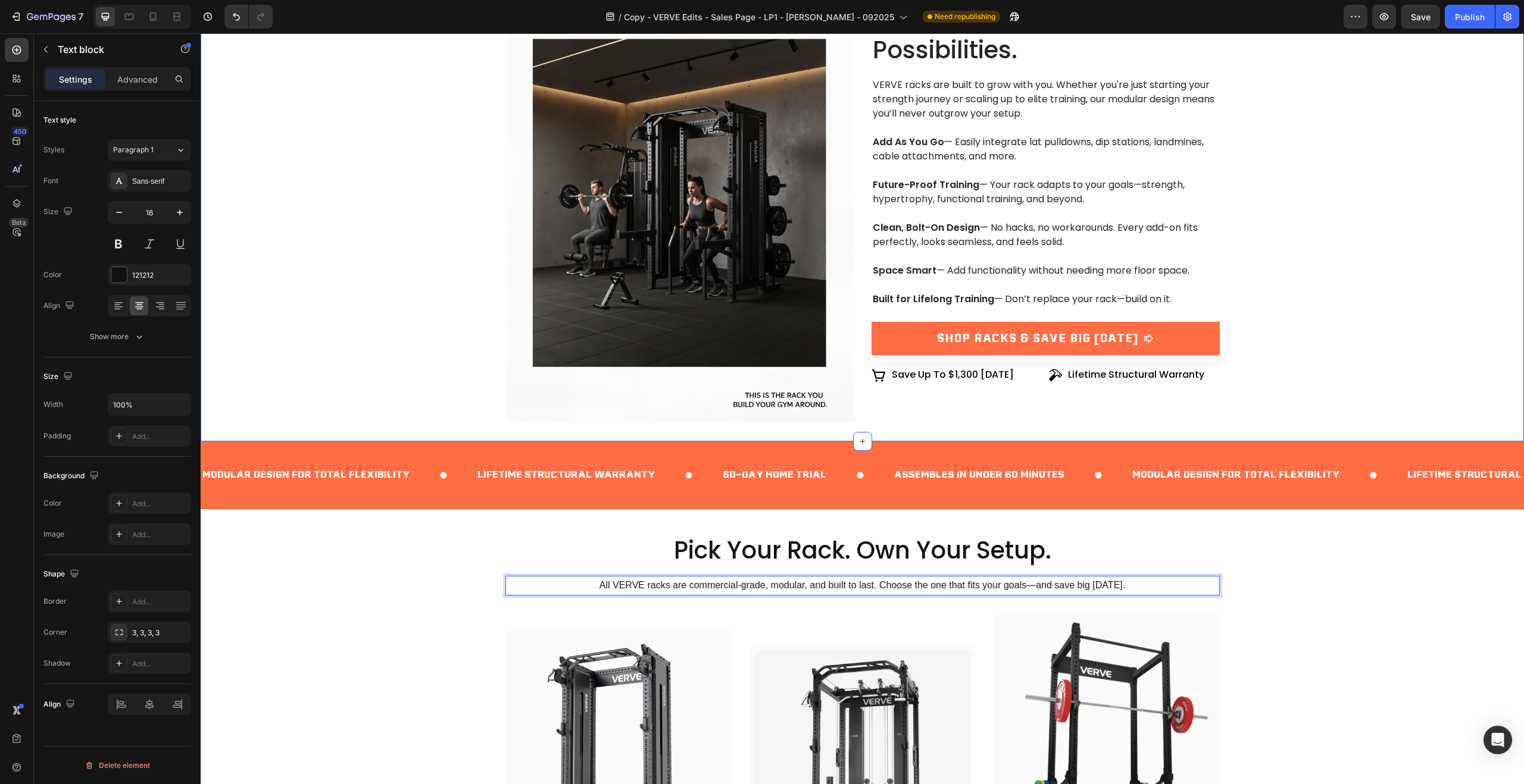
click at [1349, 400] on div "One Rack. Endless Possibilities. Heading VERVE racks are built to grow with you…" at bounding box center [862, 212] width 1295 height 420
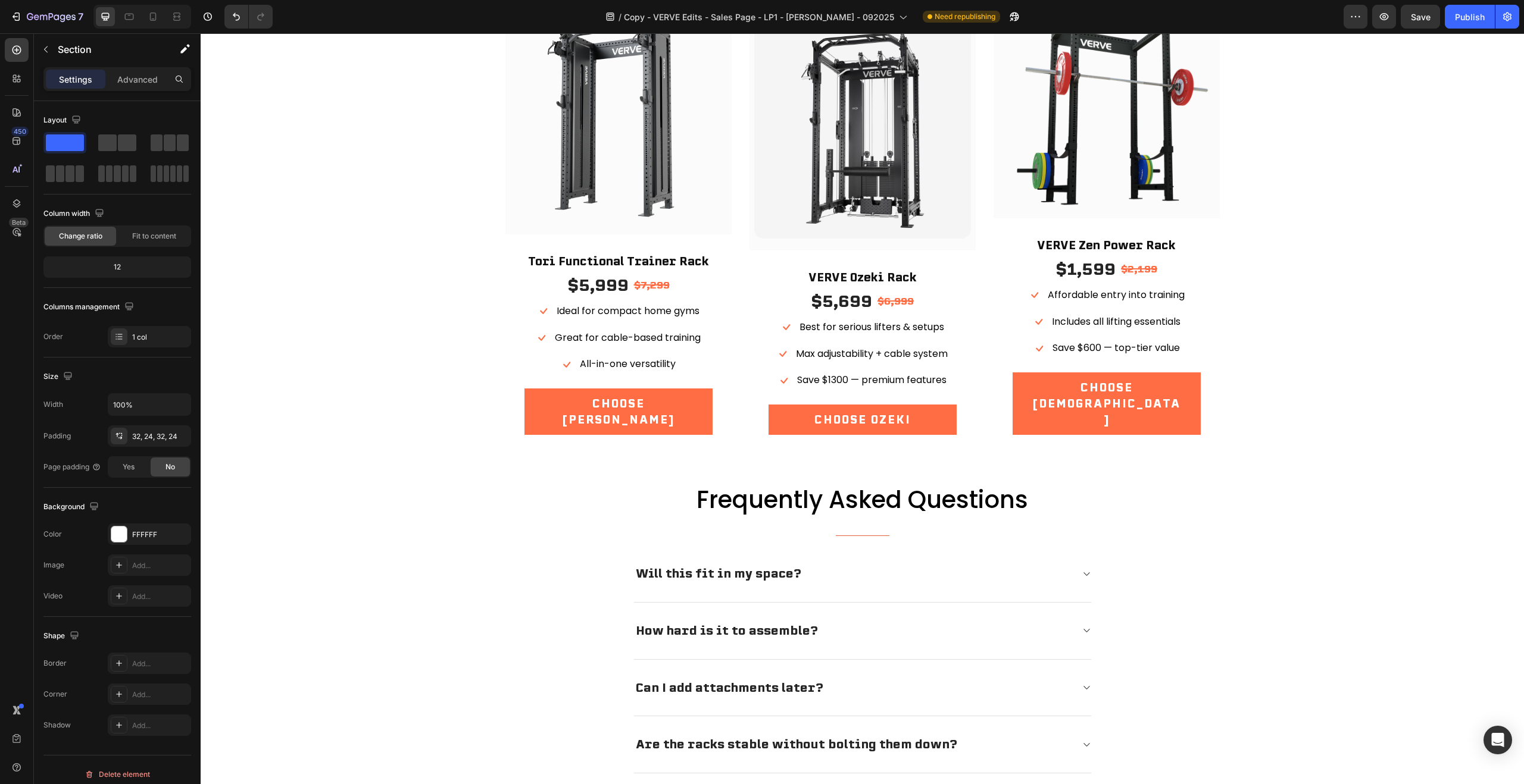
scroll to position [3554, 0]
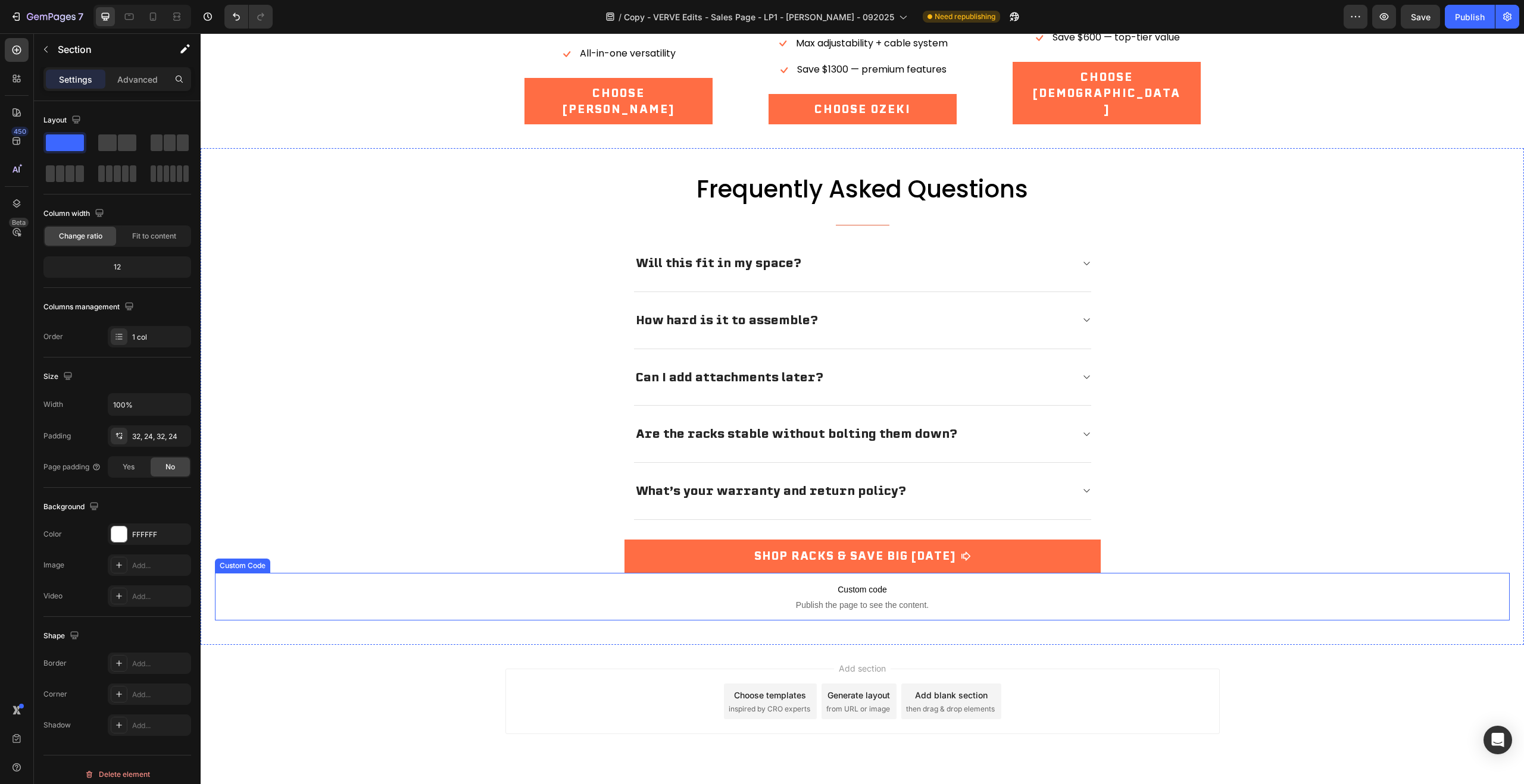
click at [982, 573] on p "Custom code Publish the page to see the content." at bounding box center [862, 597] width 1295 height 48
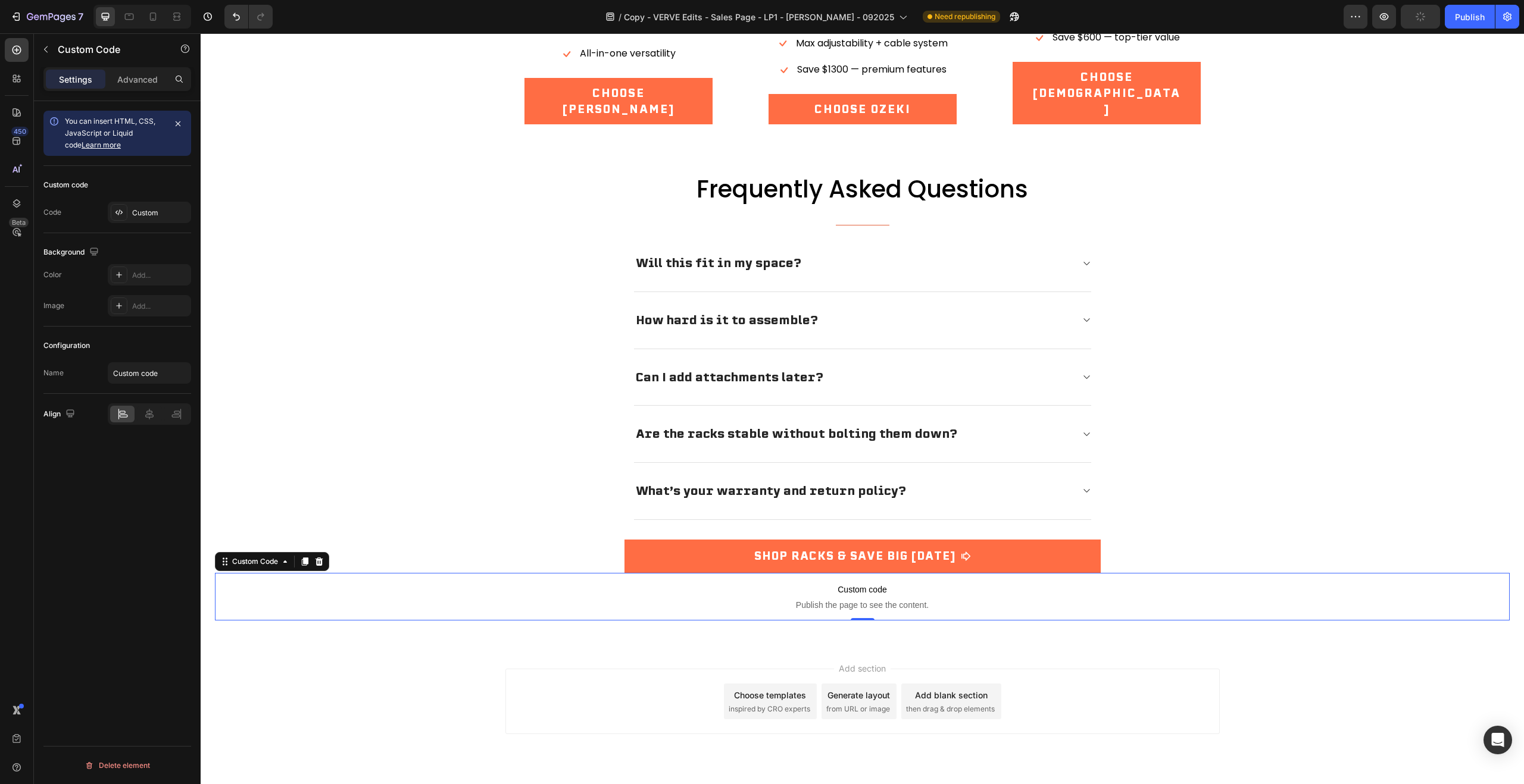
click at [338, 599] on span "Publish the page to see the content." at bounding box center [862, 605] width 1295 height 12
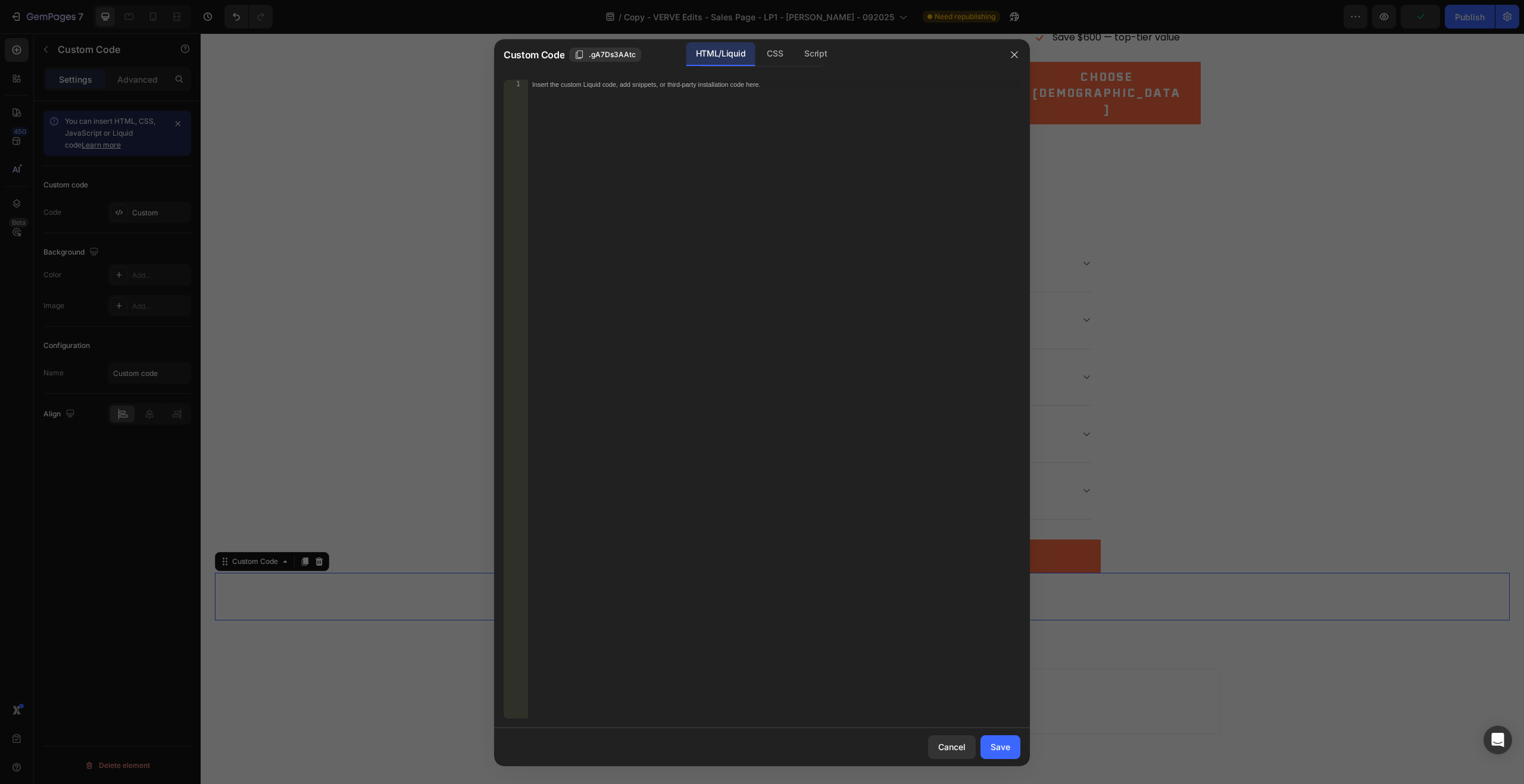
click at [1291, 248] on div at bounding box center [762, 392] width 1524 height 784
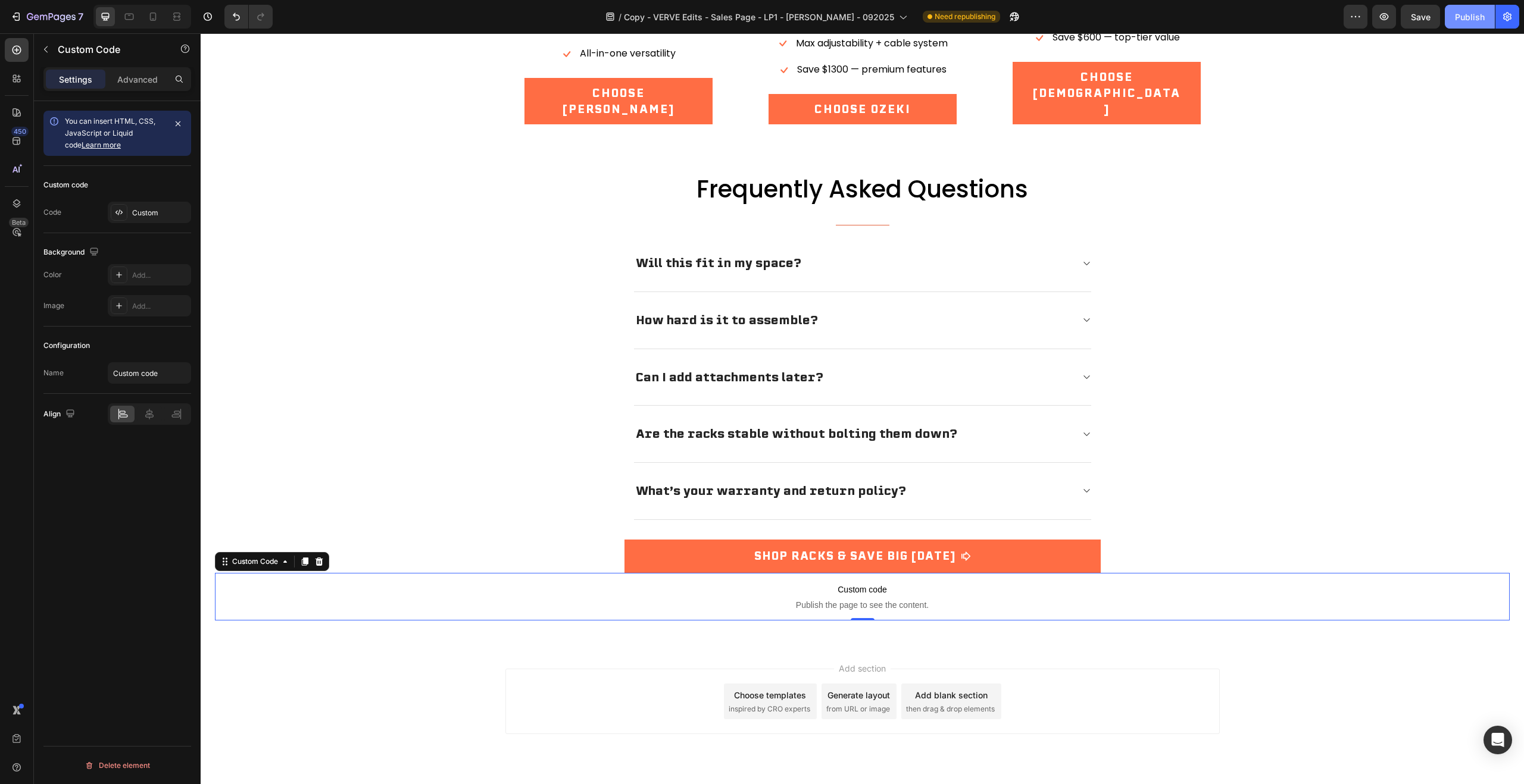
click at [1464, 19] on div "Publish" at bounding box center [1469, 17] width 29 height 13
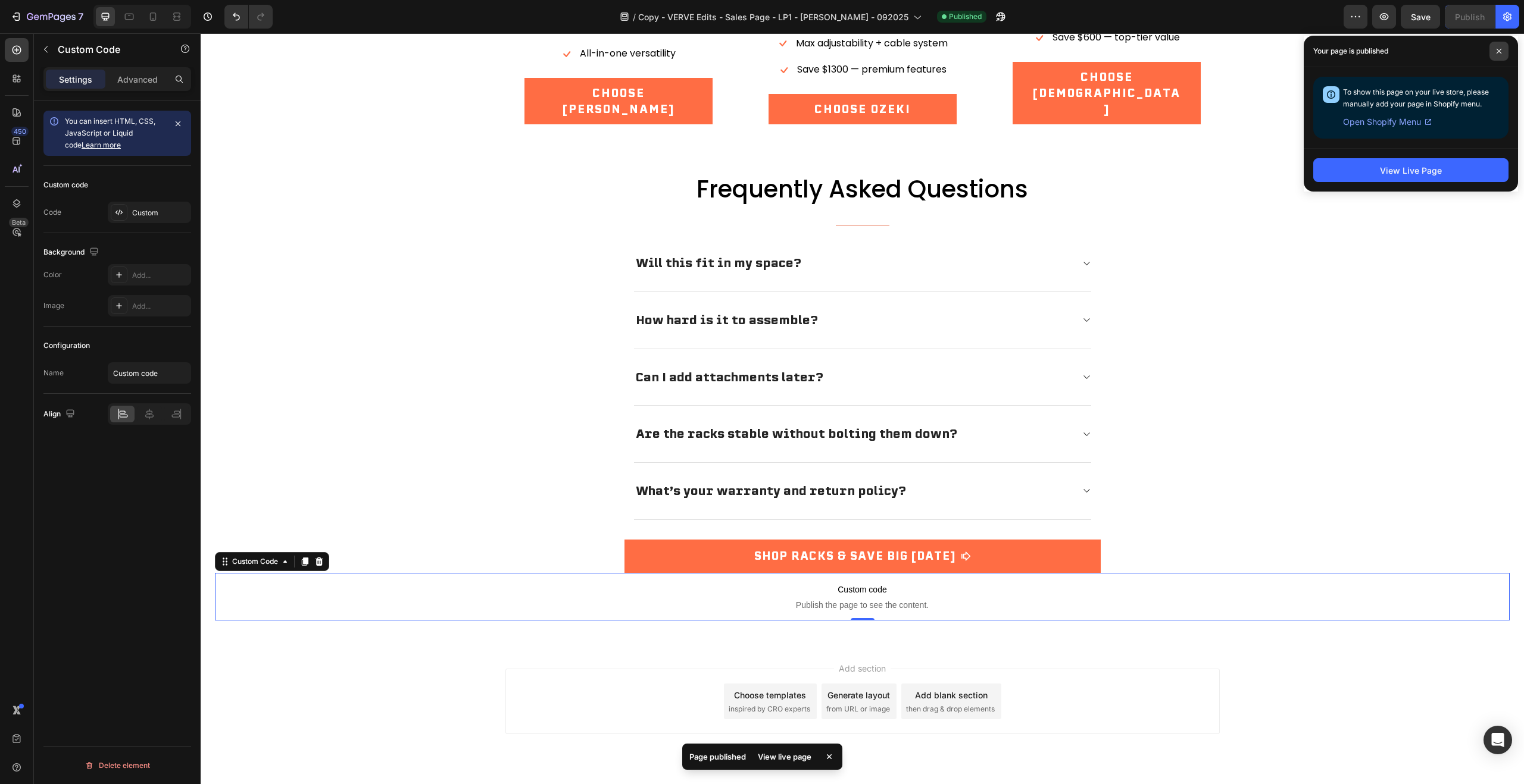
click at [1500, 50] on icon at bounding box center [1498, 51] width 6 height 6
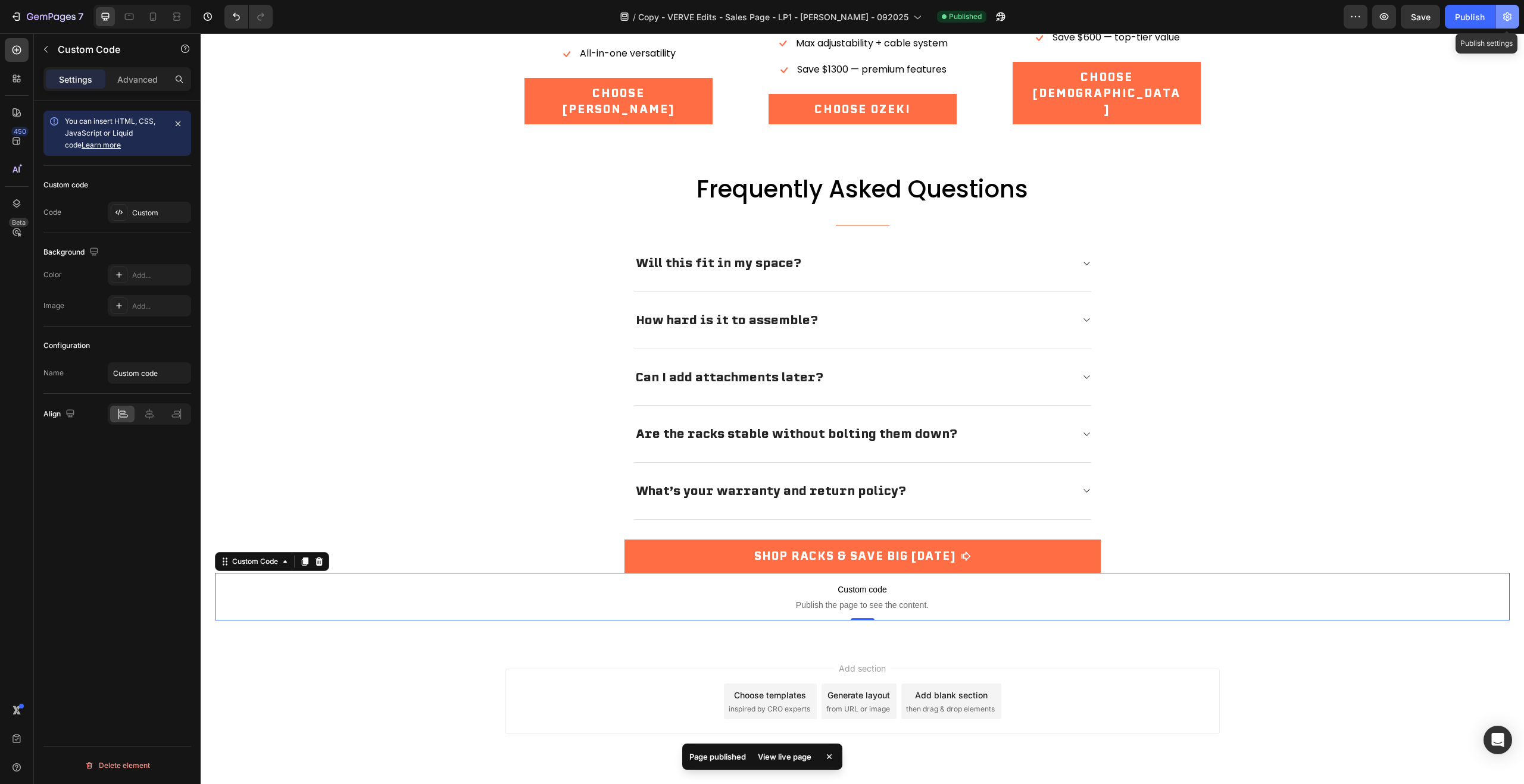
click at [1510, 16] on icon "button" at bounding box center [1507, 17] width 8 height 9
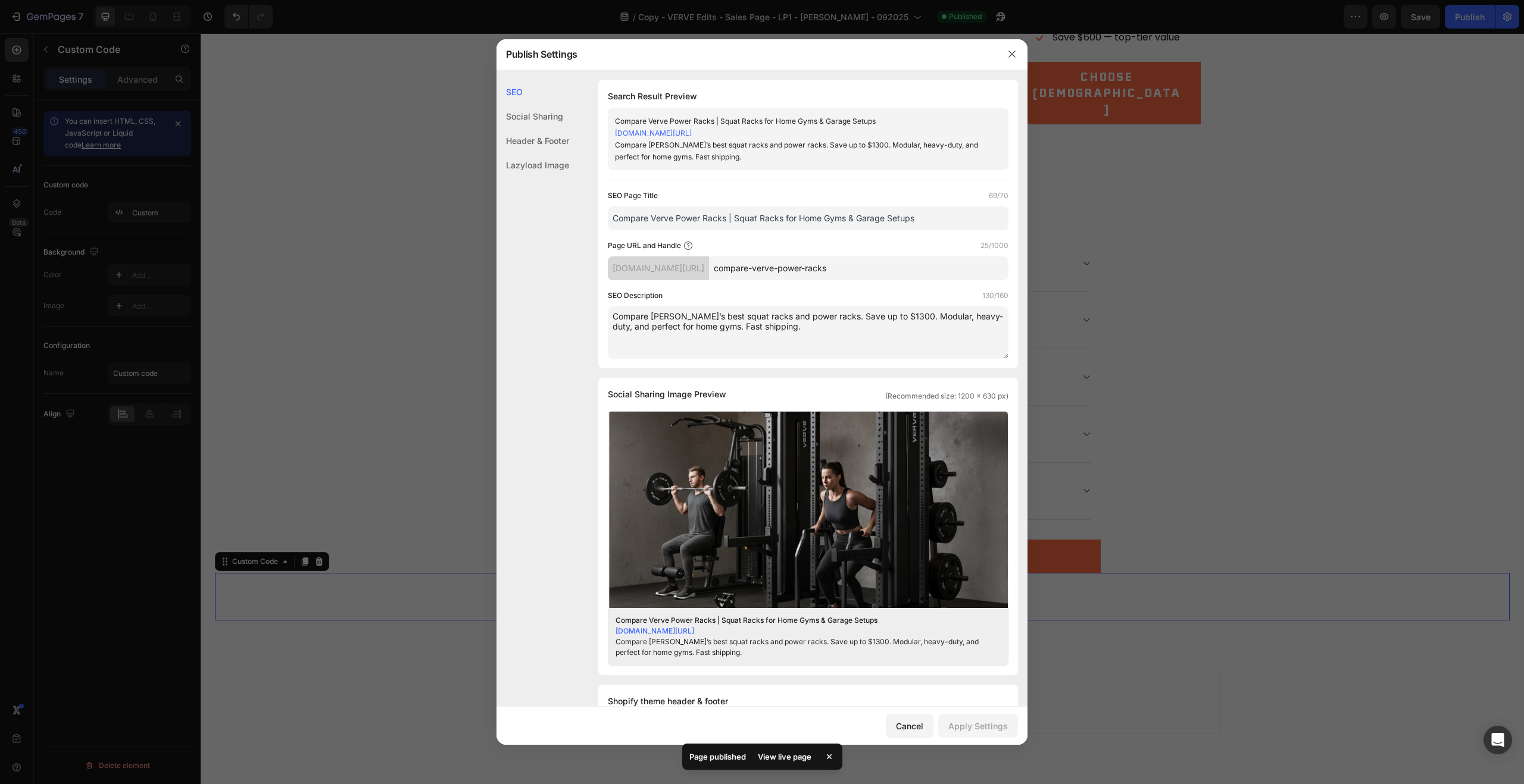
click at [831, 217] on input "Compare Verve Power Racks | Squat Racks for Home Gyms & Garage Setups" at bounding box center [807, 218] width 401 height 24
click at [1007, 55] on icon "button" at bounding box center [1012, 54] width 9 height 9
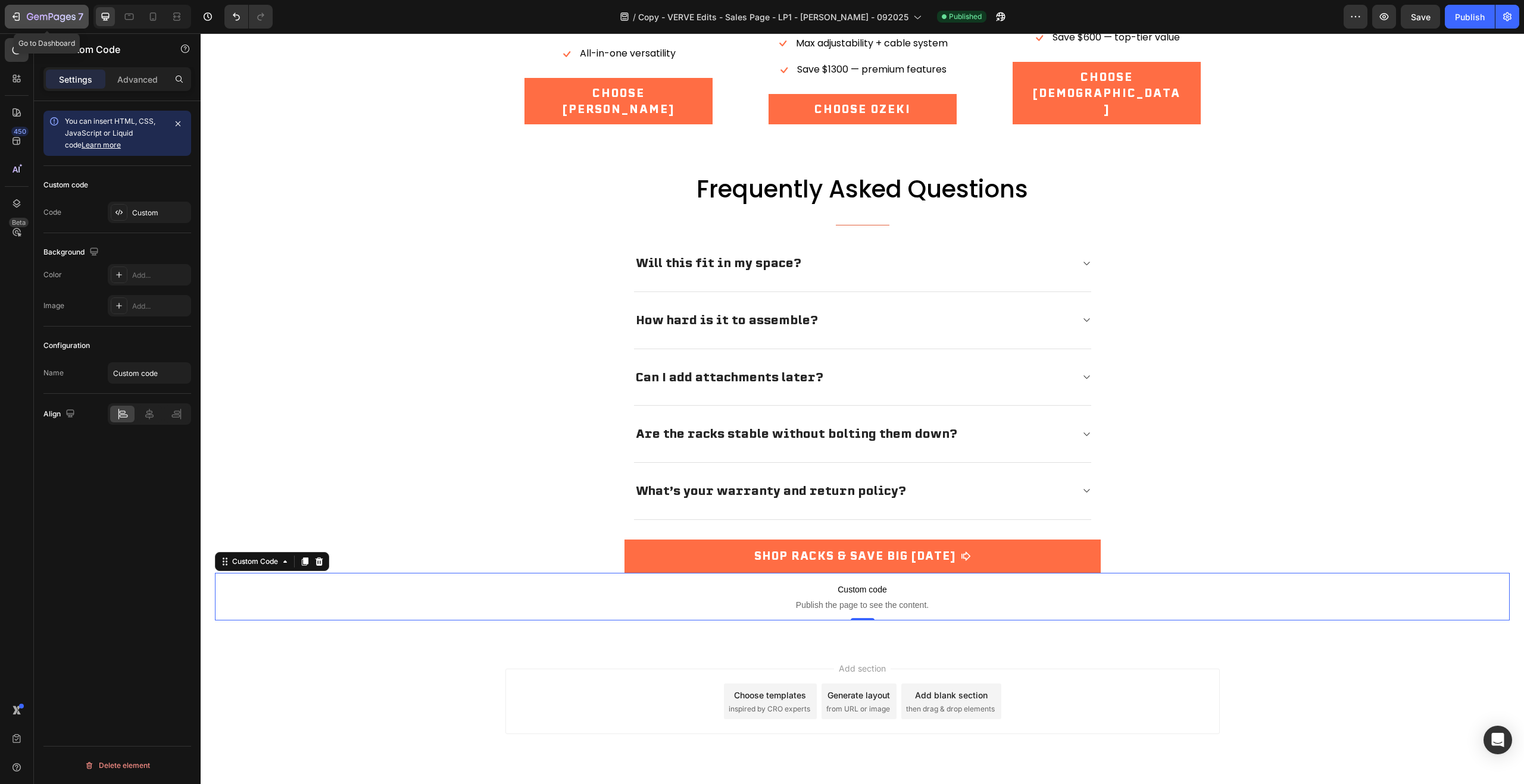
click at [40, 19] on icon "button" at bounding box center [51, 18] width 49 height 10
